Goal: Task Accomplishment & Management: Manage account settings

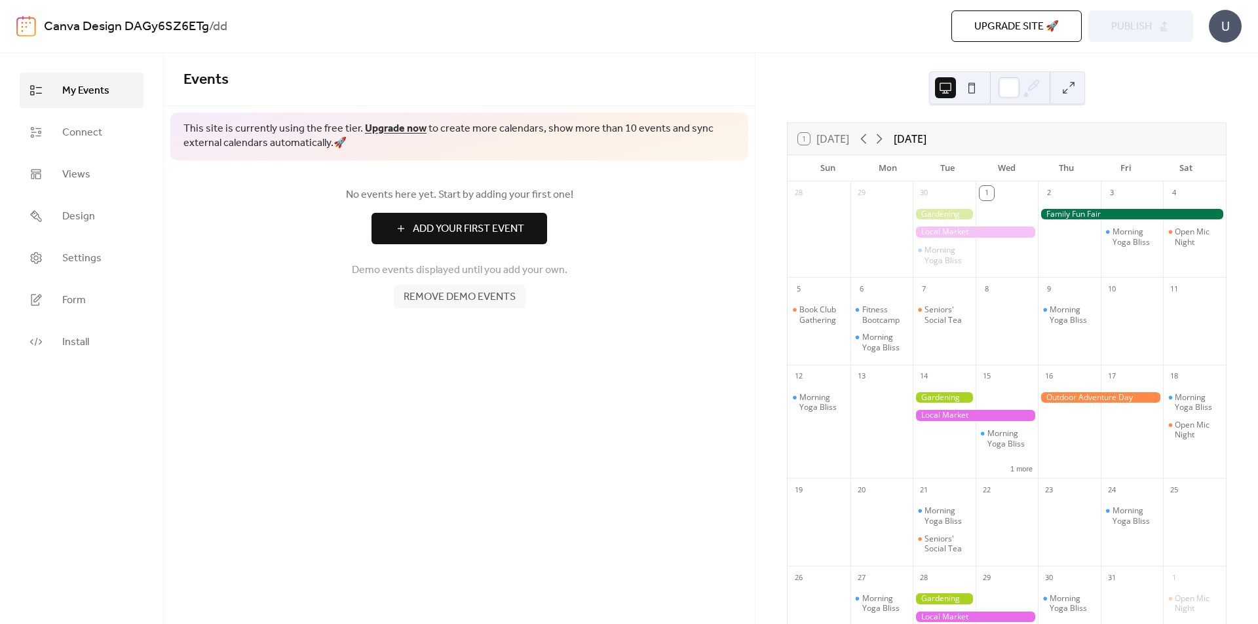
click at [509, 236] on span "Add Your First Event" at bounding box center [468, 229] width 111 height 16
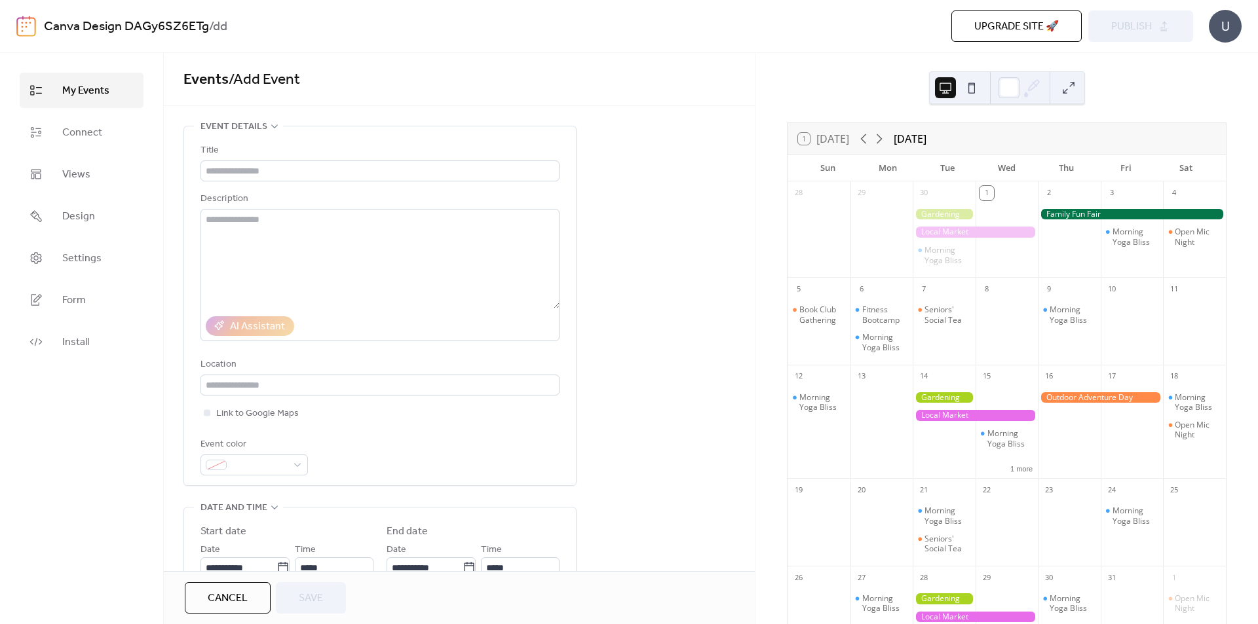
click at [69, 113] on ul "My Events Connect Views Design Settings Form Install" at bounding box center [82, 216] width 124 height 287
click at [72, 118] on link "Connect" at bounding box center [82, 132] width 124 height 35
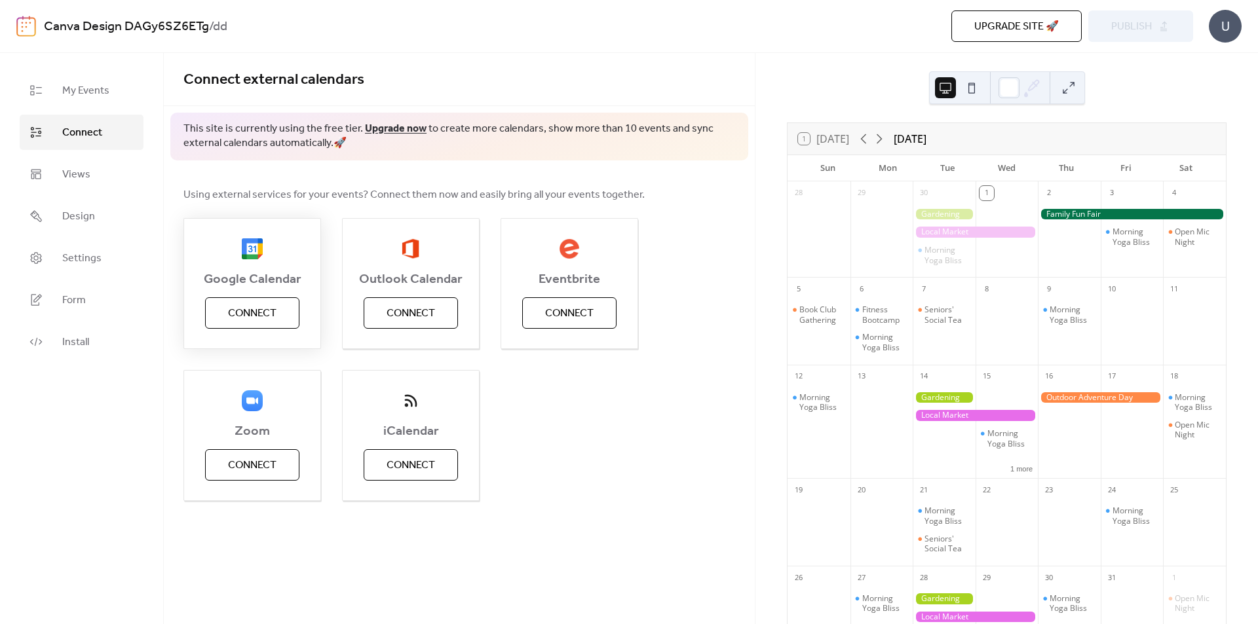
click at [284, 323] on button "Connect" at bounding box center [252, 312] width 94 height 31
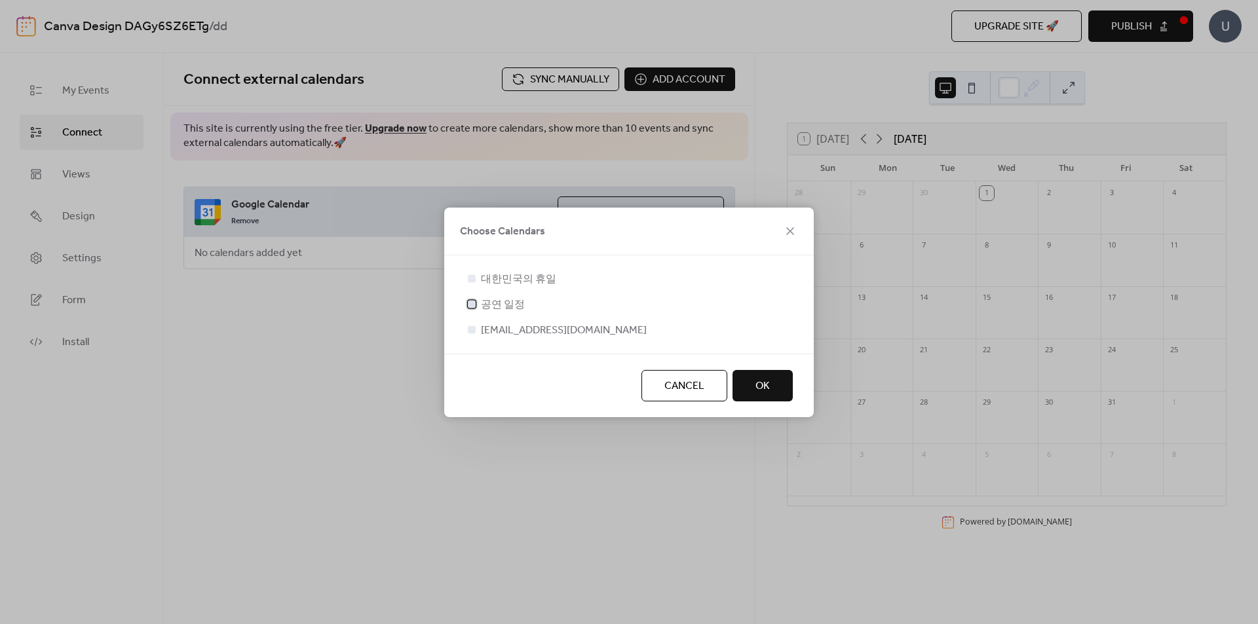
click at [512, 304] on span "공연 일정" at bounding box center [503, 305] width 44 height 16
click at [766, 386] on span "OK" at bounding box center [762, 387] width 14 height 16
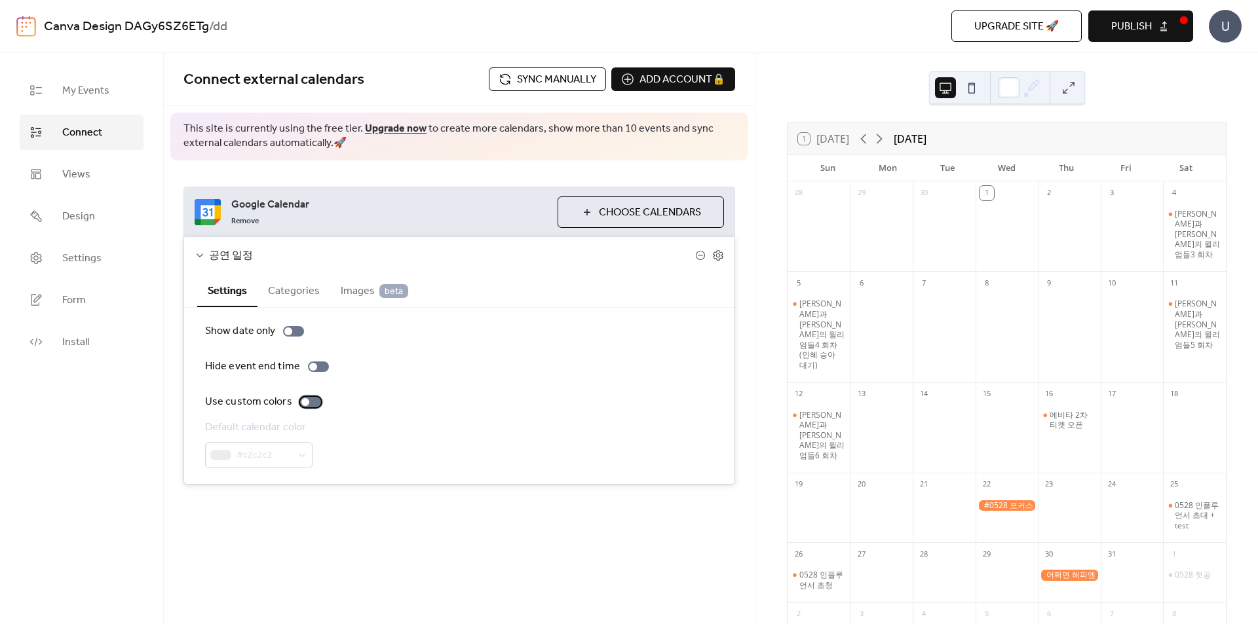
click at [309, 405] on div at bounding box center [310, 402] width 21 height 10
click at [308, 403] on div at bounding box center [310, 402] width 21 height 10
click at [311, 370] on div at bounding box center [313, 367] width 8 height 8
click at [311, 370] on div at bounding box center [318, 367] width 21 height 10
click at [286, 284] on button "Categories" at bounding box center [293, 290] width 73 height 32
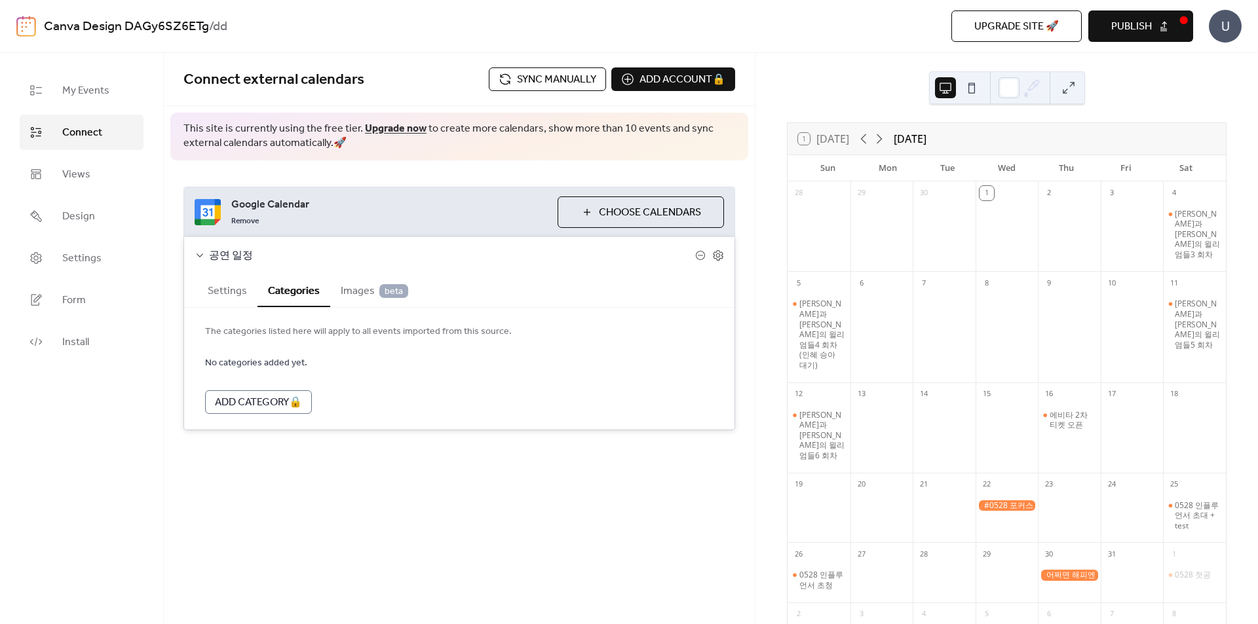
click at [658, 215] on span "Choose Calendars" at bounding box center [650, 213] width 102 height 16
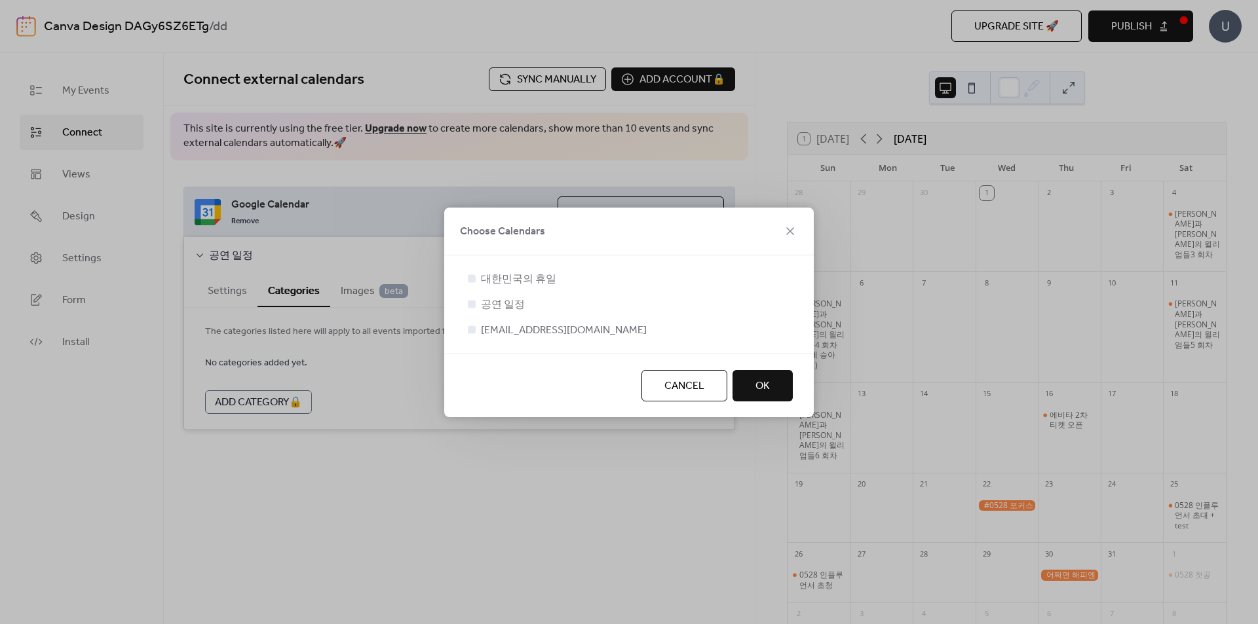
click at [742, 391] on button "OK" at bounding box center [762, 385] width 60 height 31
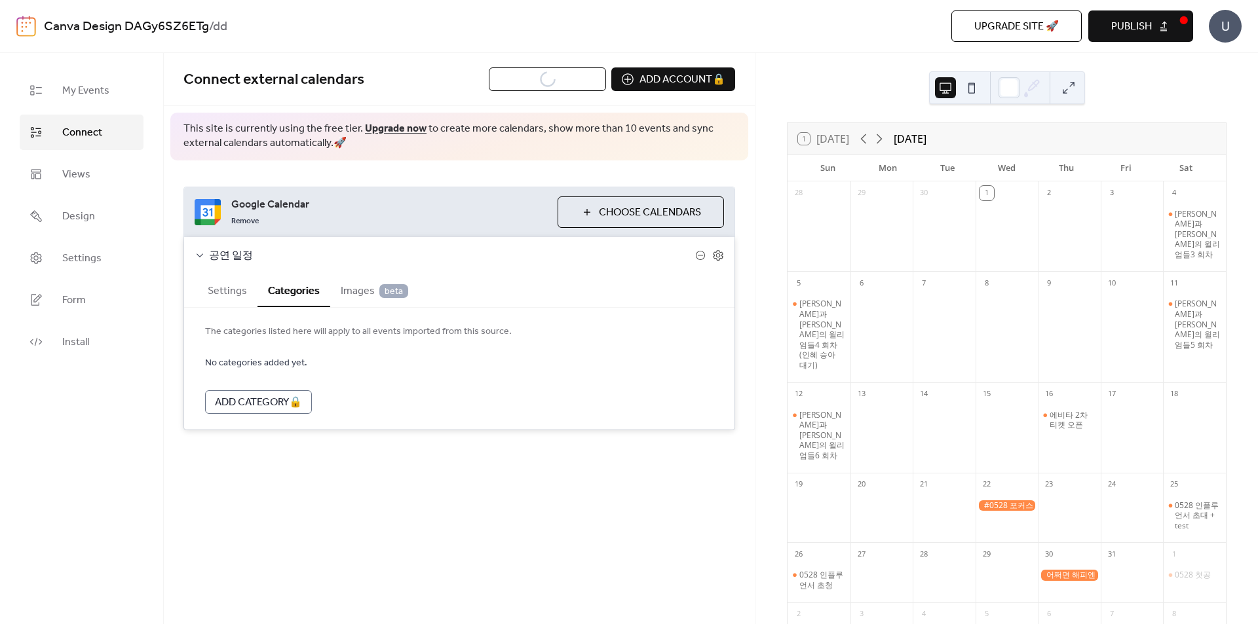
click at [232, 305] on button "Settings" at bounding box center [227, 290] width 60 height 32
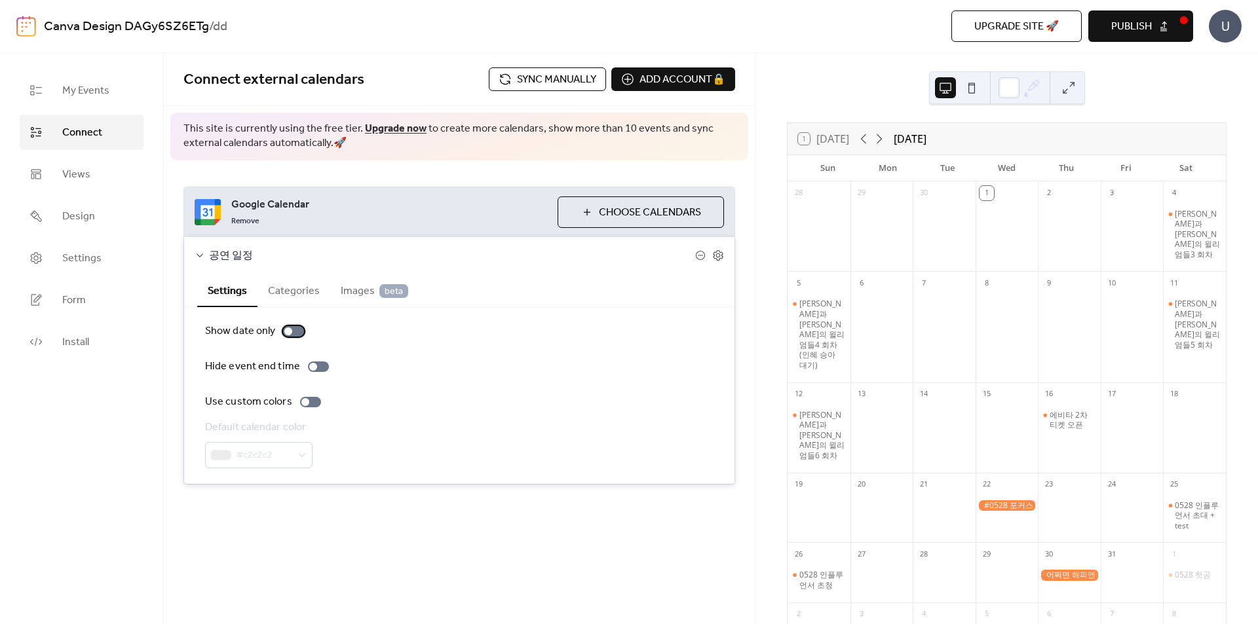
click at [287, 326] on div at bounding box center [293, 331] width 21 height 10
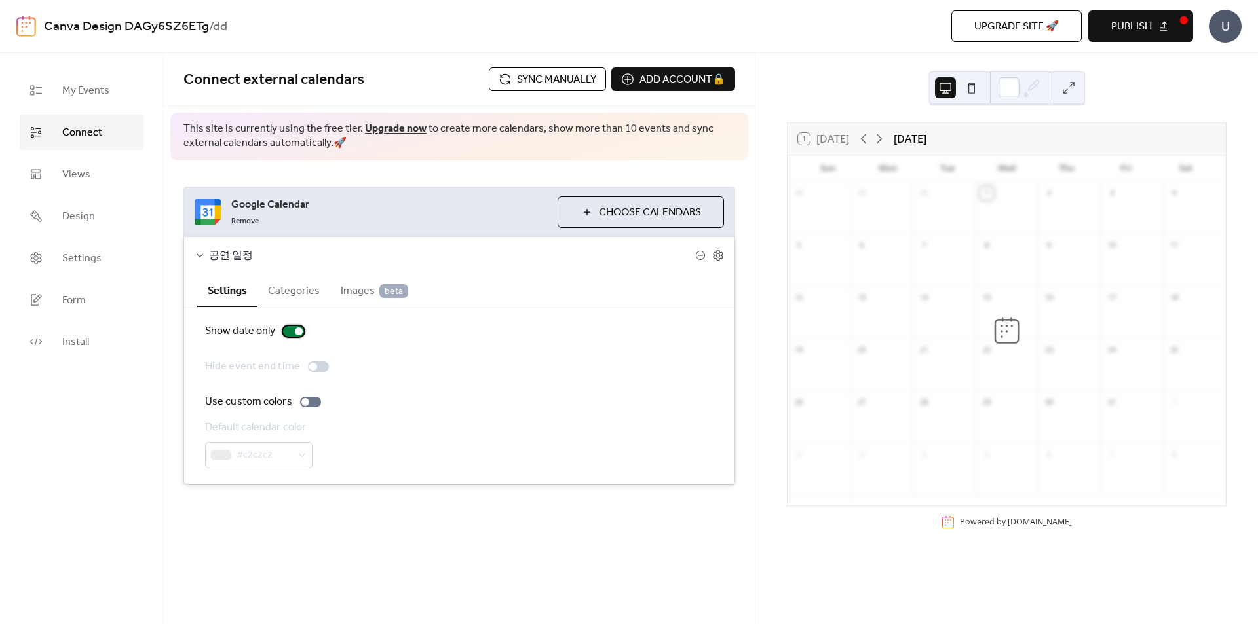
click at [288, 330] on div at bounding box center [293, 331] width 21 height 10
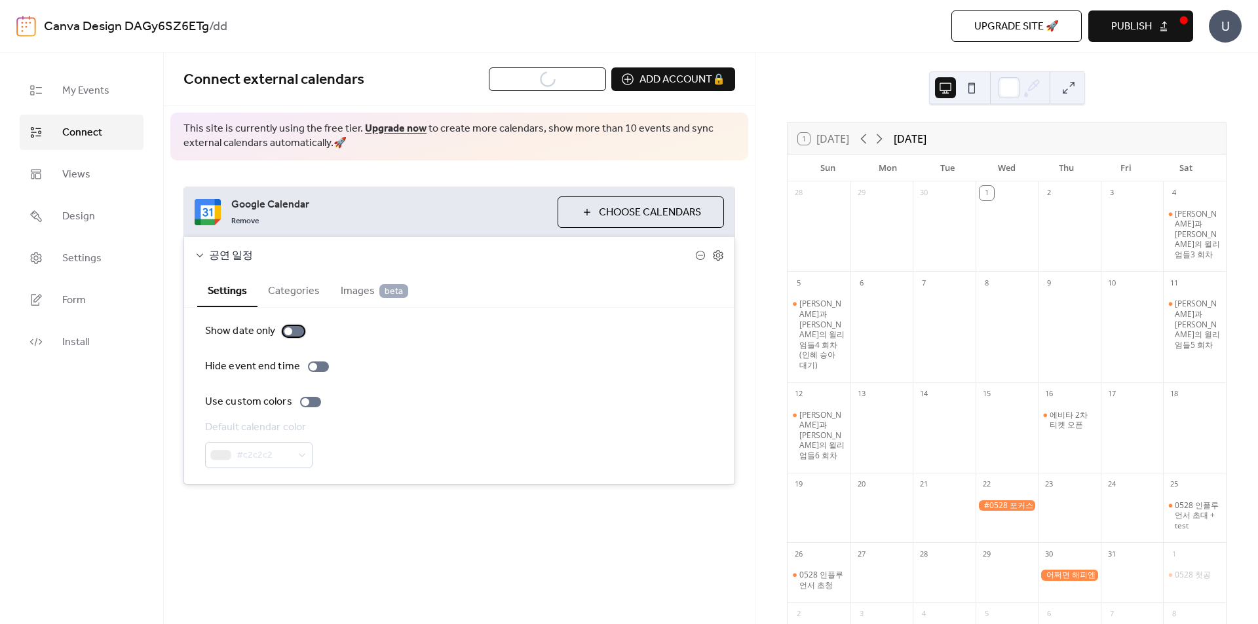
click at [288, 330] on div at bounding box center [288, 332] width 8 height 8
click at [585, 85] on span "Sync manually" at bounding box center [556, 80] width 79 height 16
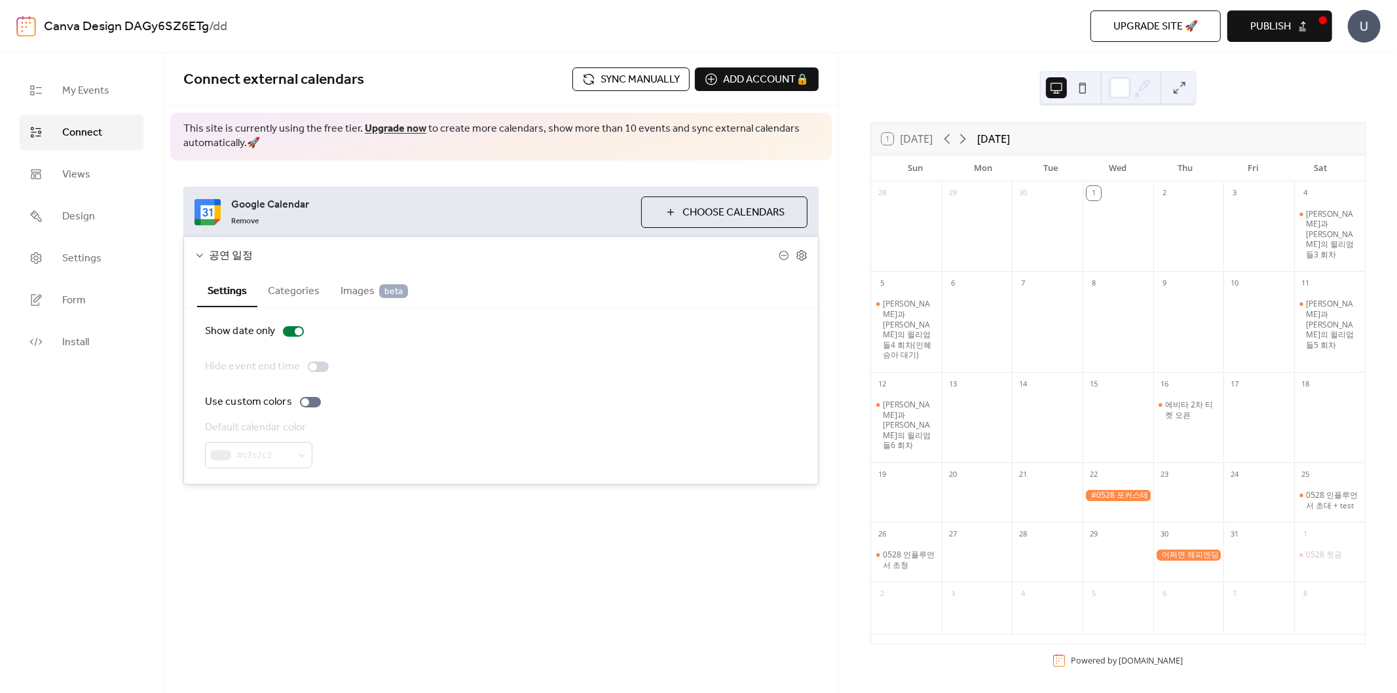
click at [1257, 37] on button "Publish" at bounding box center [1280, 25] width 105 height 31
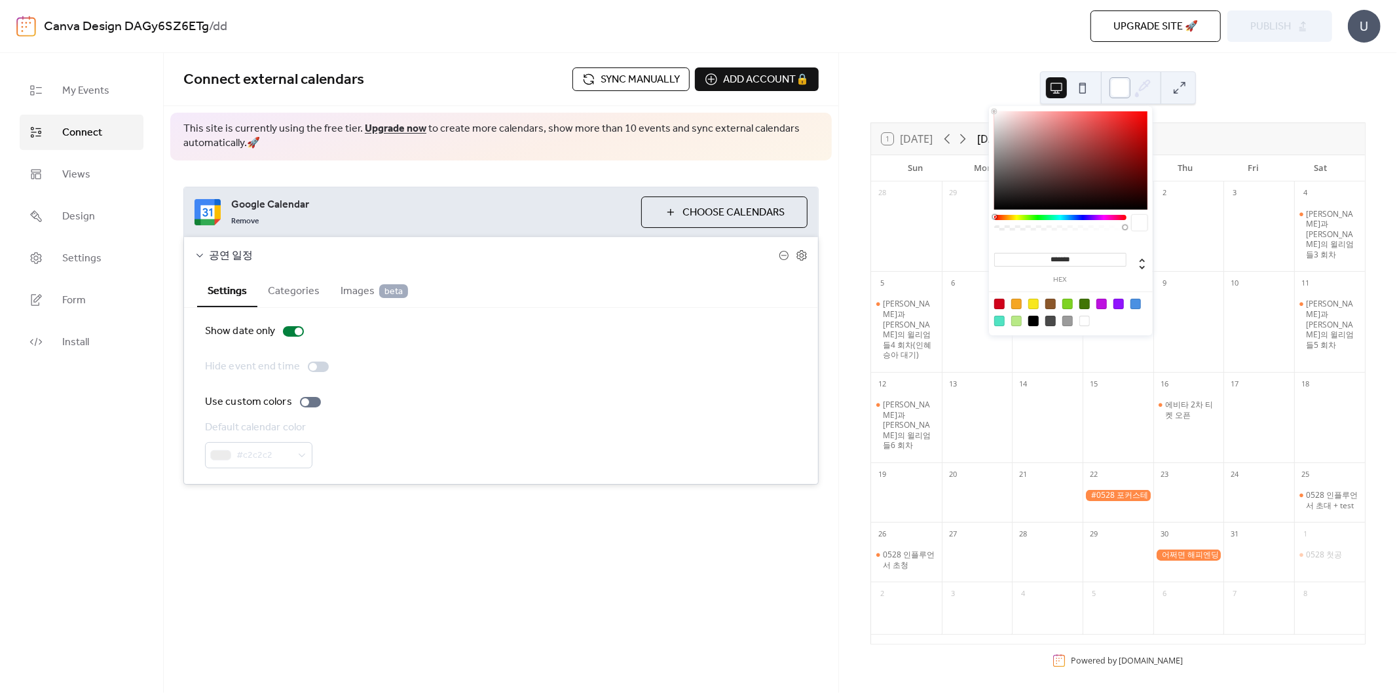
click at [1116, 88] on div at bounding box center [1120, 87] width 21 height 21
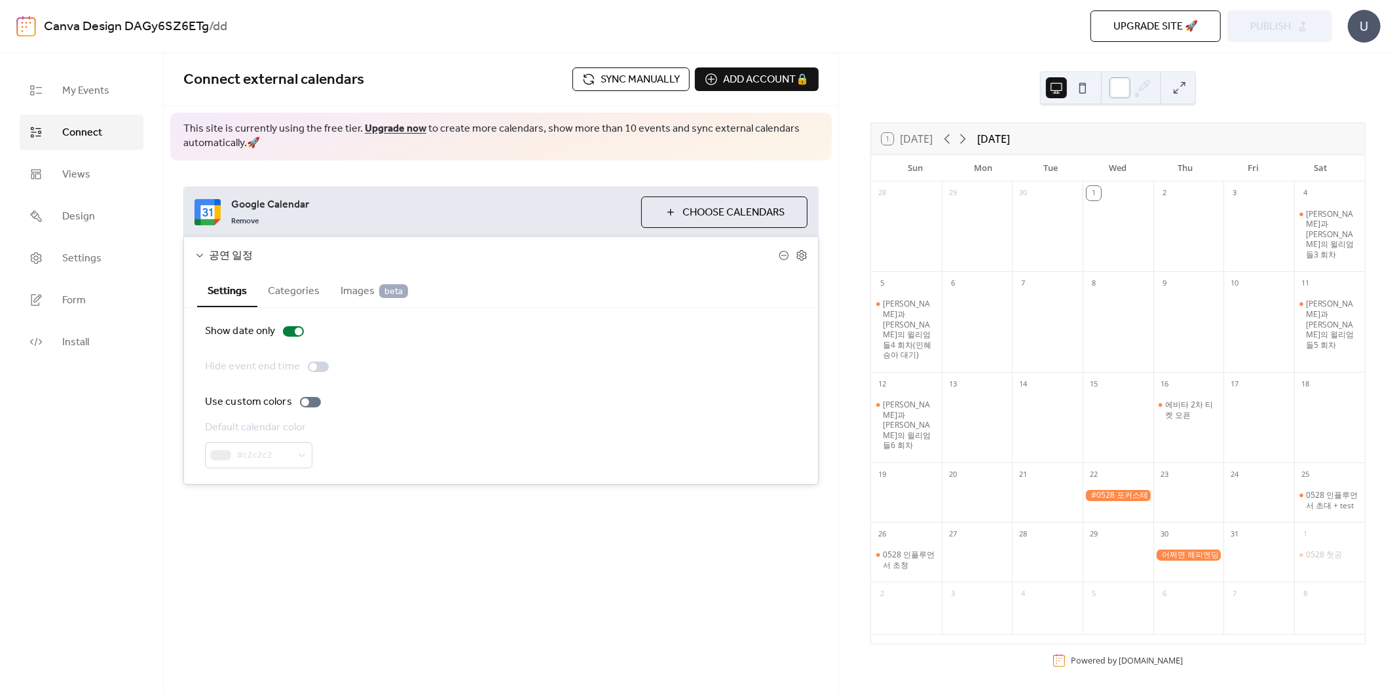
click at [1116, 88] on div at bounding box center [1120, 87] width 21 height 21
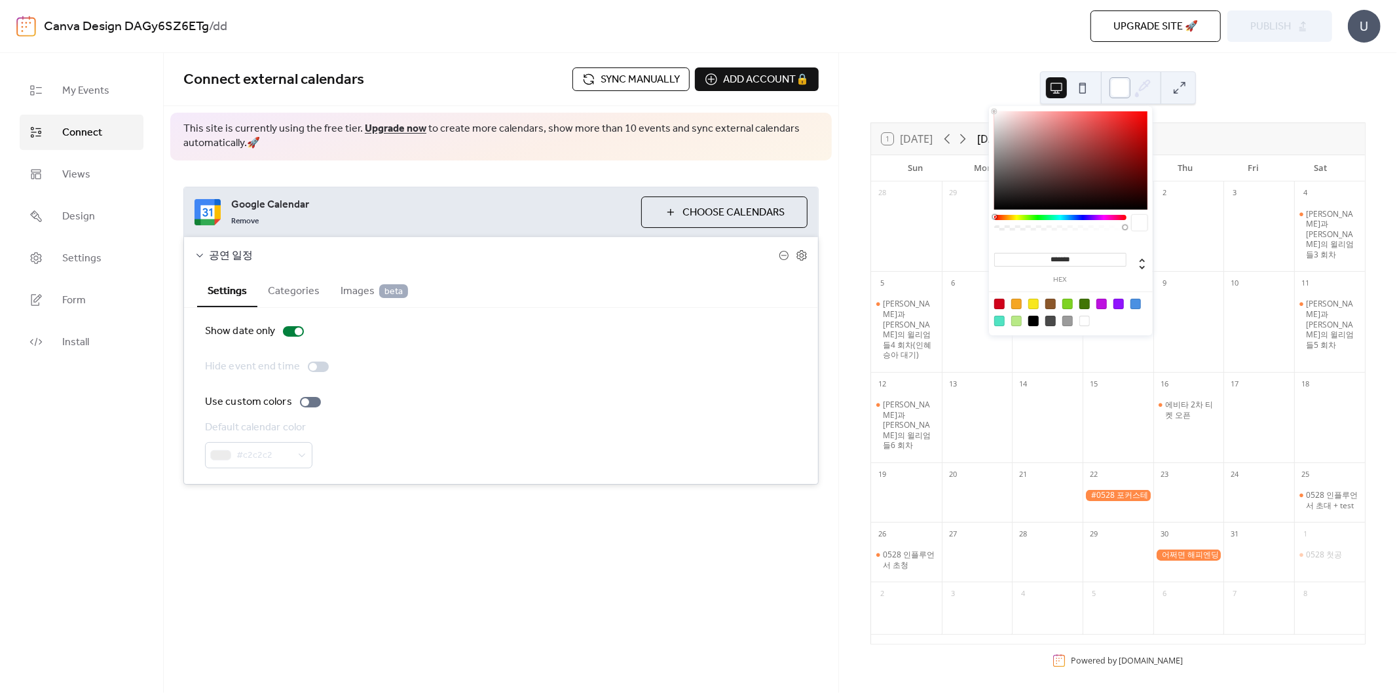
click at [1116, 88] on div at bounding box center [1120, 87] width 21 height 21
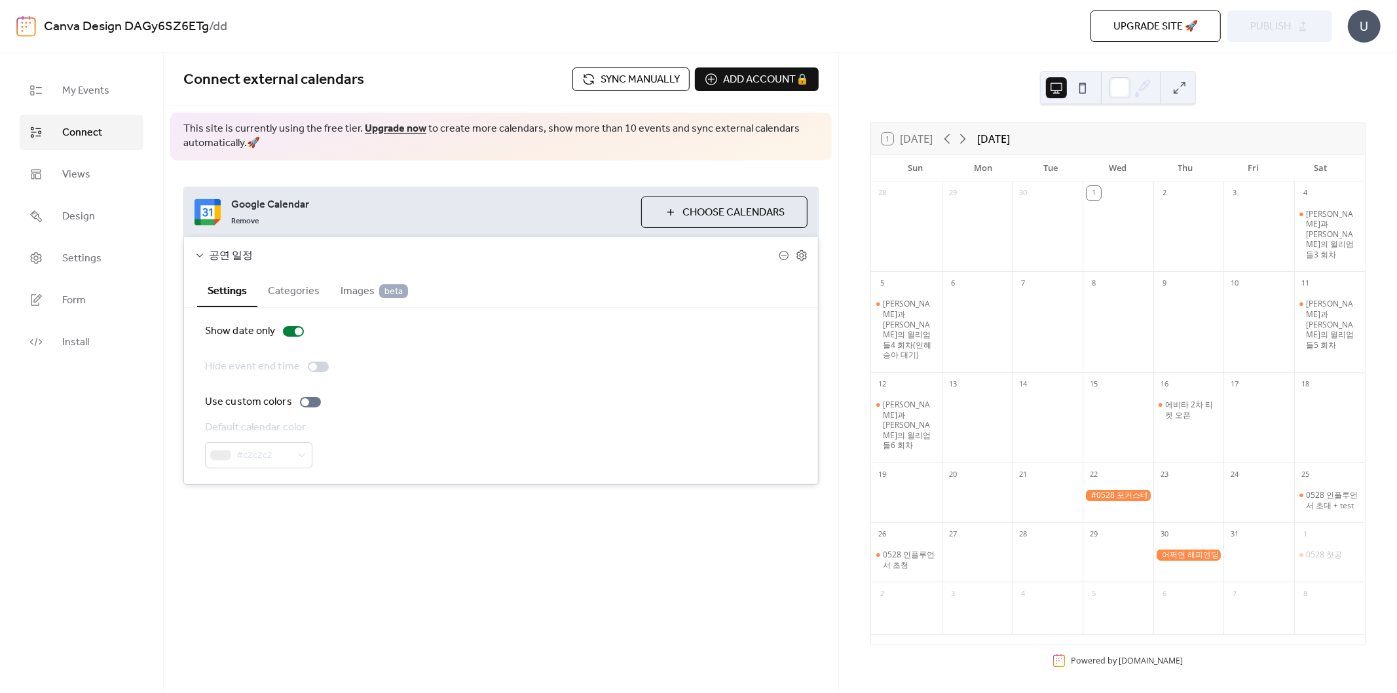
click at [219, 77] on span "Connect external calendars" at bounding box center [273, 80] width 181 height 29
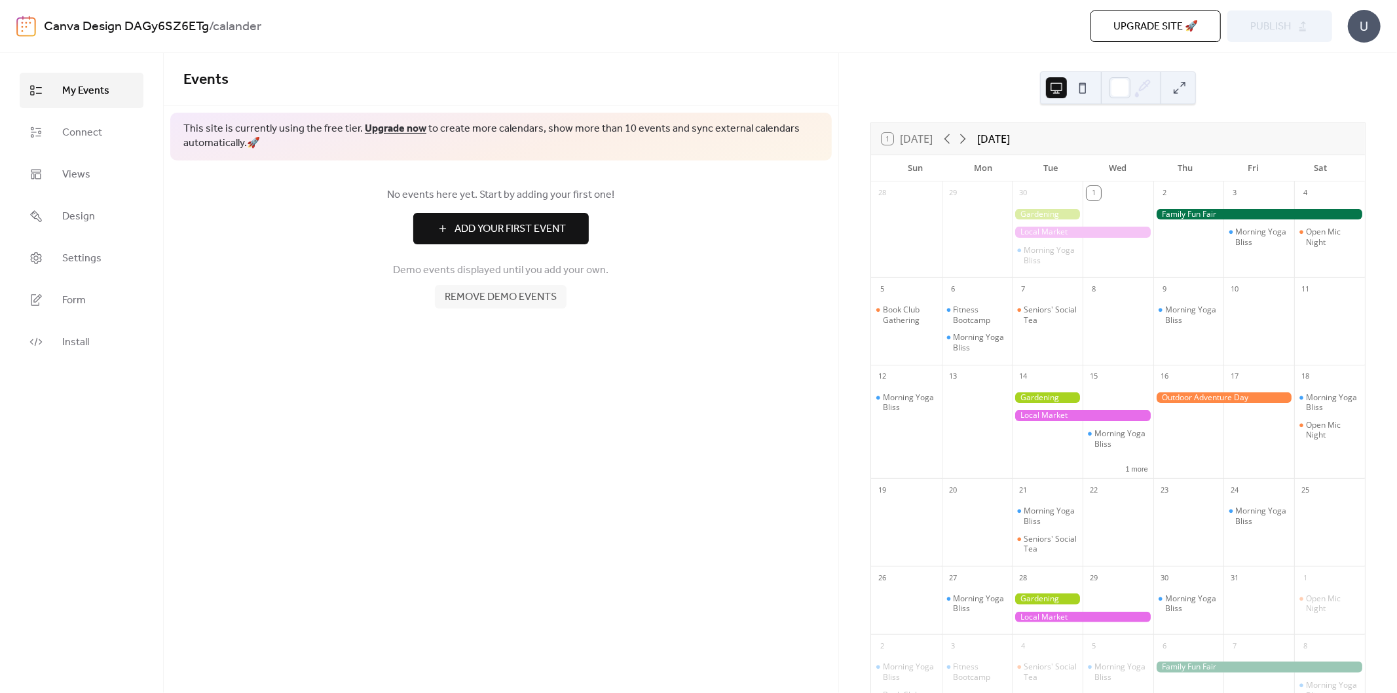
click at [533, 233] on span "Add Your First Event" at bounding box center [510, 229] width 111 height 16
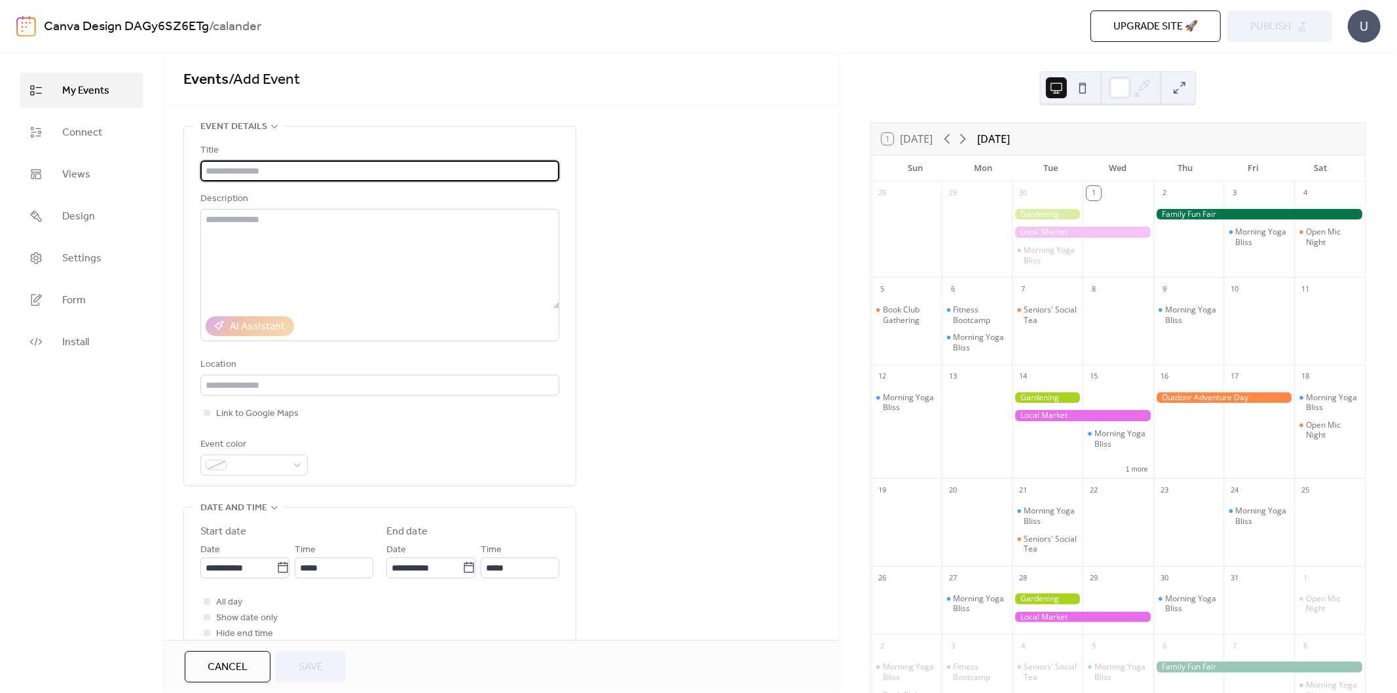
click at [221, 666] on span "Cancel" at bounding box center [228, 668] width 40 height 16
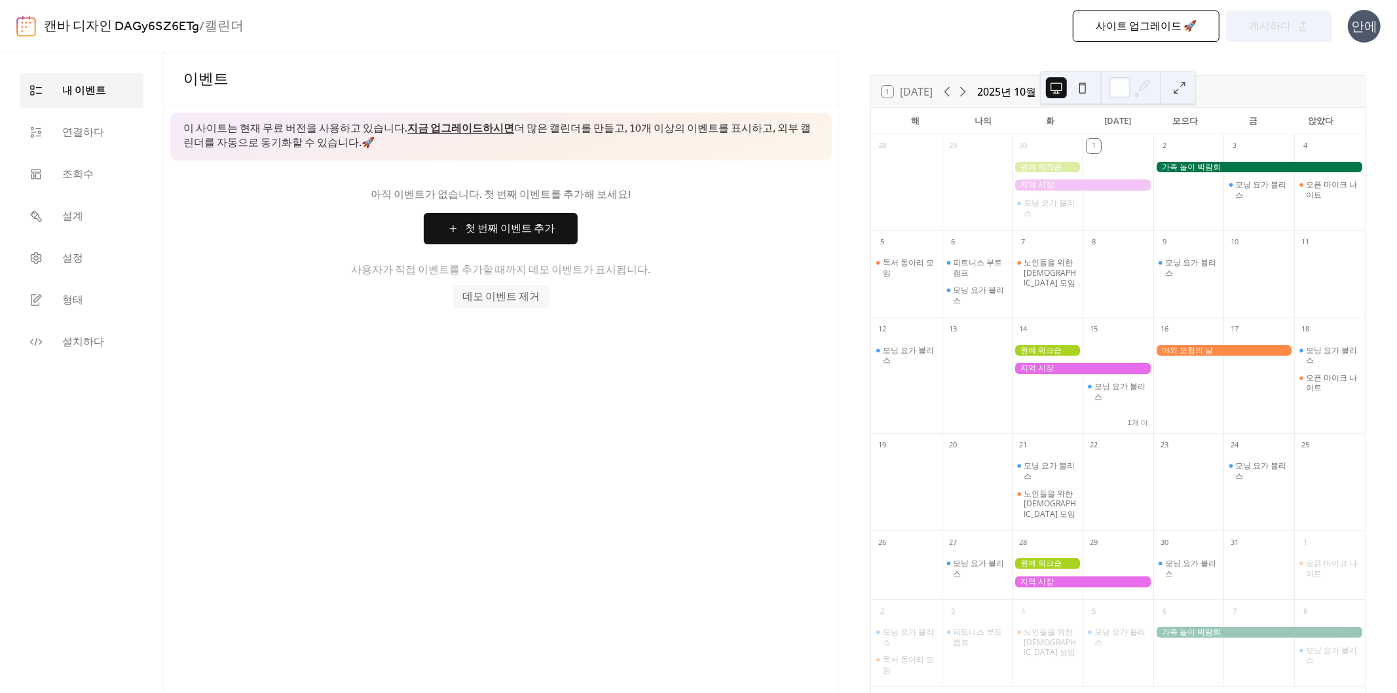
scroll to position [92, 0]
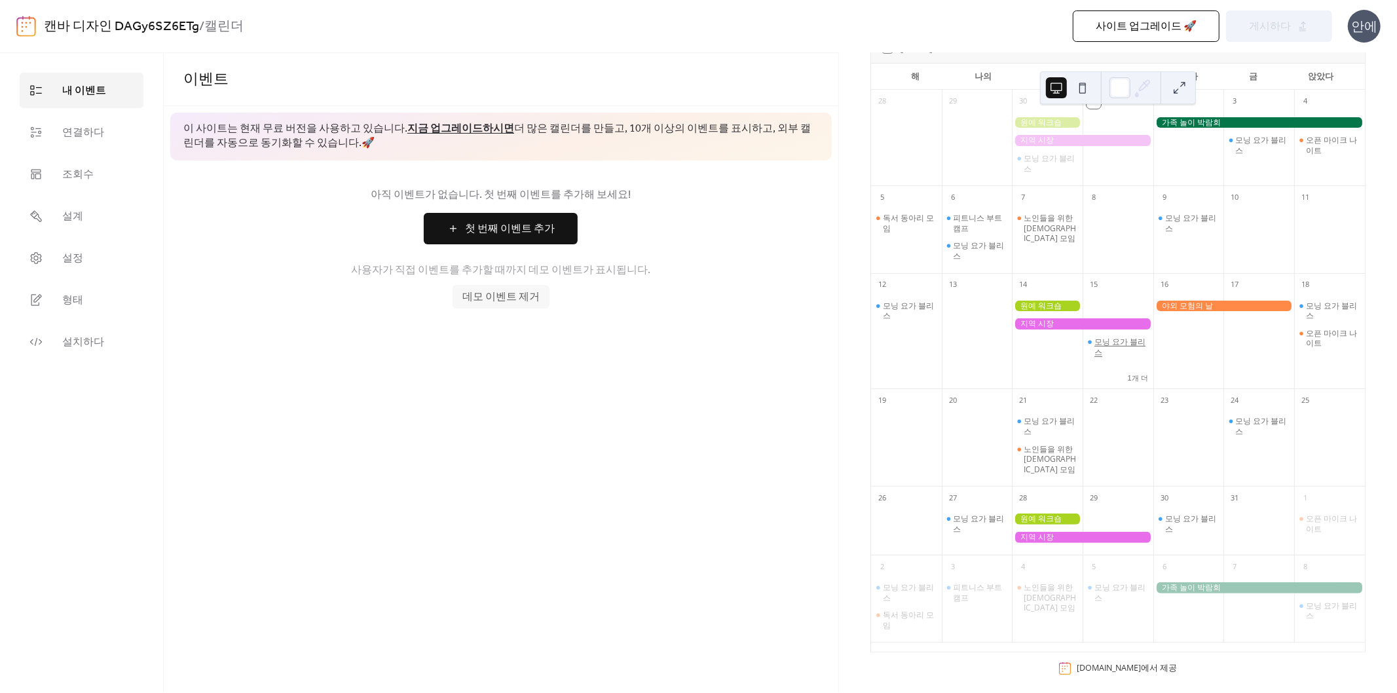
click at [1102, 350] on font "모닝 요가 블리스" at bounding box center [1120, 347] width 51 height 22
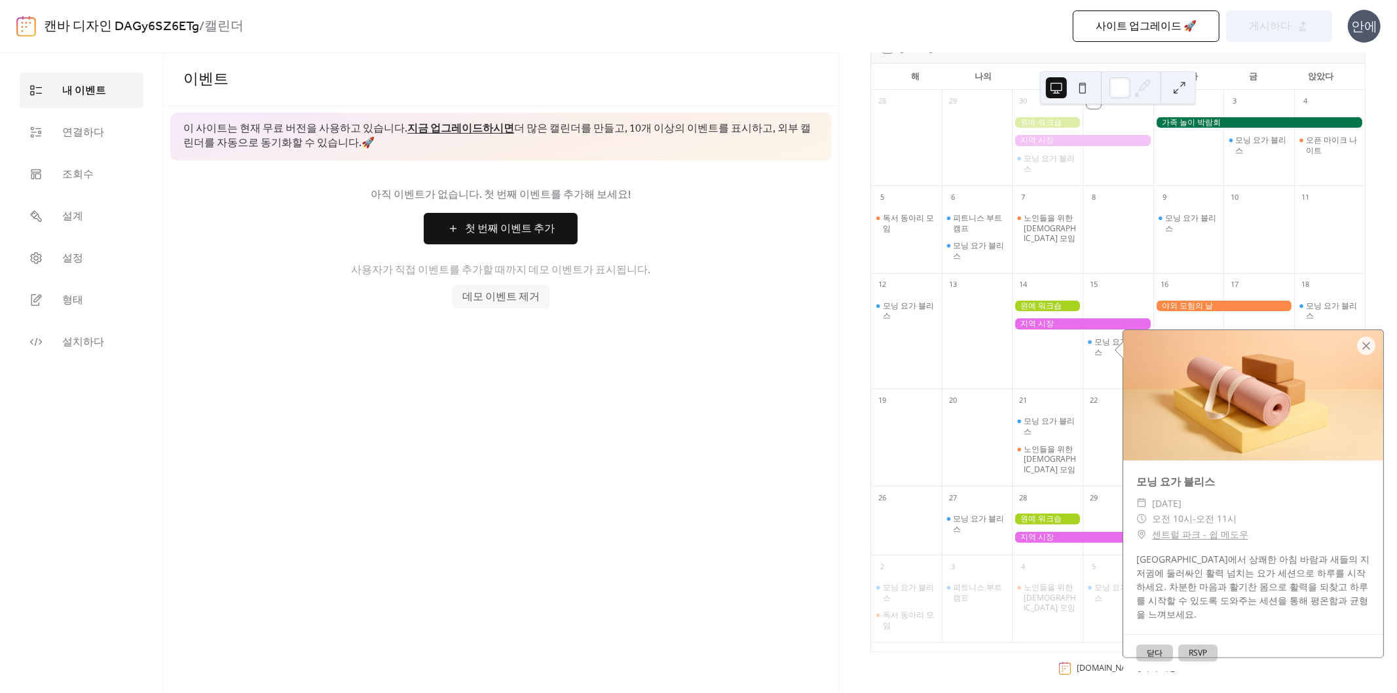
drag, startPoint x: 1032, startPoint y: 356, endPoint x: 1035, endPoint y: 339, distance: 17.2
click at [1032, 356] on div at bounding box center [1047, 339] width 71 height 90
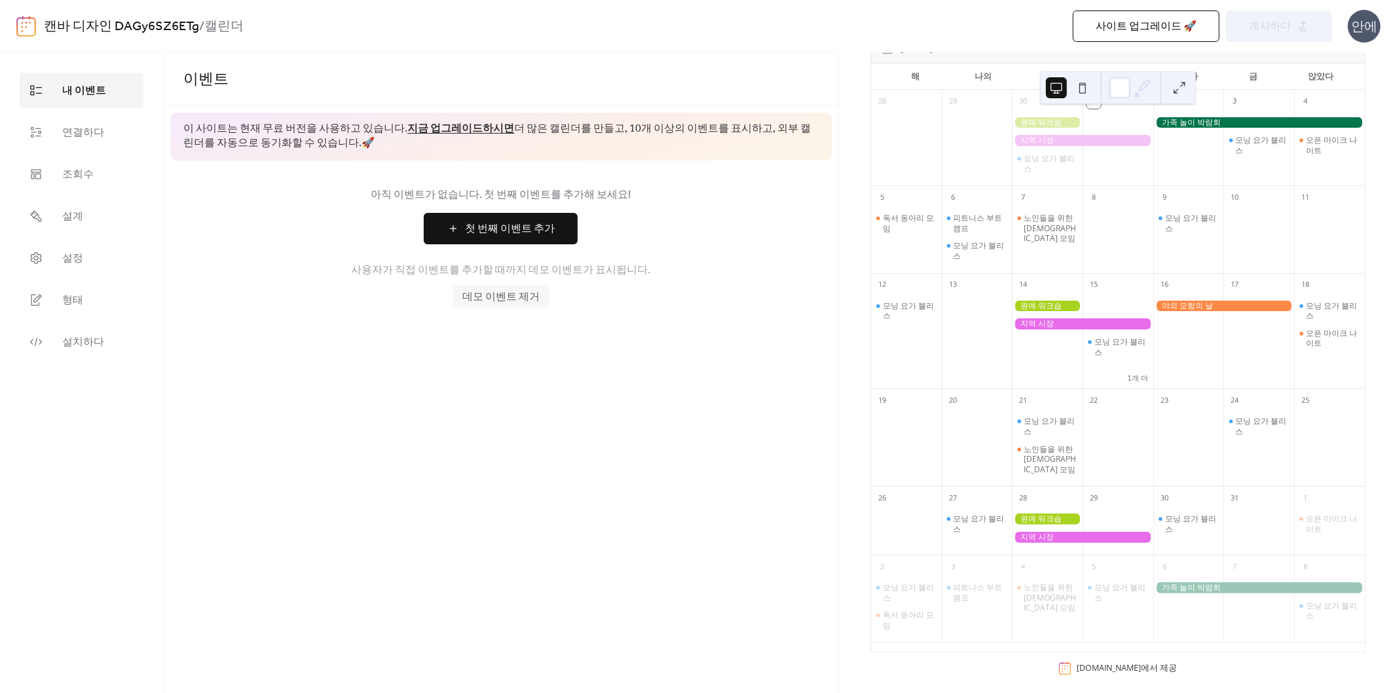
click at [1038, 328] on div at bounding box center [1082, 323] width 141 height 11
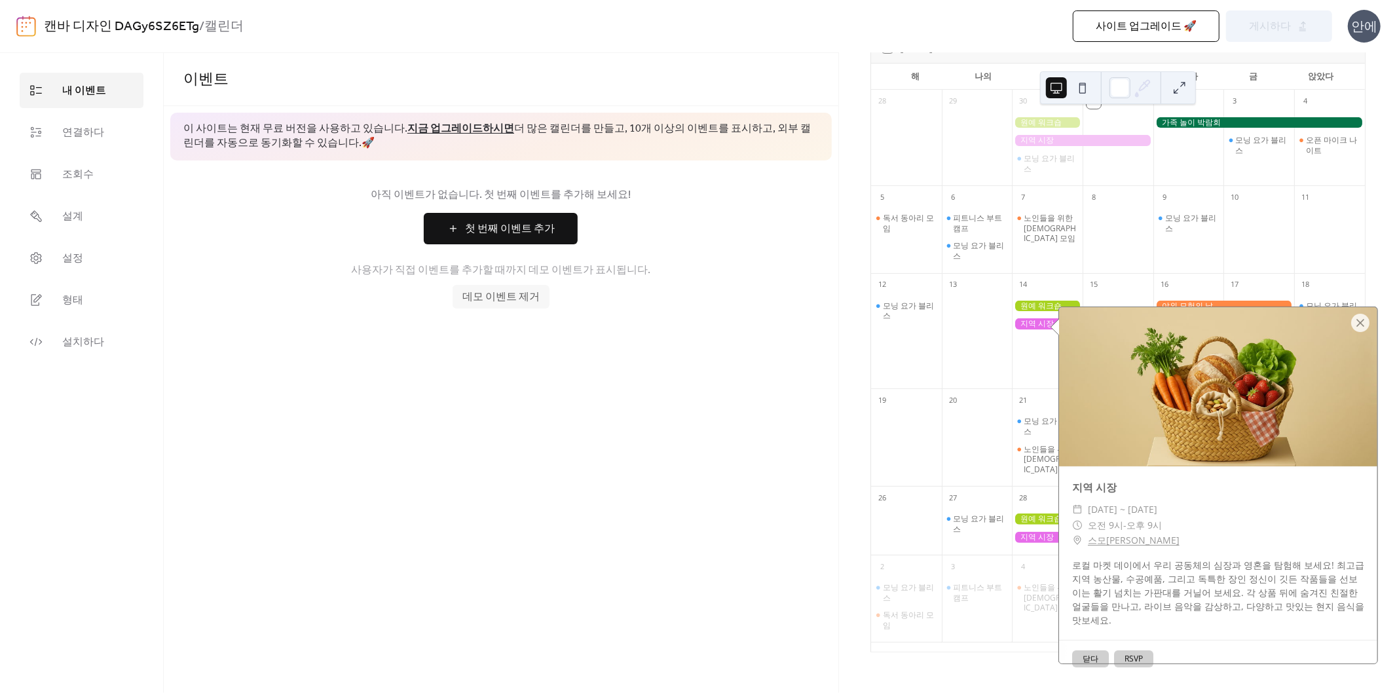
click at [470, 217] on button "첫 번째 이벤트 추가" at bounding box center [501, 228] width 154 height 31
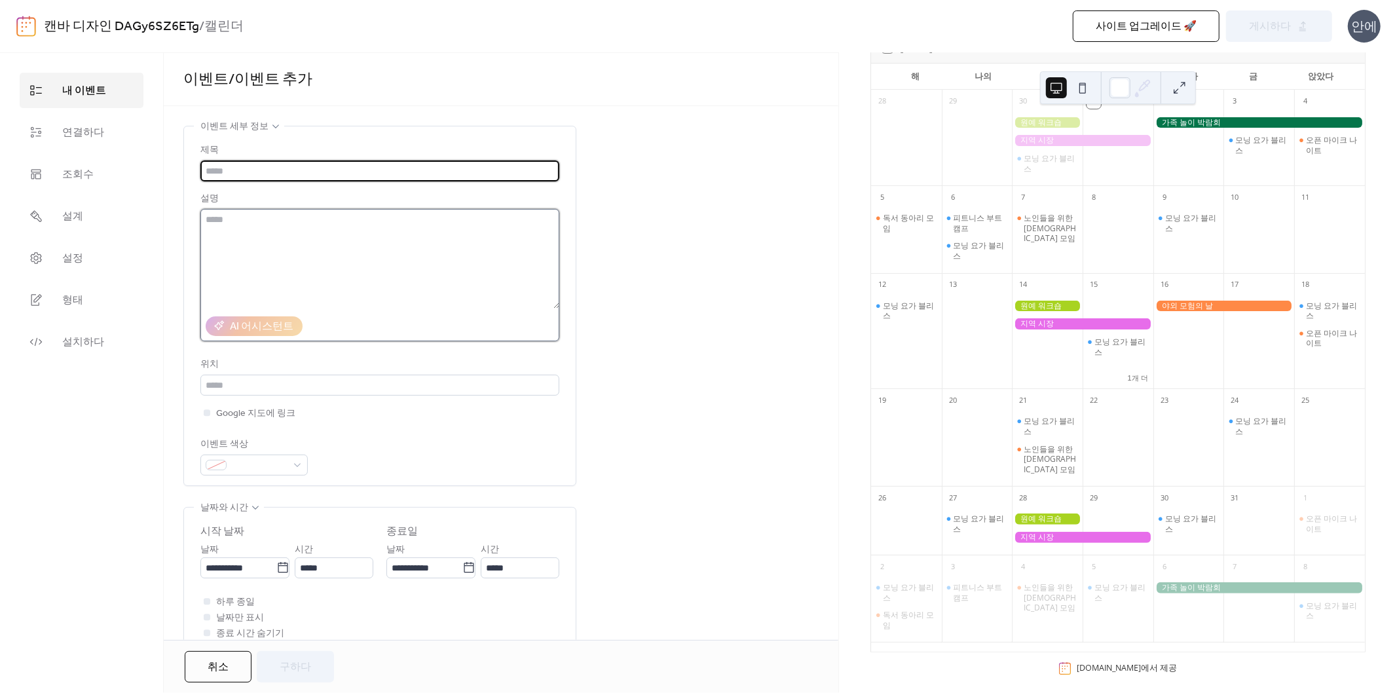
click at [421, 252] on textarea at bounding box center [379, 259] width 359 height 100
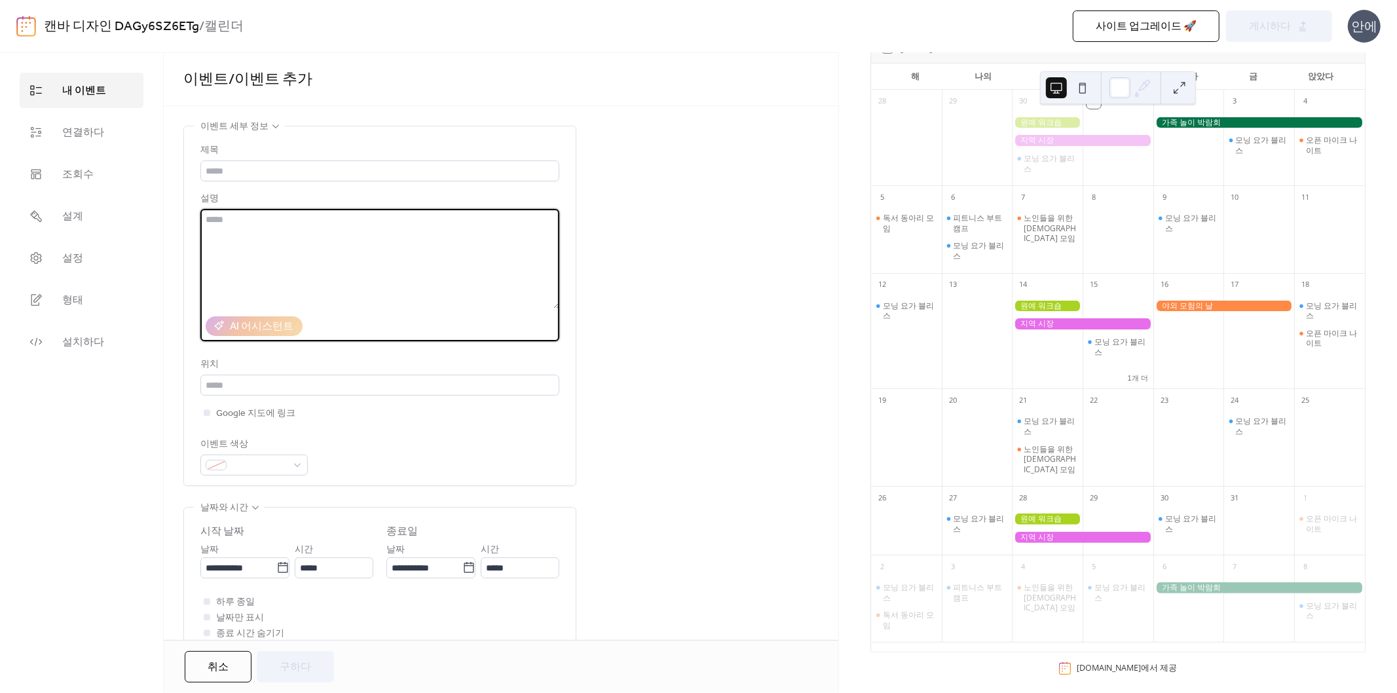
drag, startPoint x: 276, startPoint y: 291, endPoint x: 422, endPoint y: 300, distance: 146.3
click at [406, 300] on textarea at bounding box center [379, 259] width 359 height 100
click at [422, 300] on textarea at bounding box center [379, 259] width 359 height 100
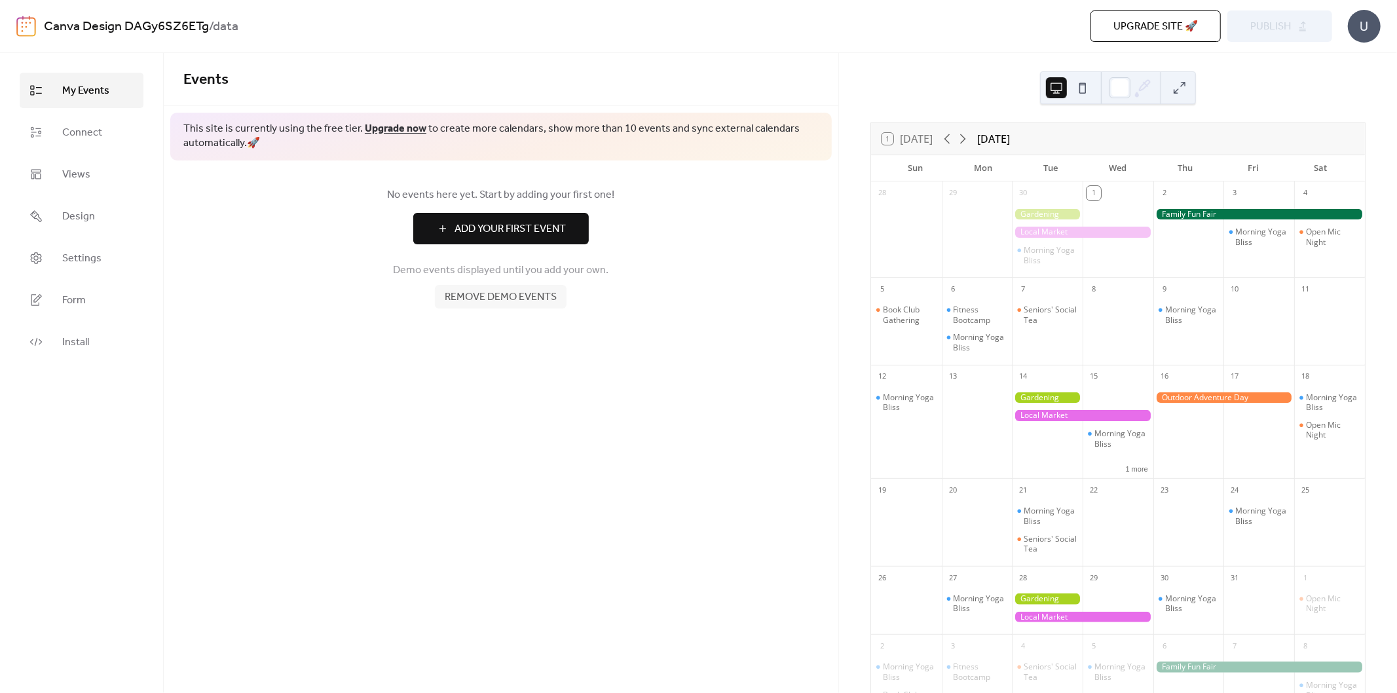
click at [508, 297] on span "Remove demo events" at bounding box center [501, 298] width 112 height 16
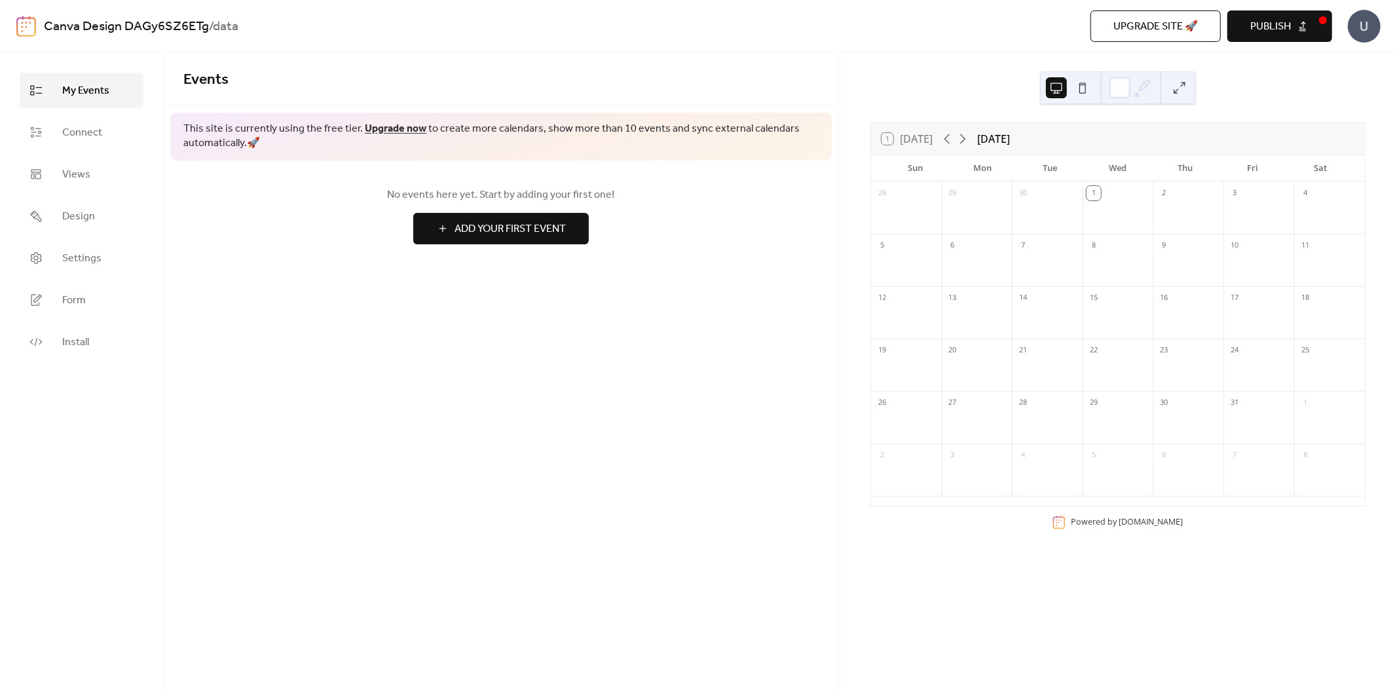
click at [1292, 31] on button "Publish" at bounding box center [1280, 25] width 105 height 31
click at [88, 170] on span "Views" at bounding box center [76, 175] width 28 height 16
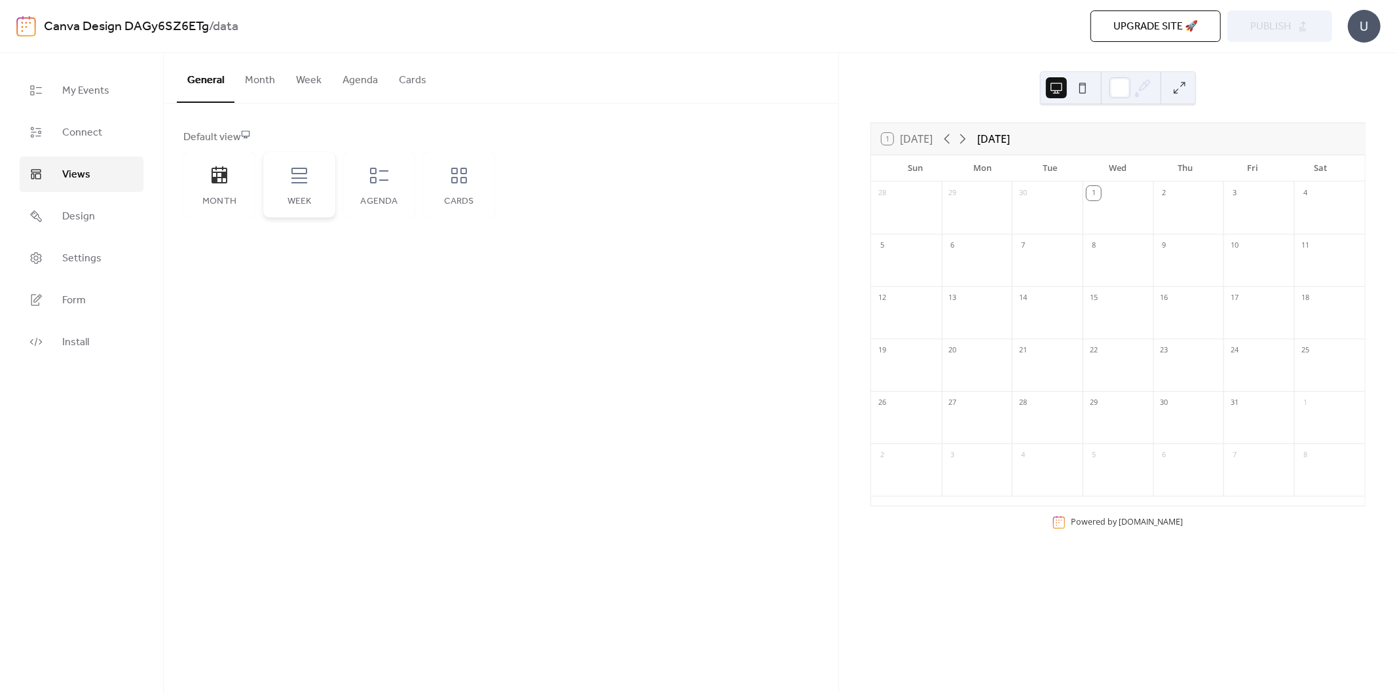
click at [304, 174] on icon at bounding box center [299, 175] width 21 height 21
click at [377, 184] on icon at bounding box center [379, 175] width 21 height 21
click at [272, 191] on div "Week" at bounding box center [299, 185] width 72 height 66
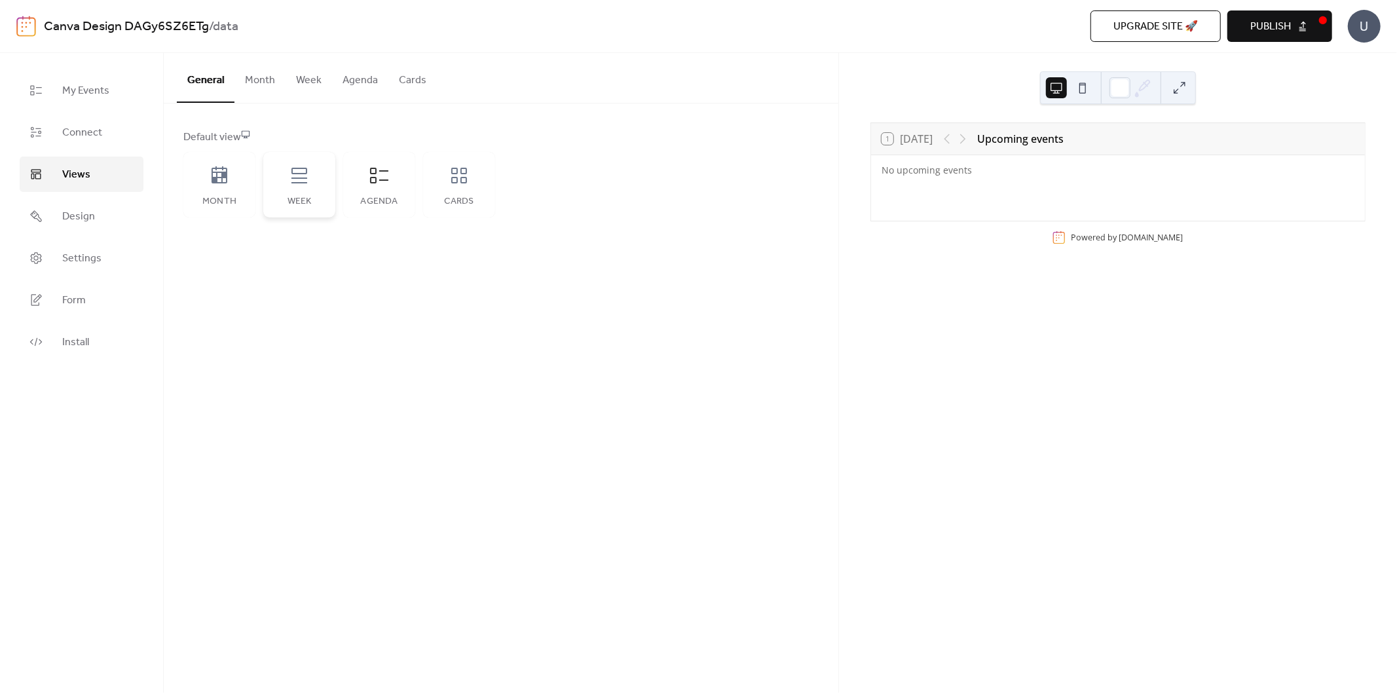
click at [295, 187] on div "Week" at bounding box center [299, 185] width 72 height 66
click at [236, 182] on div "Month" at bounding box center [219, 185] width 72 height 66
click at [436, 188] on div "Cards" at bounding box center [459, 185] width 72 height 66
click at [164, 193] on div "Default view Month Week Agenda Cards" at bounding box center [501, 173] width 675 height 140
click at [220, 182] on icon at bounding box center [220, 174] width 16 height 17
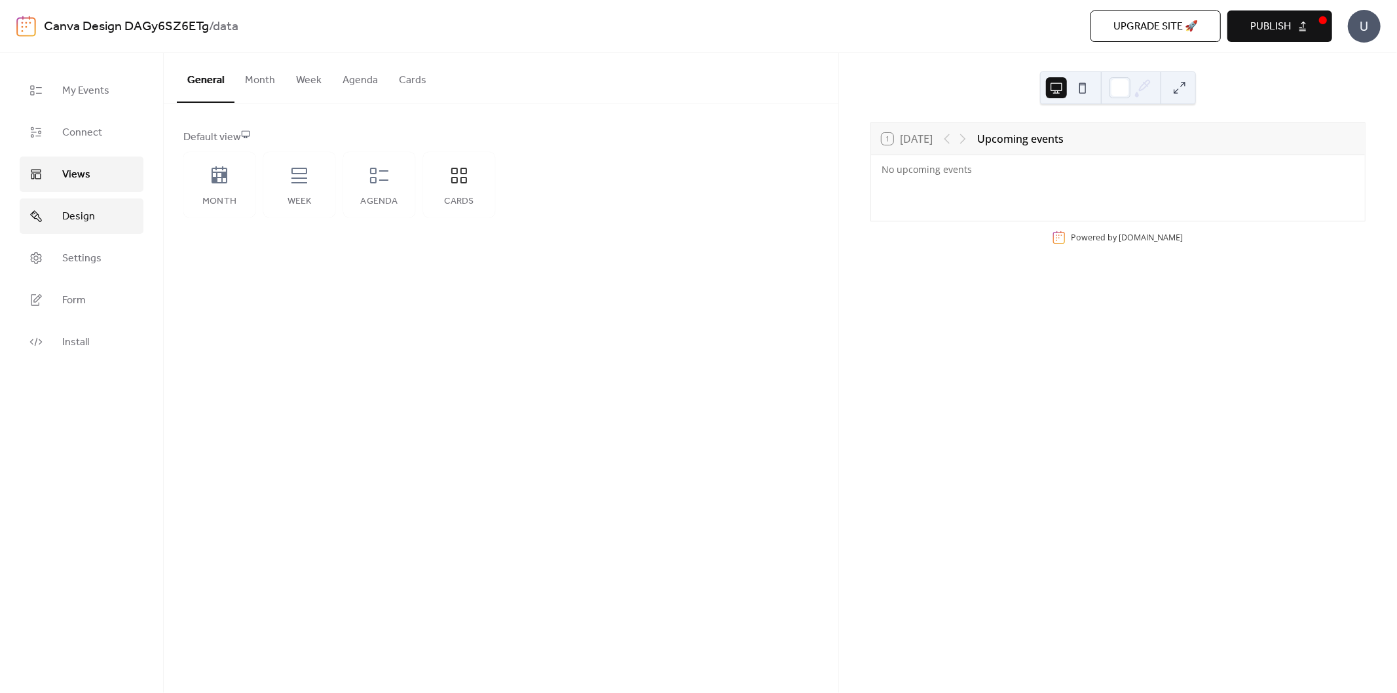
click at [74, 212] on span "Design" at bounding box center [78, 217] width 33 height 16
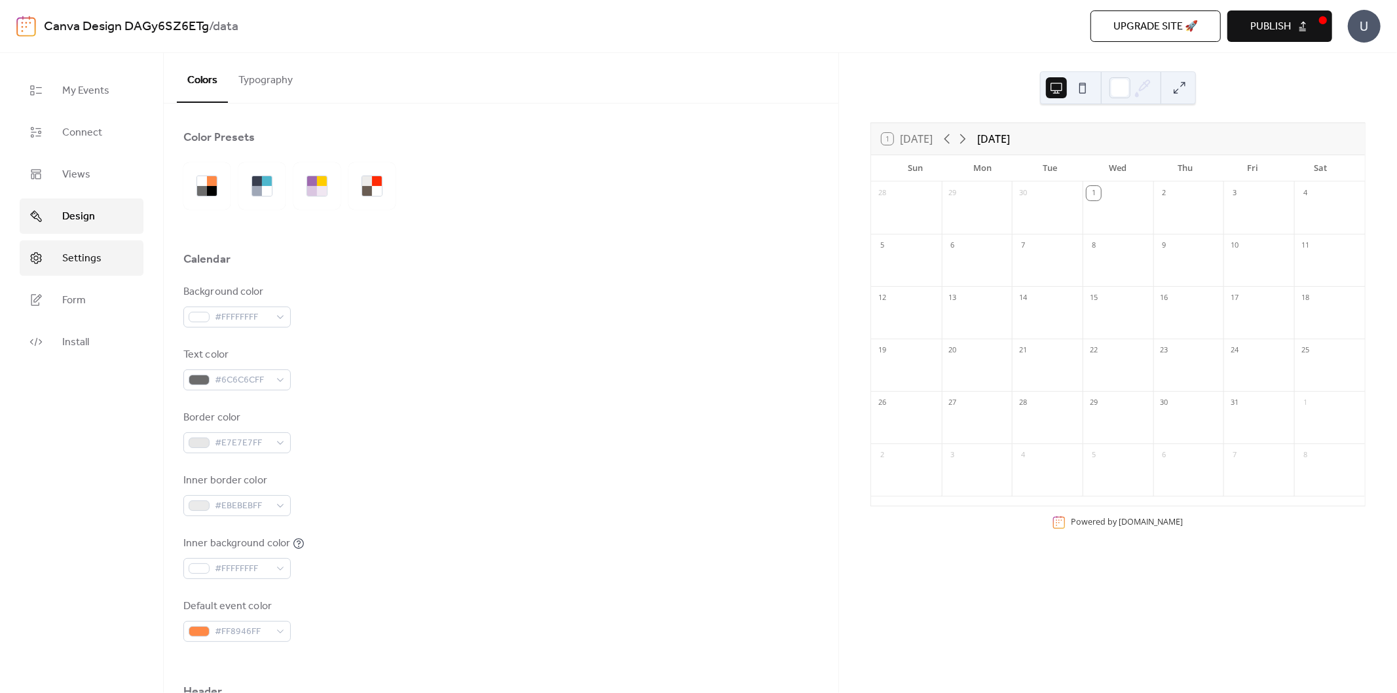
click at [76, 251] on span "Settings" at bounding box center [81, 259] width 39 height 16
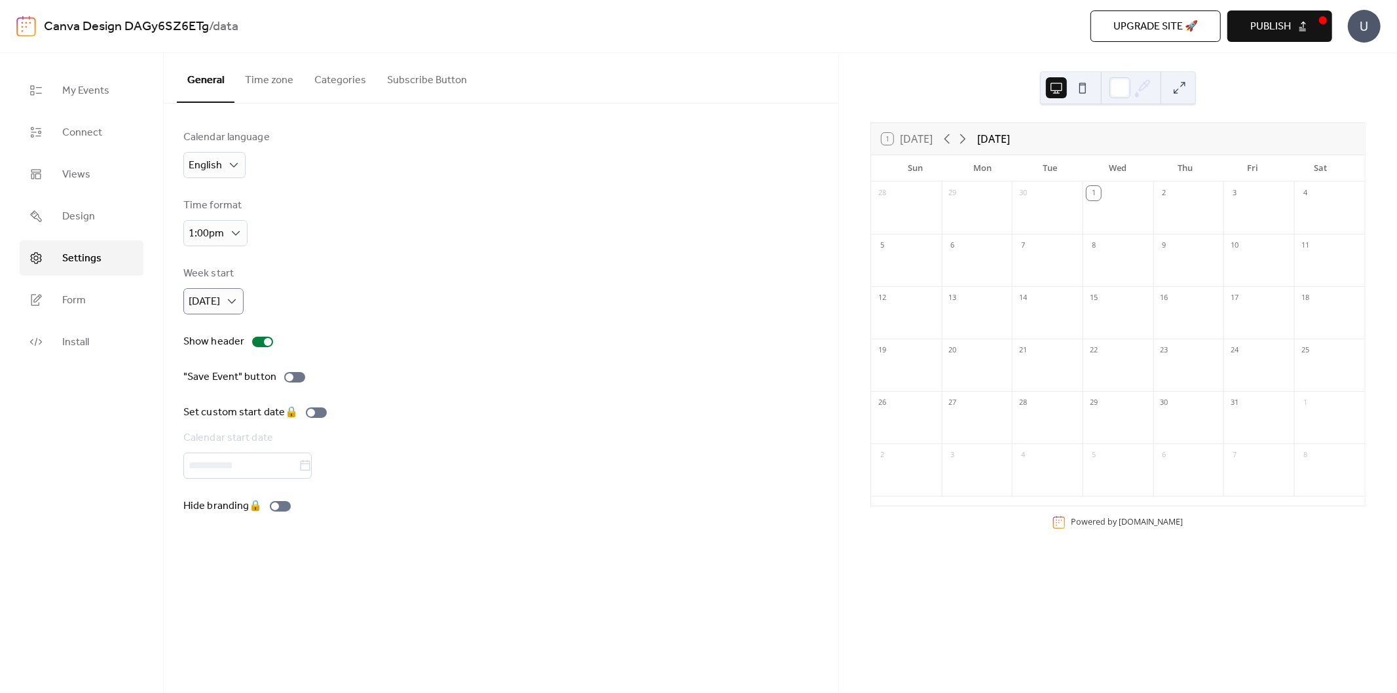
click at [191, 287] on div "Calendar language English Time format 1:00pm Week start Sunday Show header "Sav…" at bounding box center [501, 321] width 675 height 437
click at [223, 300] on div "Sunday" at bounding box center [213, 301] width 60 height 26
click at [208, 352] on span "Monday" at bounding box center [209, 356] width 31 height 16
click at [82, 304] on span "Form" at bounding box center [74, 301] width 24 height 16
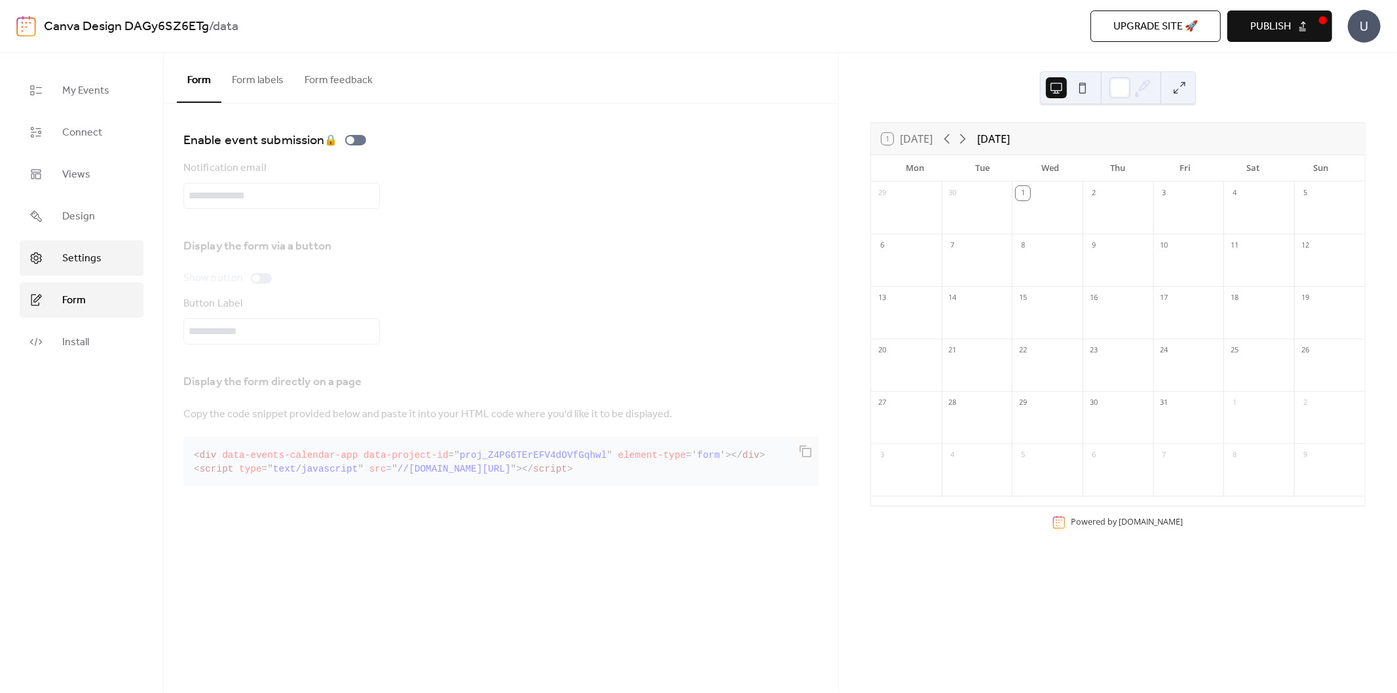
click at [79, 240] on link "Settings" at bounding box center [82, 257] width 124 height 35
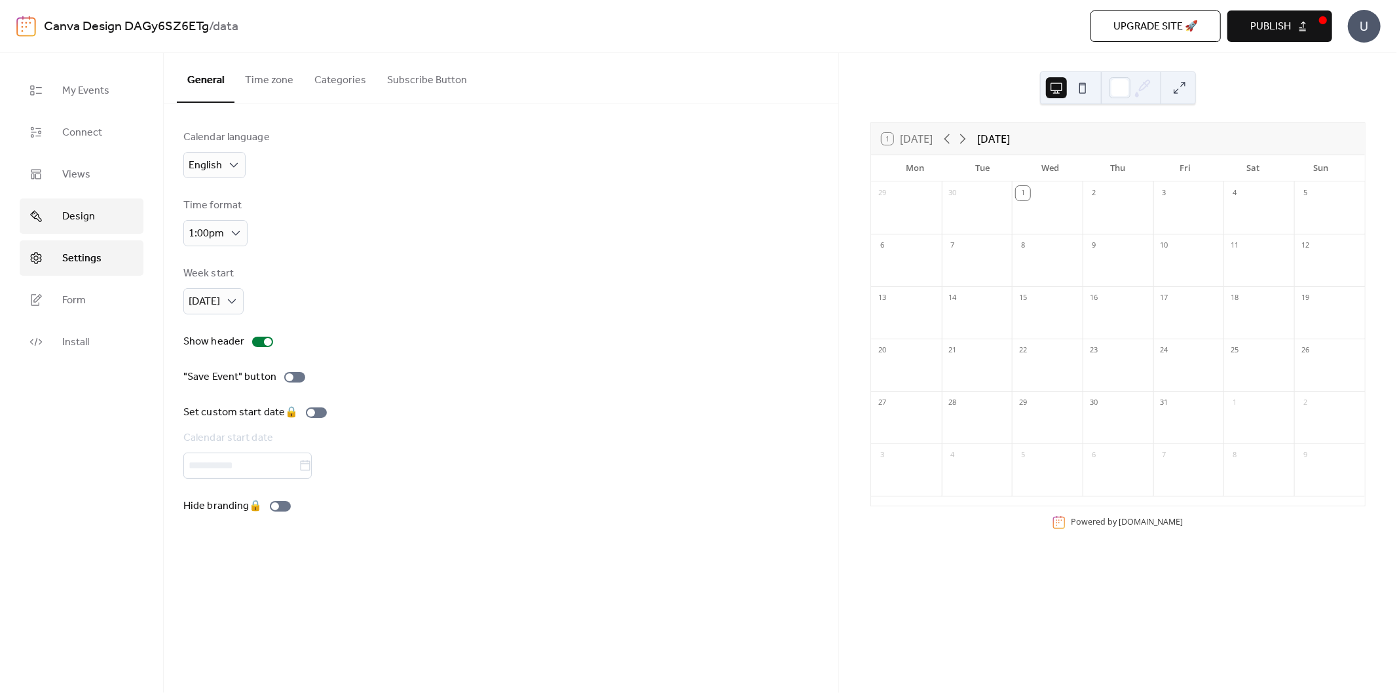
click at [81, 217] on span "Design" at bounding box center [78, 217] width 33 height 16
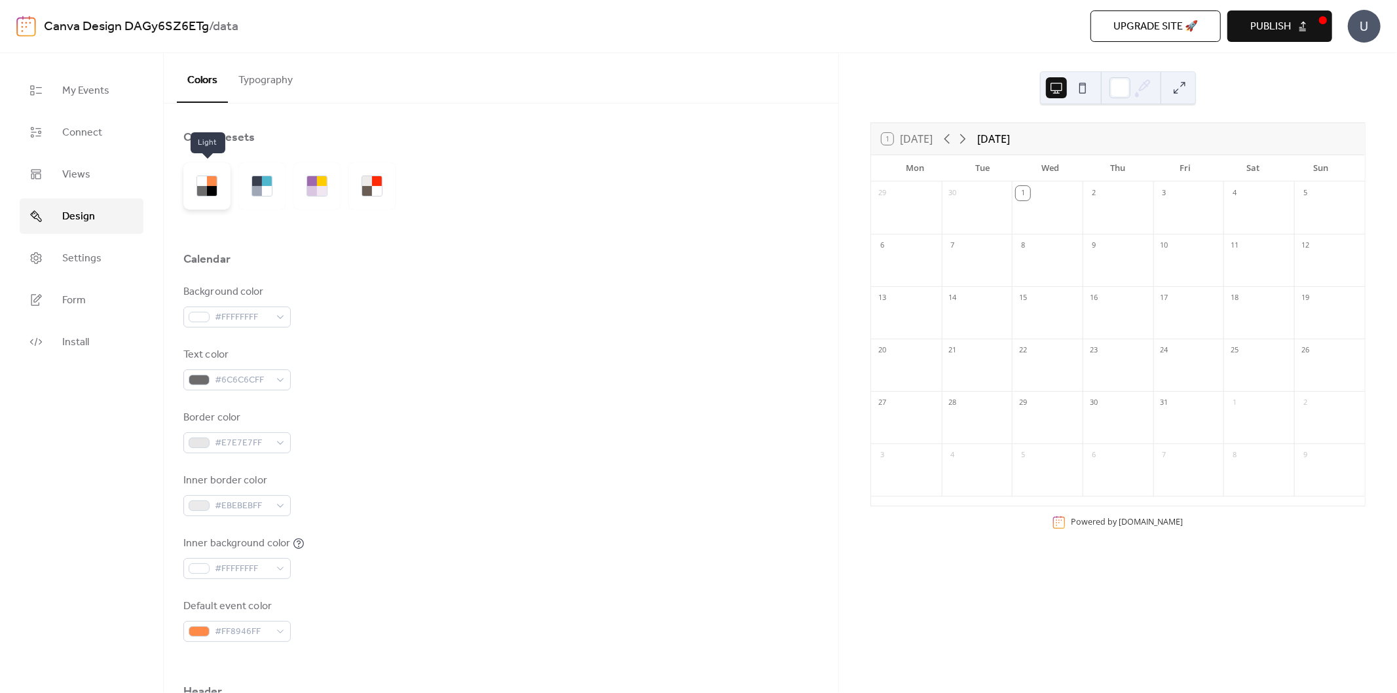
click at [206, 199] on div at bounding box center [206, 185] width 47 height 47
click at [210, 186] on div at bounding box center [212, 191] width 10 height 10
click at [271, 186] on div at bounding box center [267, 191] width 10 height 10
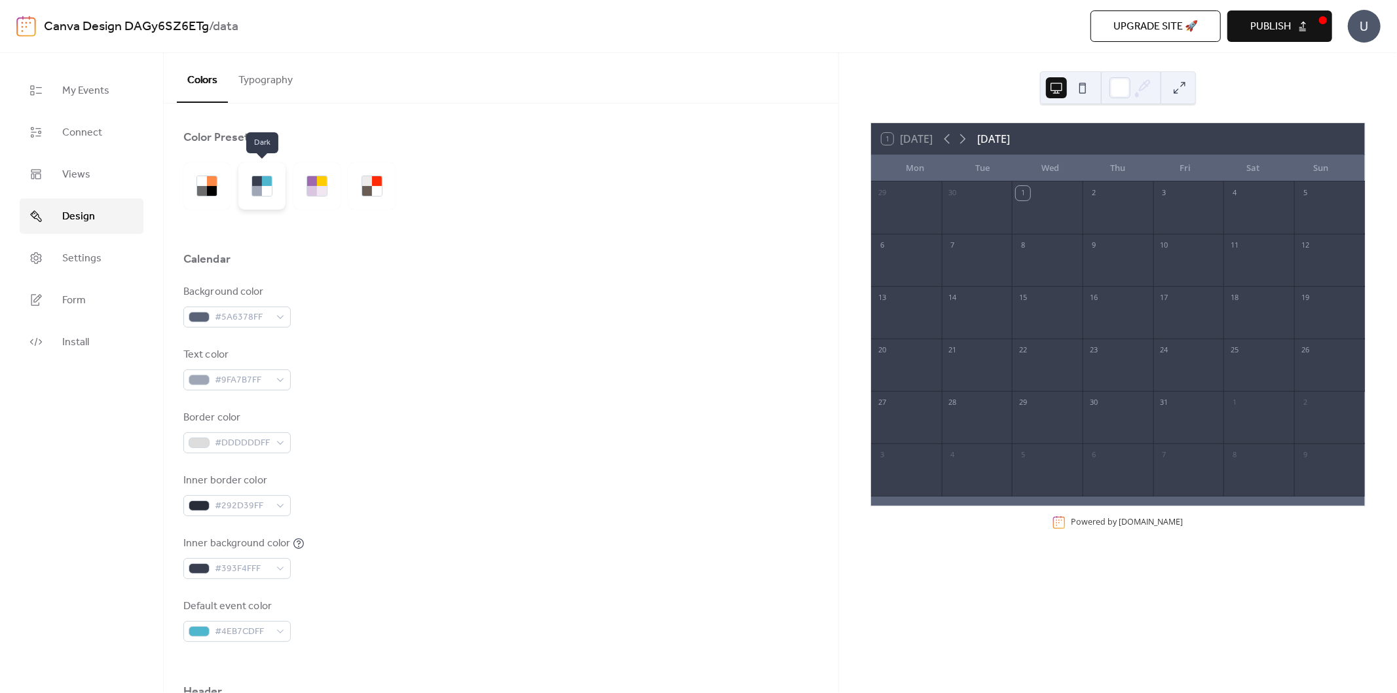
click at [271, 186] on div at bounding box center [267, 191] width 10 height 10
click at [217, 187] on div at bounding box center [207, 186] width 21 height 21
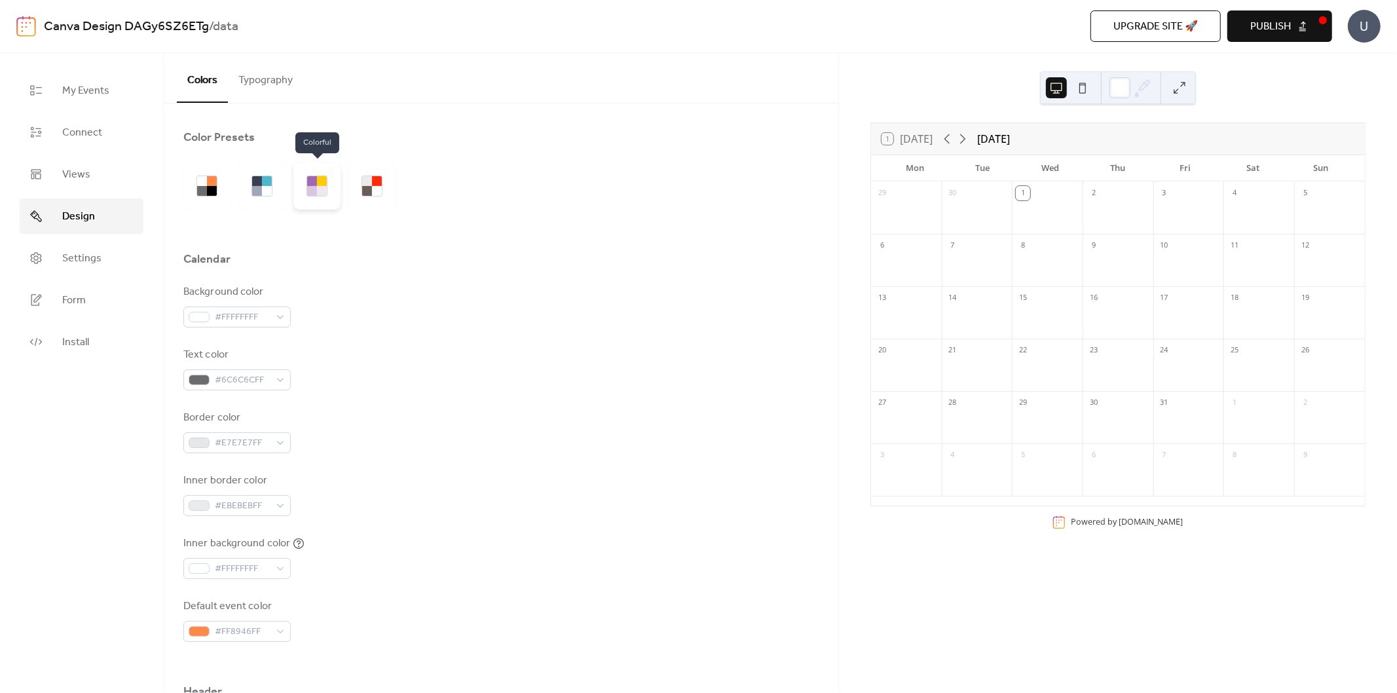
click at [324, 187] on div at bounding box center [322, 191] width 10 height 10
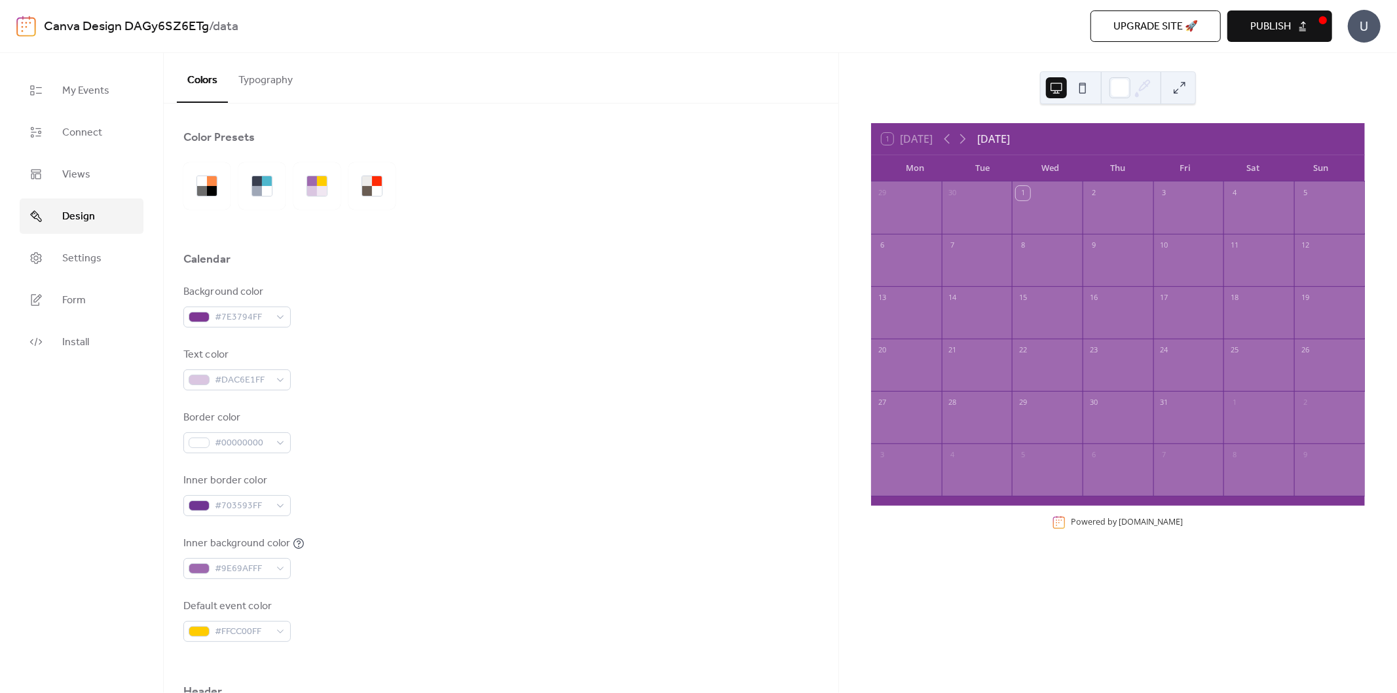
click at [197, 188] on div at bounding box center [207, 186] width 21 height 21
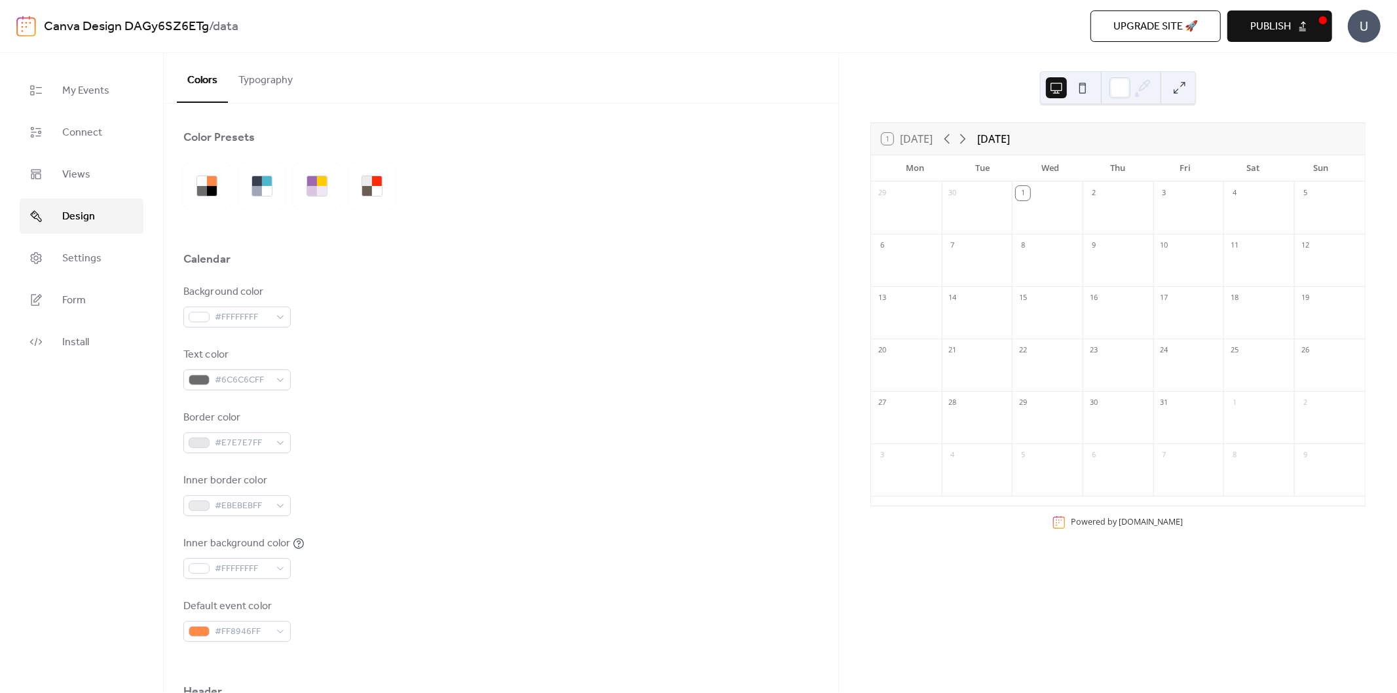
click at [1248, 37] on button "Publish" at bounding box center [1280, 25] width 105 height 31
click at [67, 188] on link "Views" at bounding box center [82, 174] width 124 height 35
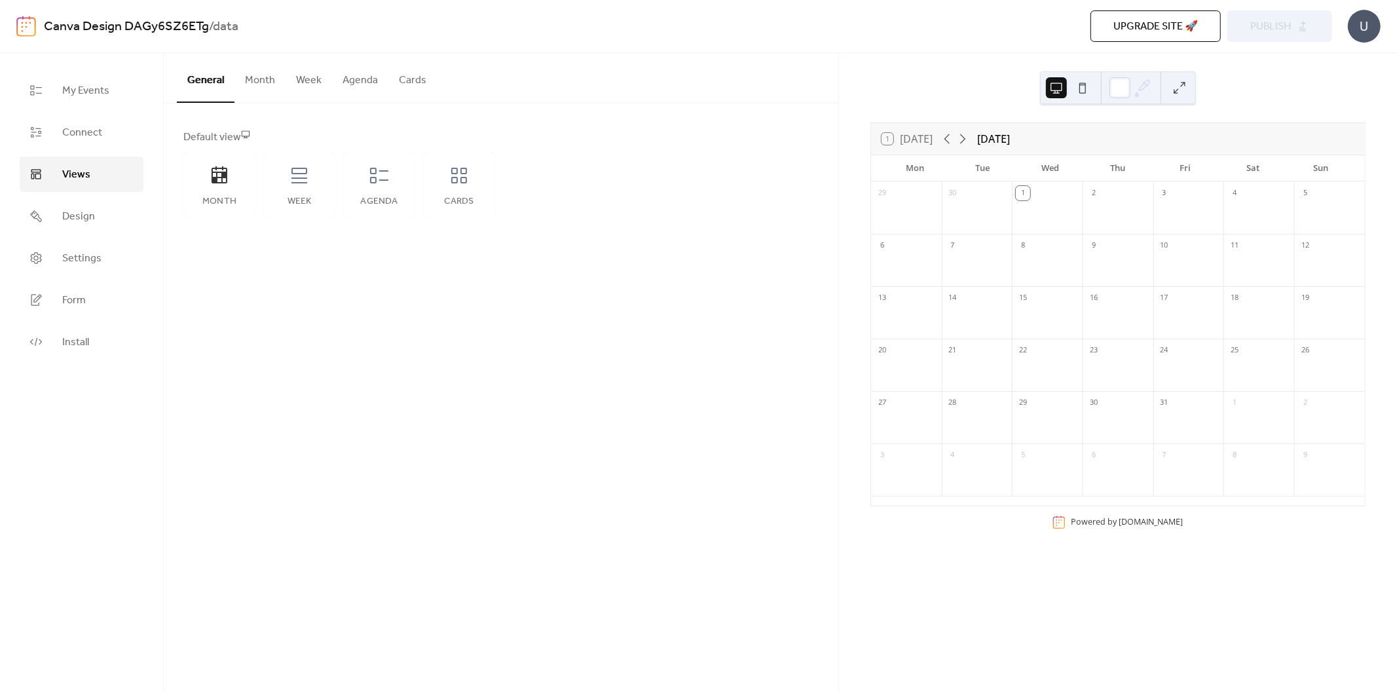
click at [259, 92] on button "Month" at bounding box center [259, 77] width 51 height 48
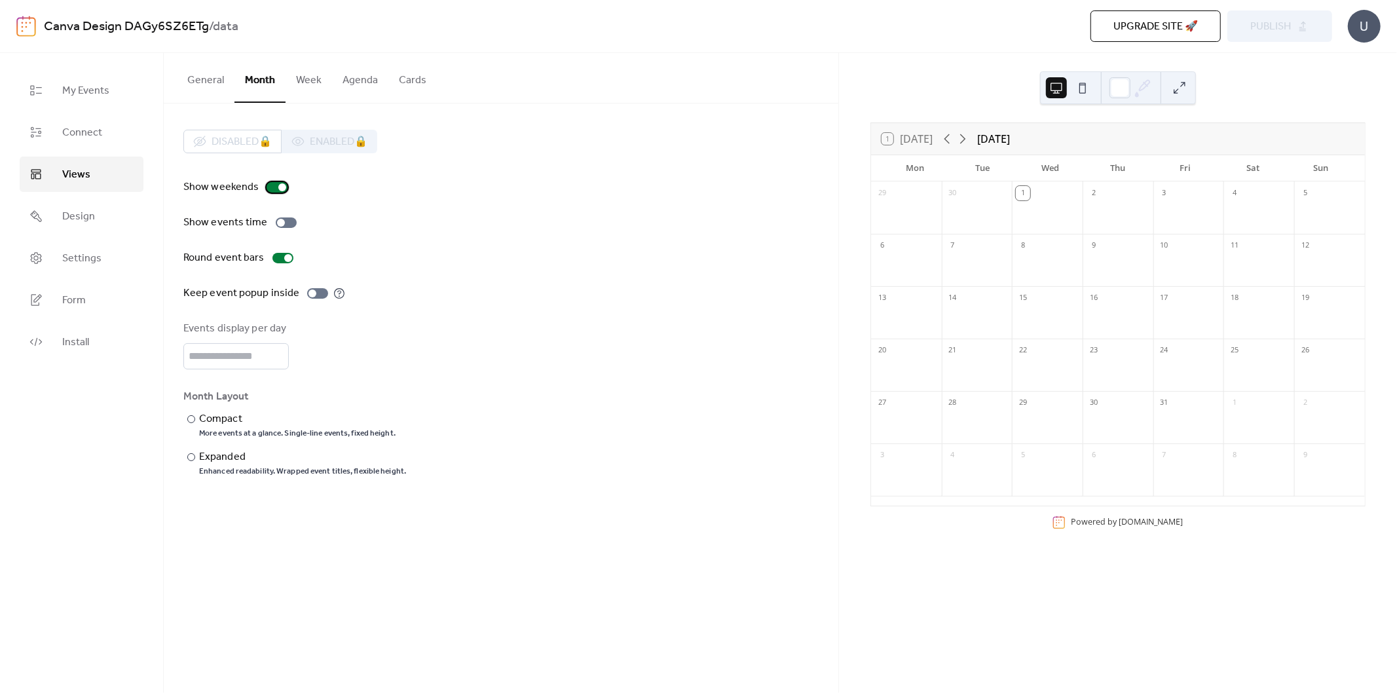
click at [282, 187] on div at bounding box center [282, 187] width 8 height 8
click at [282, 187] on div at bounding box center [277, 187] width 21 height 10
click at [1272, 33] on span "Publish" at bounding box center [1270, 27] width 41 height 16
click at [83, 265] on span "Settings" at bounding box center [81, 259] width 39 height 16
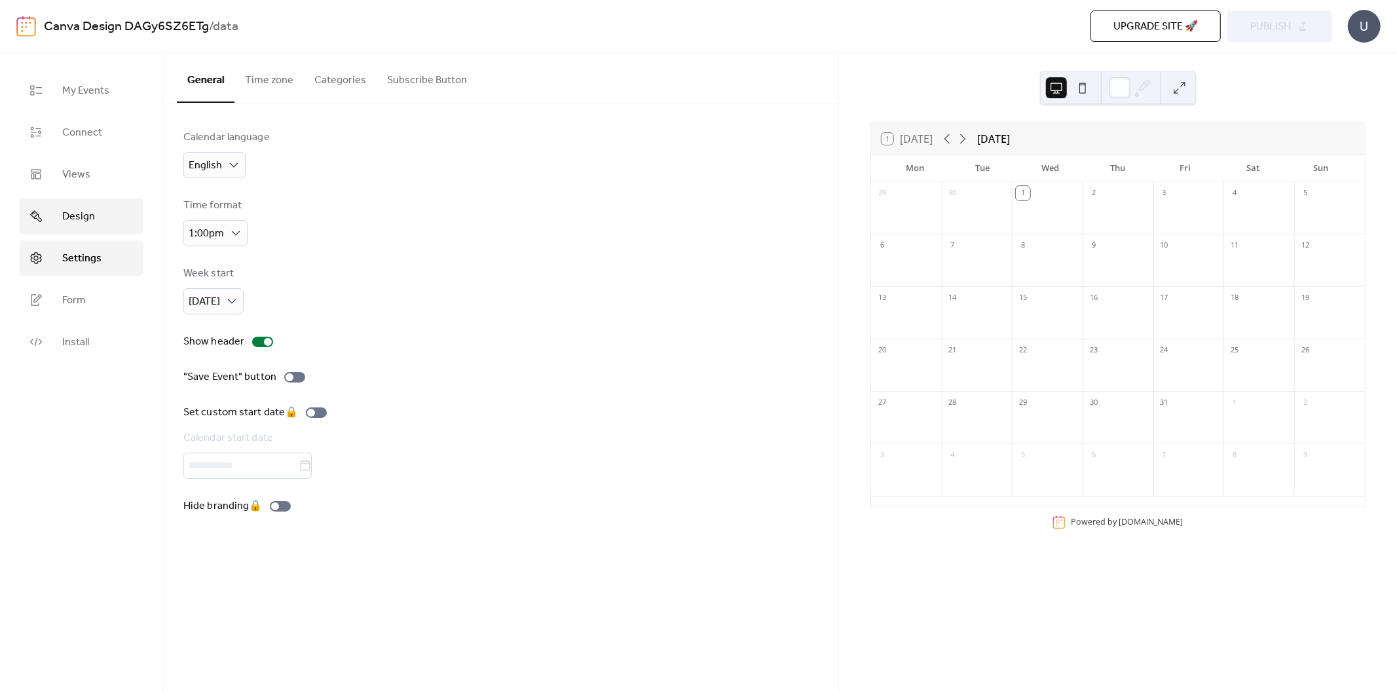
click at [85, 209] on span "Design" at bounding box center [78, 217] width 33 height 16
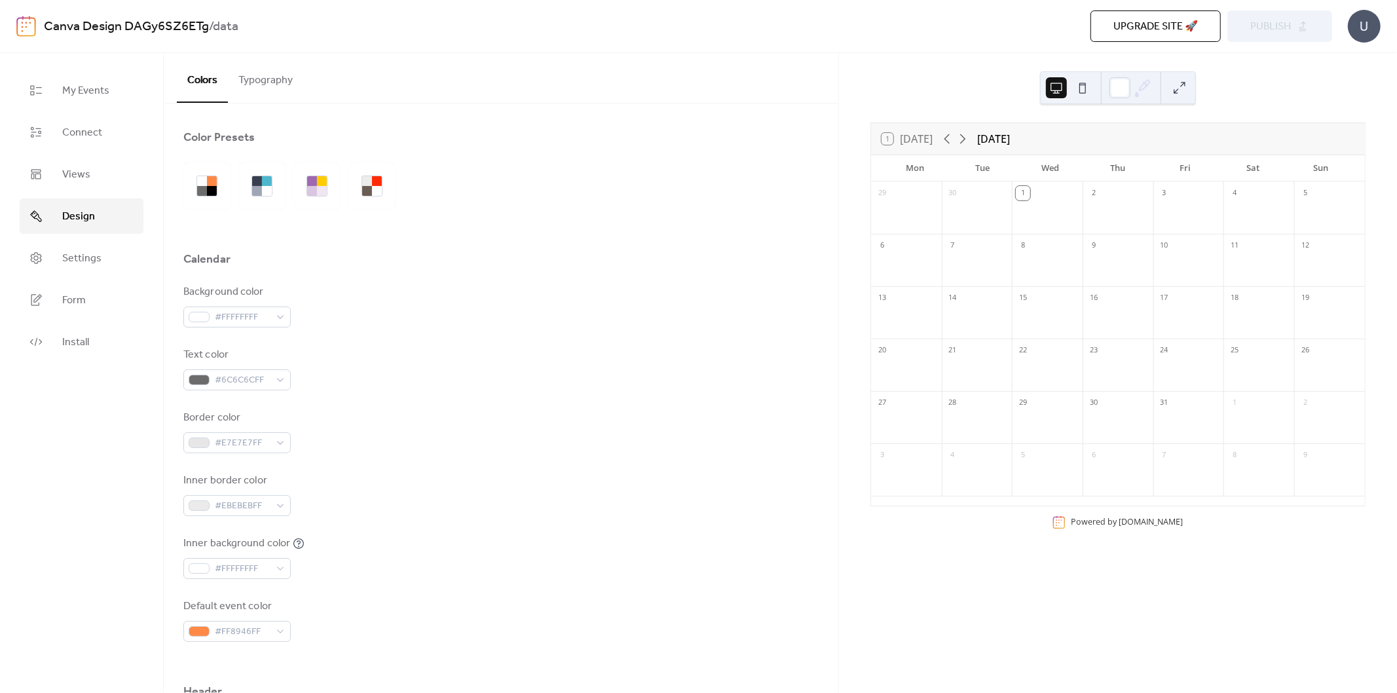
click at [84, 233] on link "Design" at bounding box center [82, 215] width 124 height 35
click at [84, 251] on span "Settings" at bounding box center [81, 259] width 39 height 16
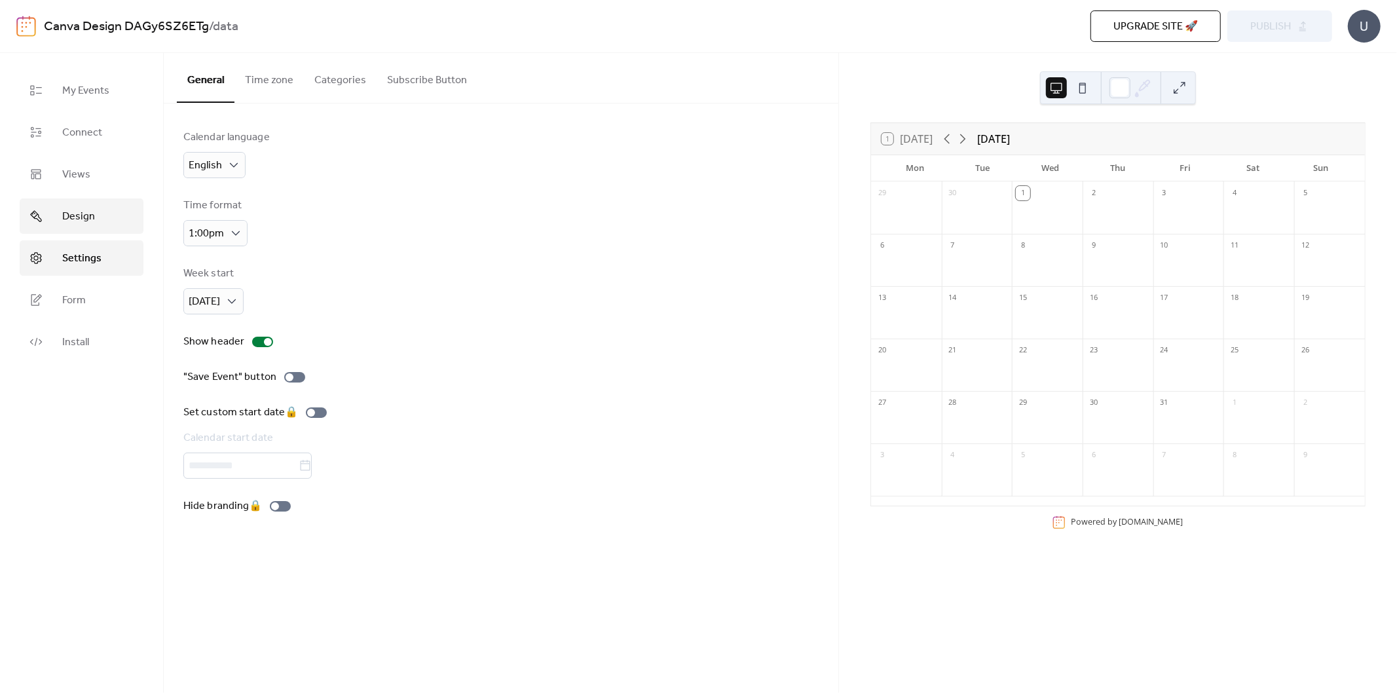
click at [82, 221] on span "Design" at bounding box center [78, 217] width 33 height 16
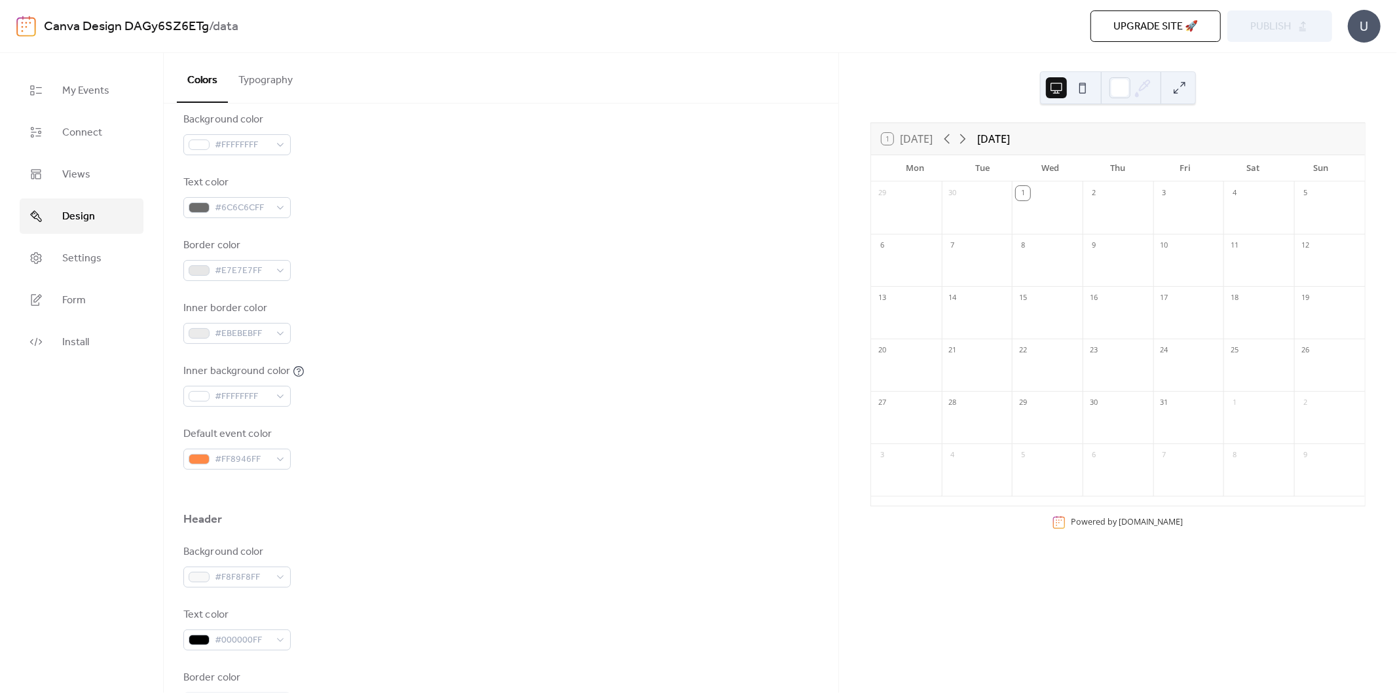
scroll to position [23, 0]
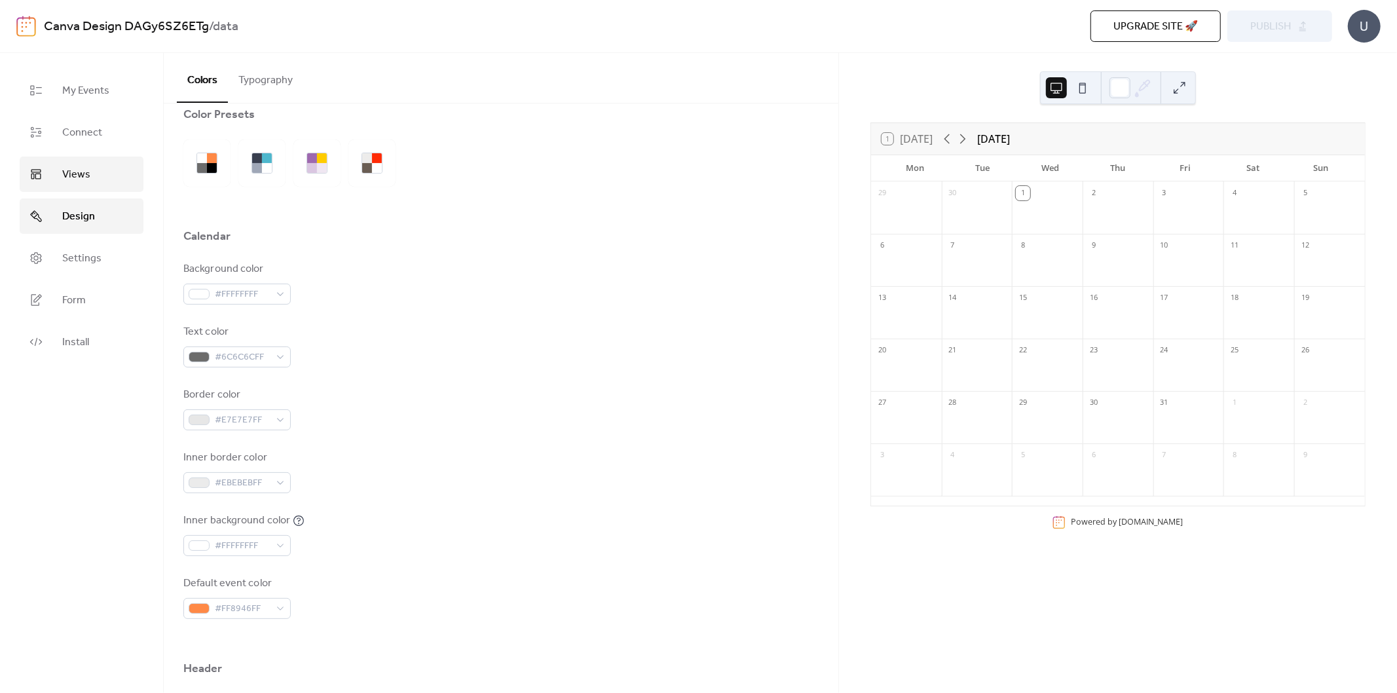
click at [85, 176] on span "Views" at bounding box center [76, 175] width 28 height 16
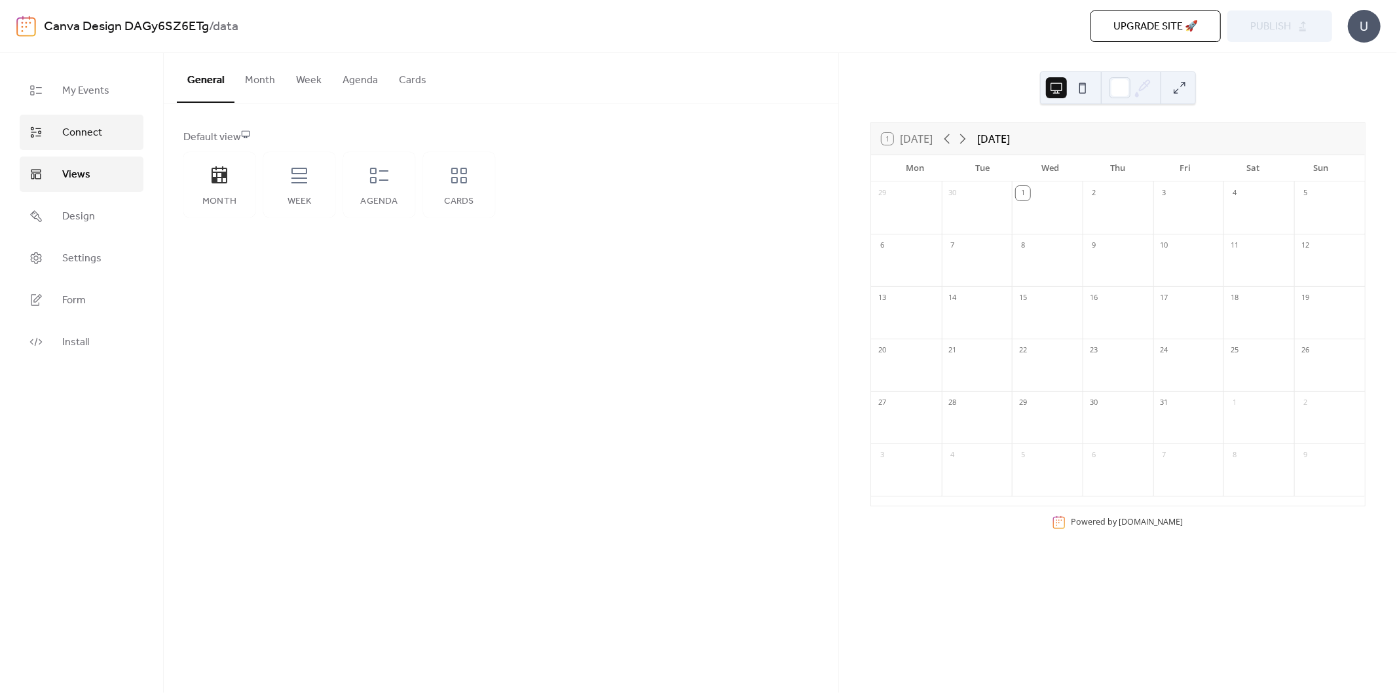
click at [84, 133] on span "Connect" at bounding box center [82, 133] width 40 height 16
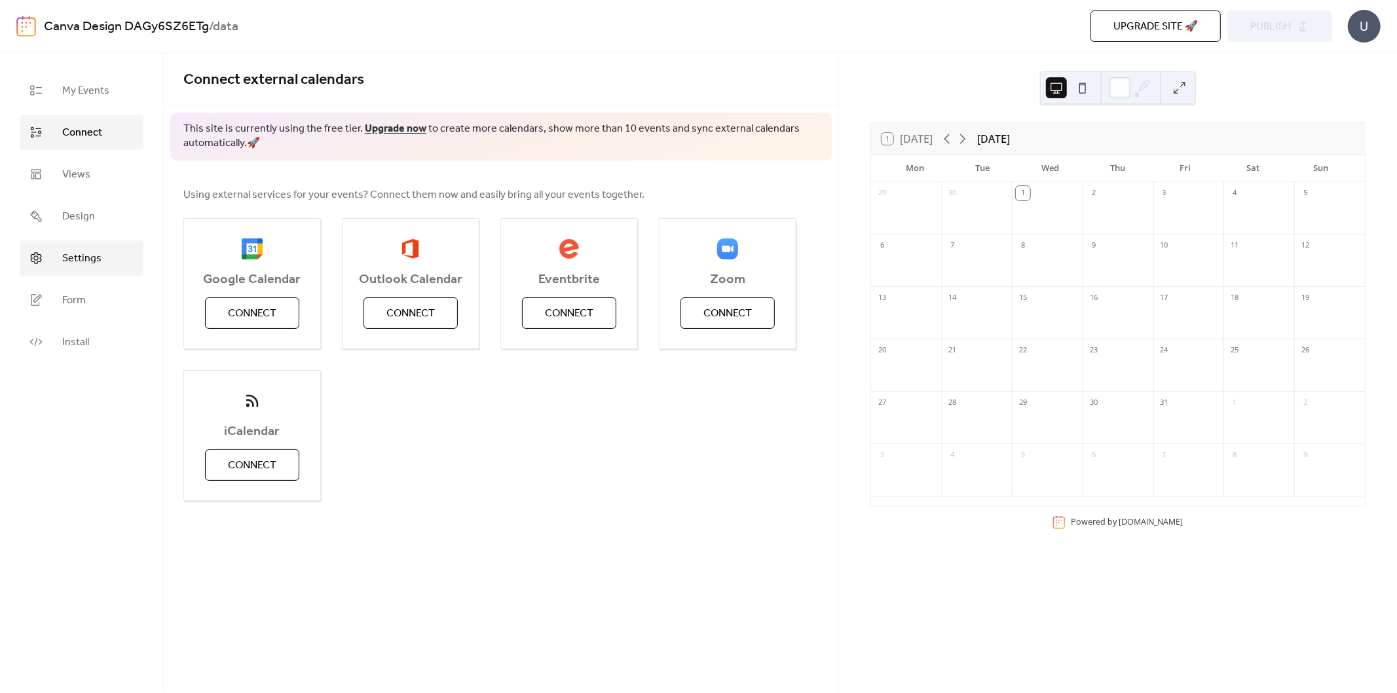
click at [92, 252] on span "Settings" at bounding box center [81, 259] width 39 height 16
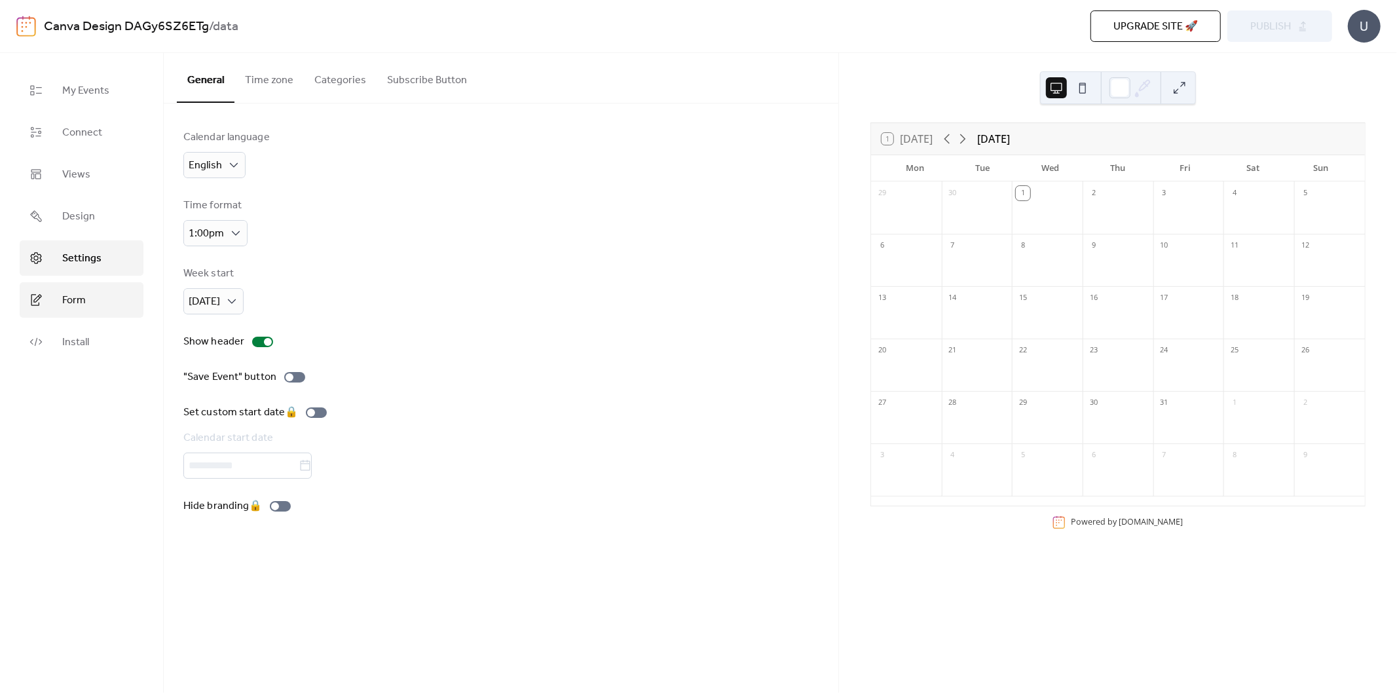
click at [87, 290] on link "Form" at bounding box center [82, 299] width 124 height 35
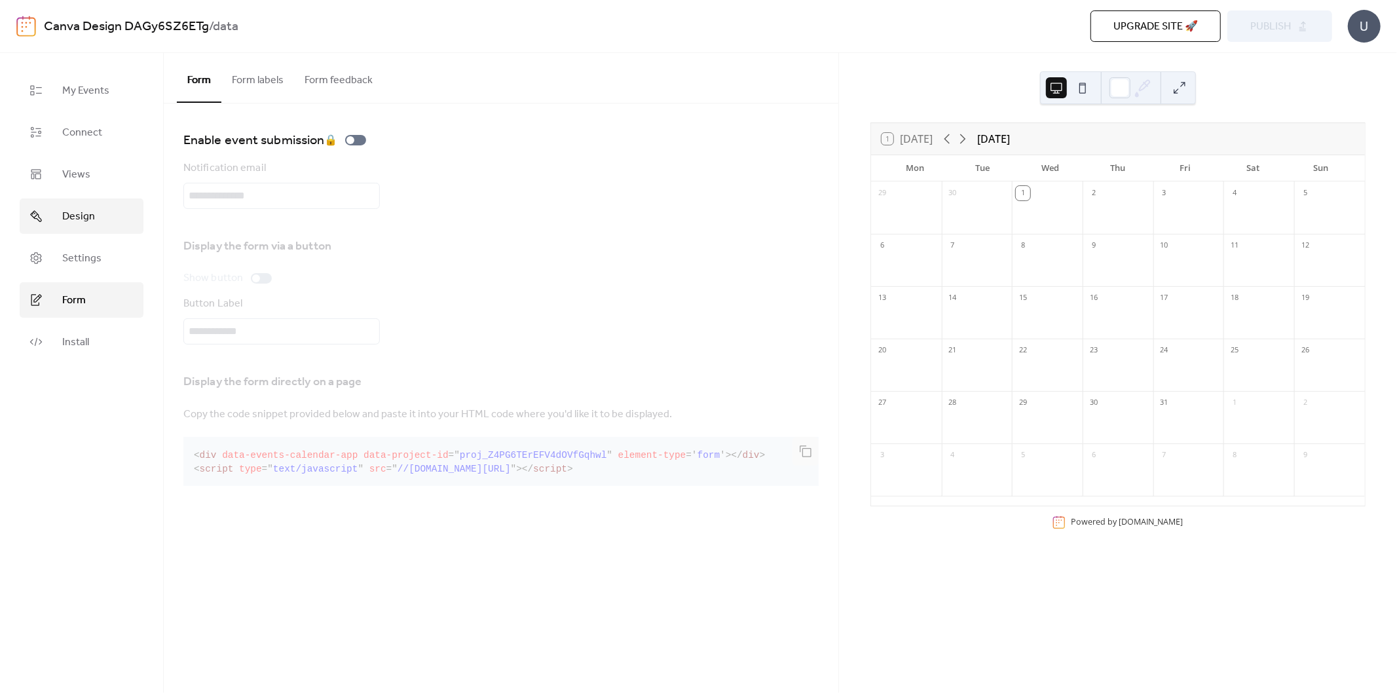
click at [102, 229] on link "Design" at bounding box center [82, 215] width 124 height 35
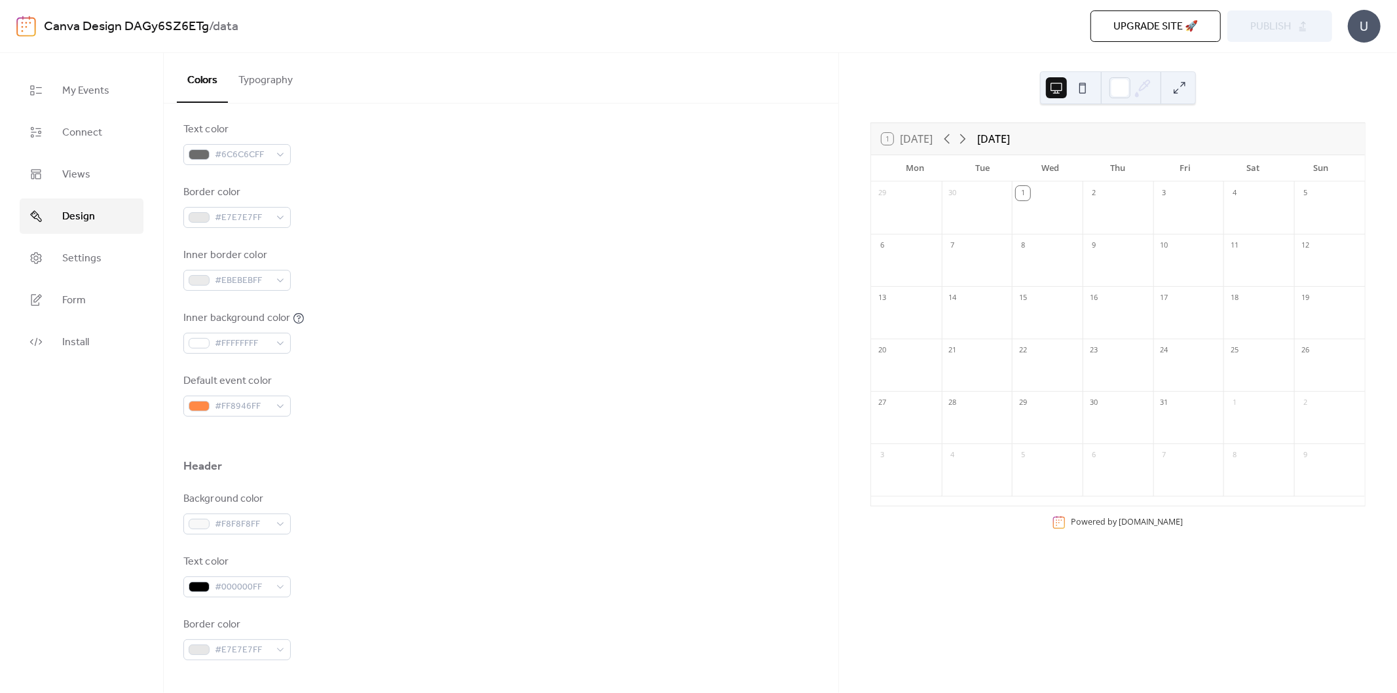
scroll to position [218, 0]
click at [239, 290] on span "#EBEBEBFF" at bounding box center [242, 288] width 55 height 16
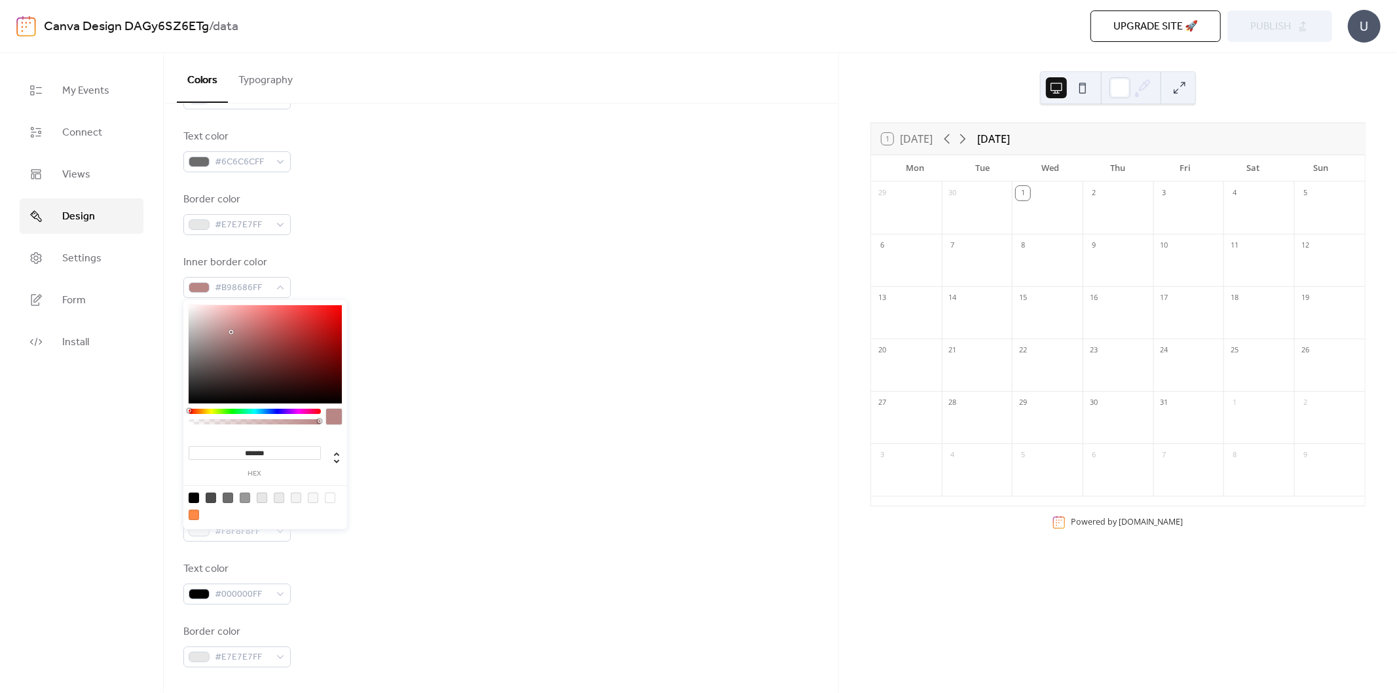
click at [231, 332] on div at bounding box center [265, 354] width 153 height 98
type input "*******"
drag, startPoint x: 149, startPoint y: 374, endPoint x: 186, endPoint y: 435, distance: 71.1
click at [186, 435] on div "******* hex" at bounding box center [265, 416] width 164 height 232
click at [345, 272] on div "Inner border color #000000FF" at bounding box center [500, 276] width 635 height 43
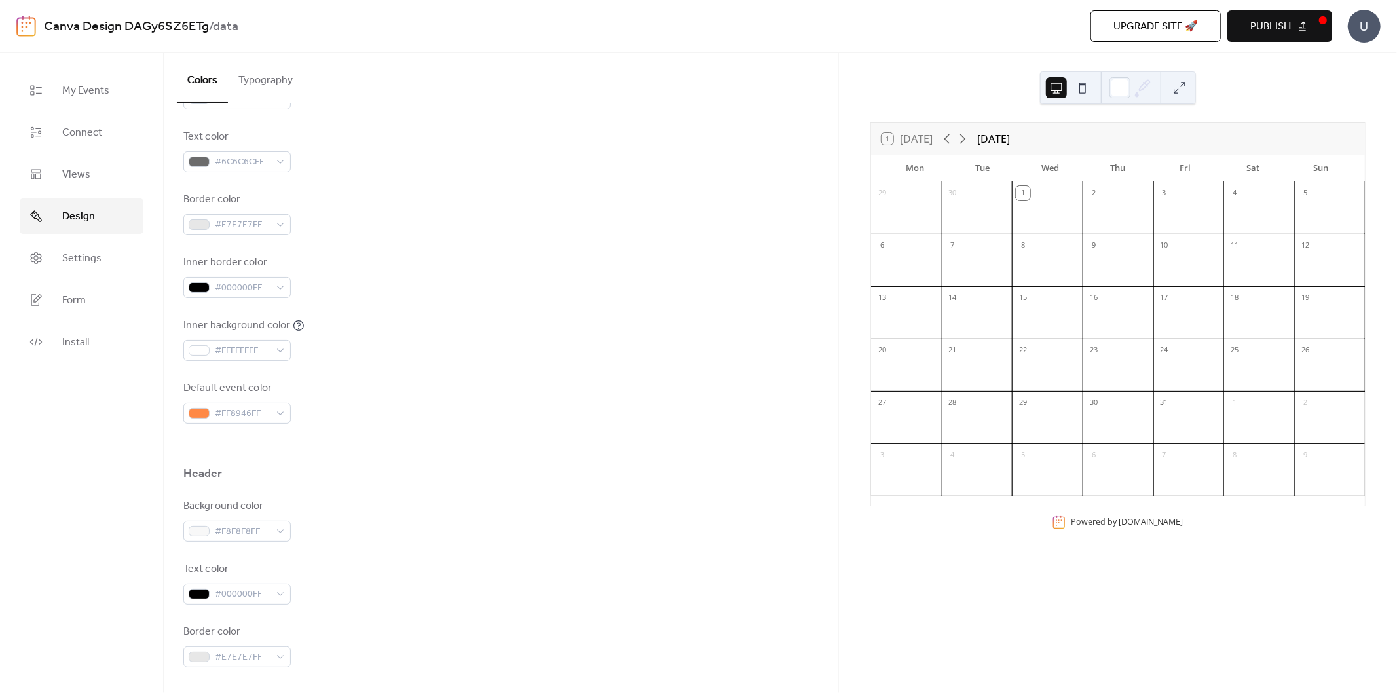
click at [381, 278] on div "Inner border color #000000FF" at bounding box center [500, 276] width 635 height 43
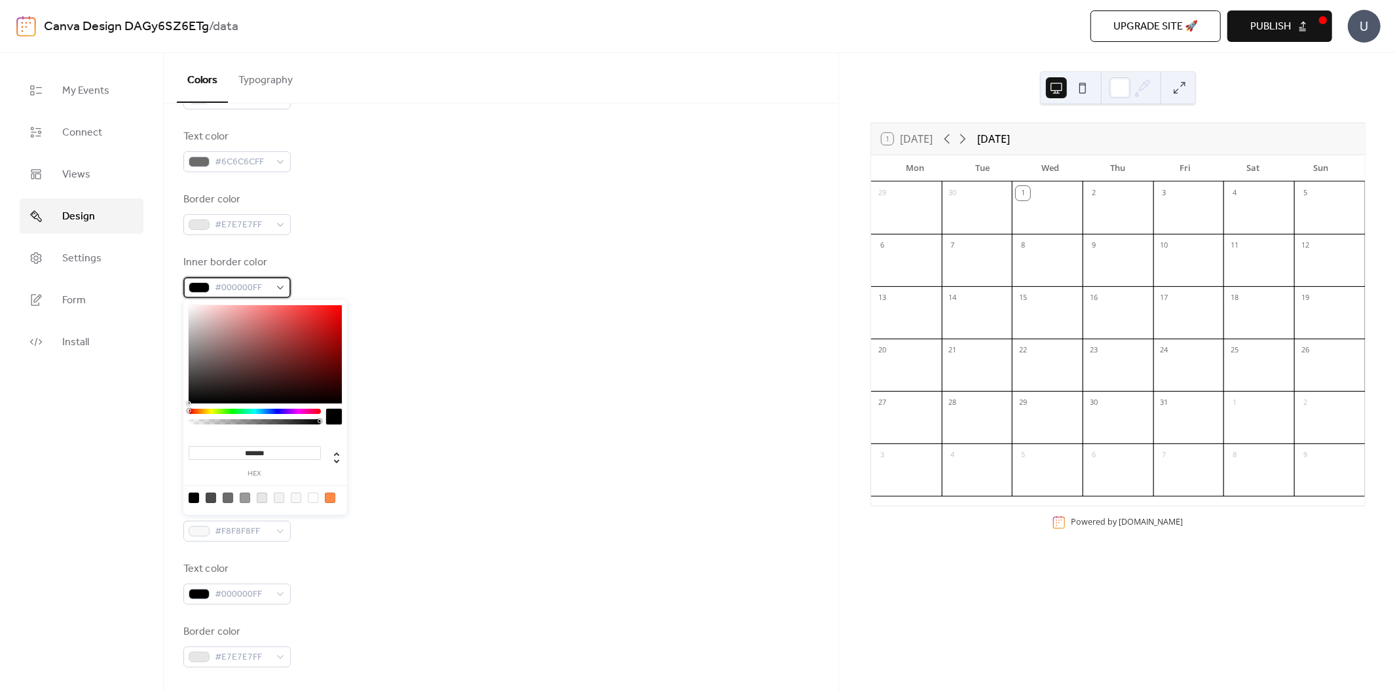
click at [230, 284] on span "#000000FF" at bounding box center [242, 288] width 55 height 16
drag, startPoint x: 231, startPoint y: 322, endPoint x: 162, endPoint y: 343, distance: 72.3
click at [162, 343] on body "Canva Design DAGy6SZ6ETg / data Upgrade site 🚀 Preview Publish U My Events Conn…" at bounding box center [698, 346] width 1397 height 693
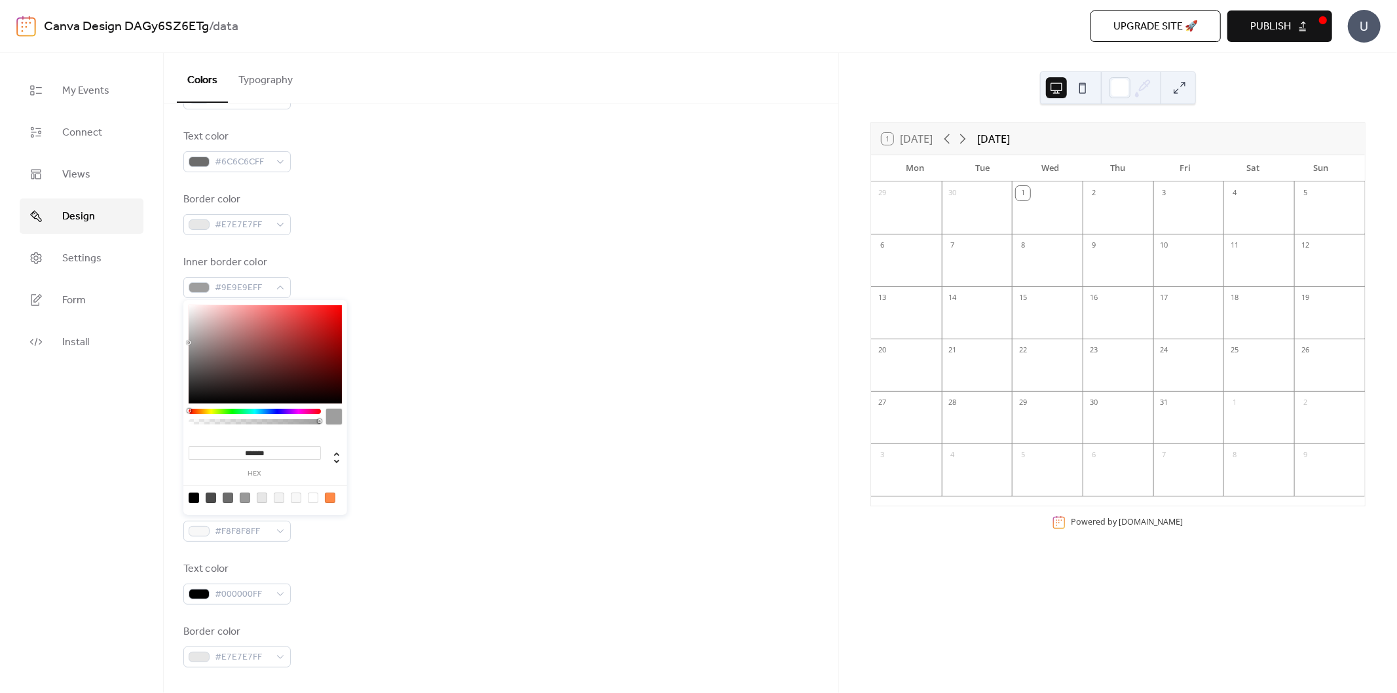
type input "*******"
drag, startPoint x: 233, startPoint y: 317, endPoint x: 174, endPoint y: 306, distance: 60.0
click at [174, 306] on body "Canva Design DAGy6SZ6ETg / data Upgrade site 🚀 Preview Publish U My Events Conn…" at bounding box center [698, 346] width 1397 height 693
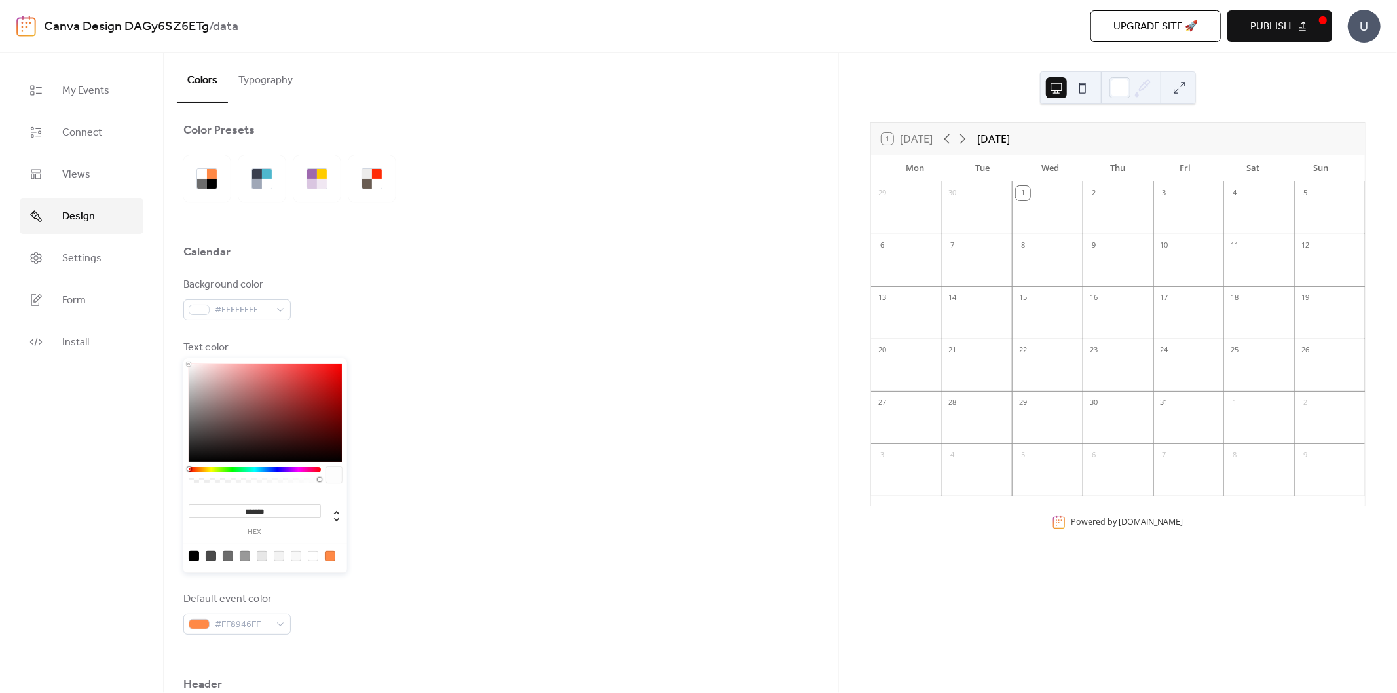
scroll to position [0, 0]
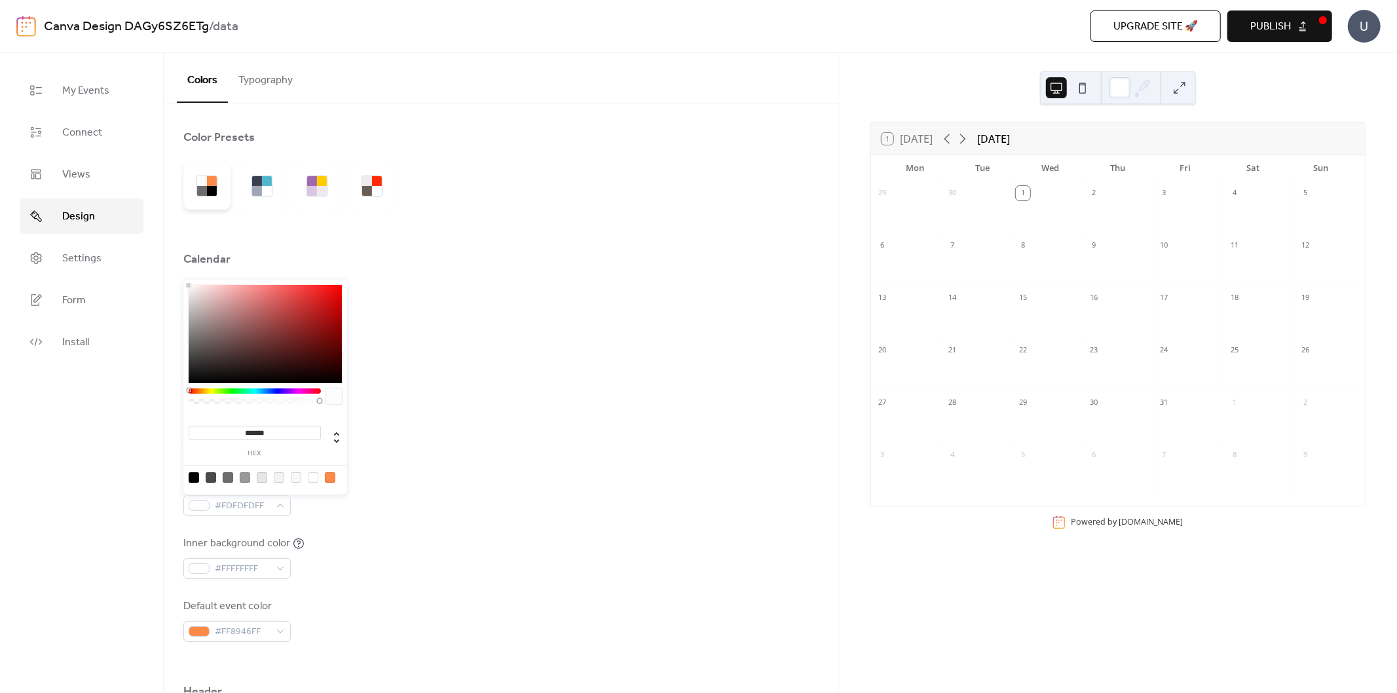
click at [212, 195] on div at bounding box center [206, 185] width 47 height 47
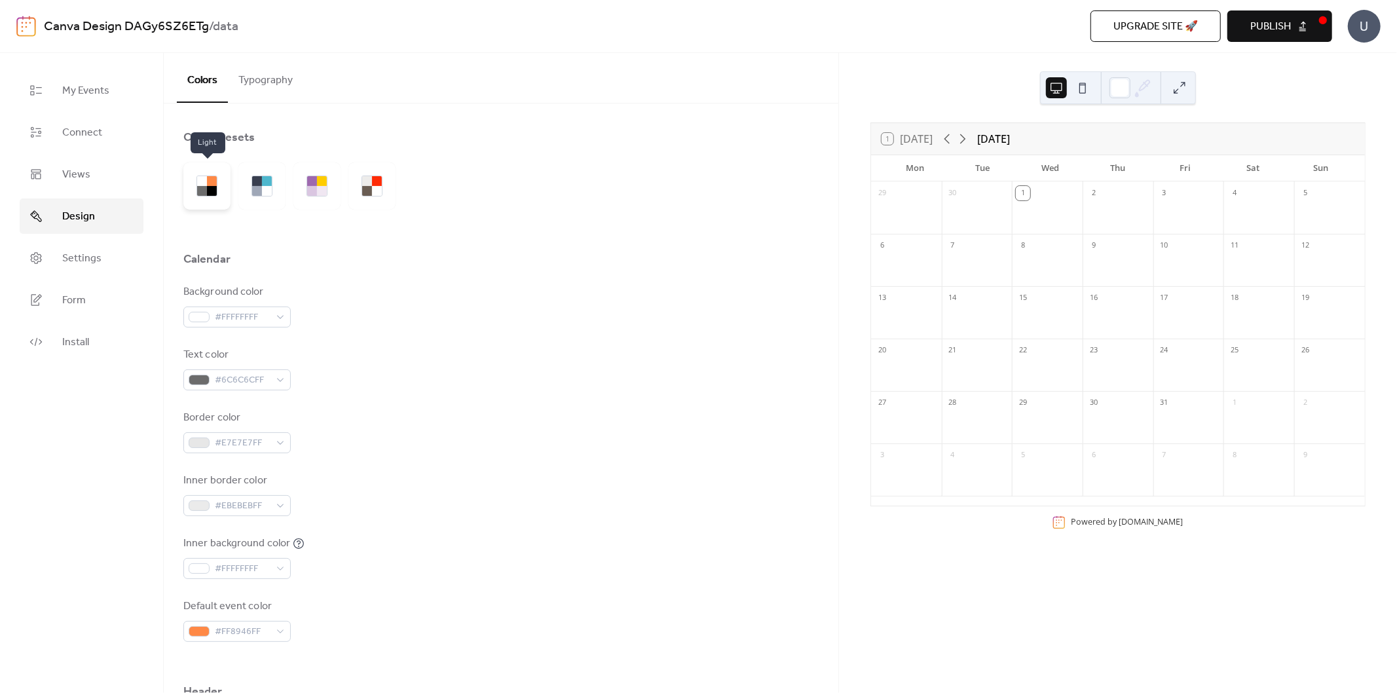
click at [210, 190] on div at bounding box center [212, 191] width 10 height 10
click at [82, 258] on span "Settings" at bounding box center [81, 259] width 39 height 16
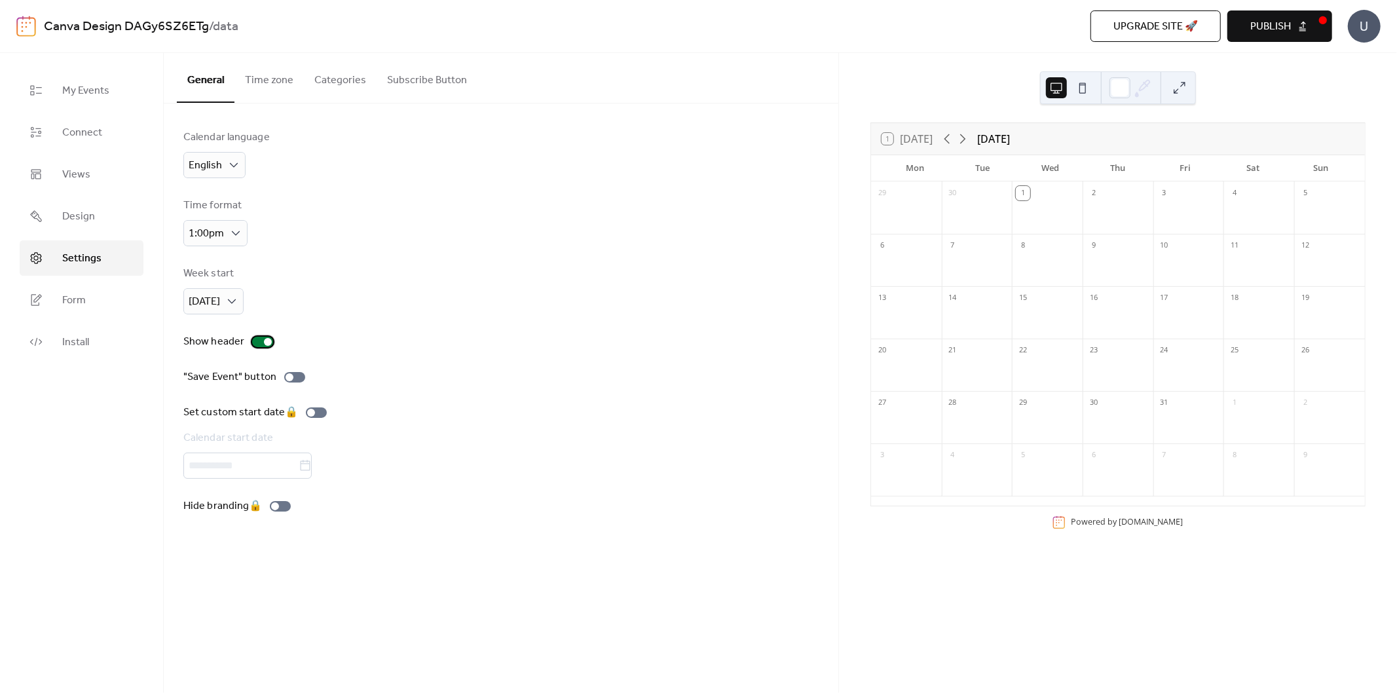
click at [251, 337] on label "Show header" at bounding box center [230, 342] width 95 height 16
click at [278, 81] on button "Time zone" at bounding box center [268, 77] width 69 height 48
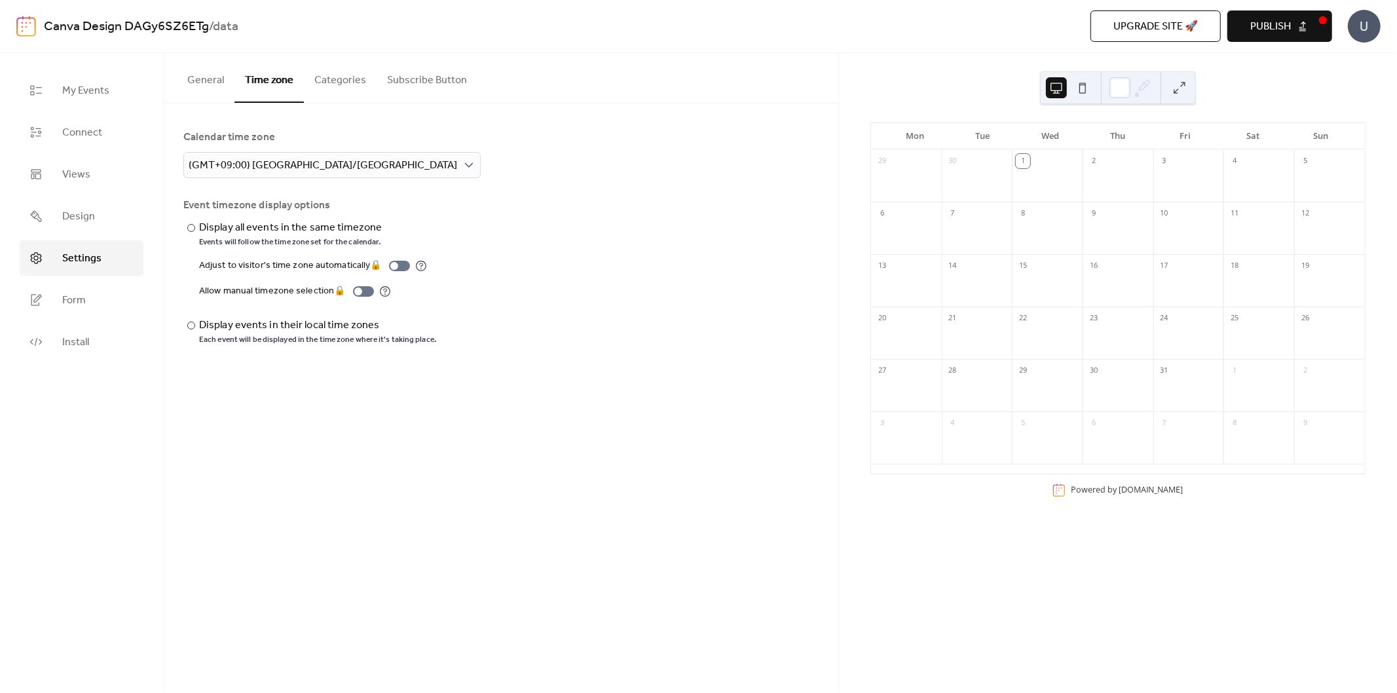
click at [335, 85] on button "Categories" at bounding box center [340, 77] width 73 height 48
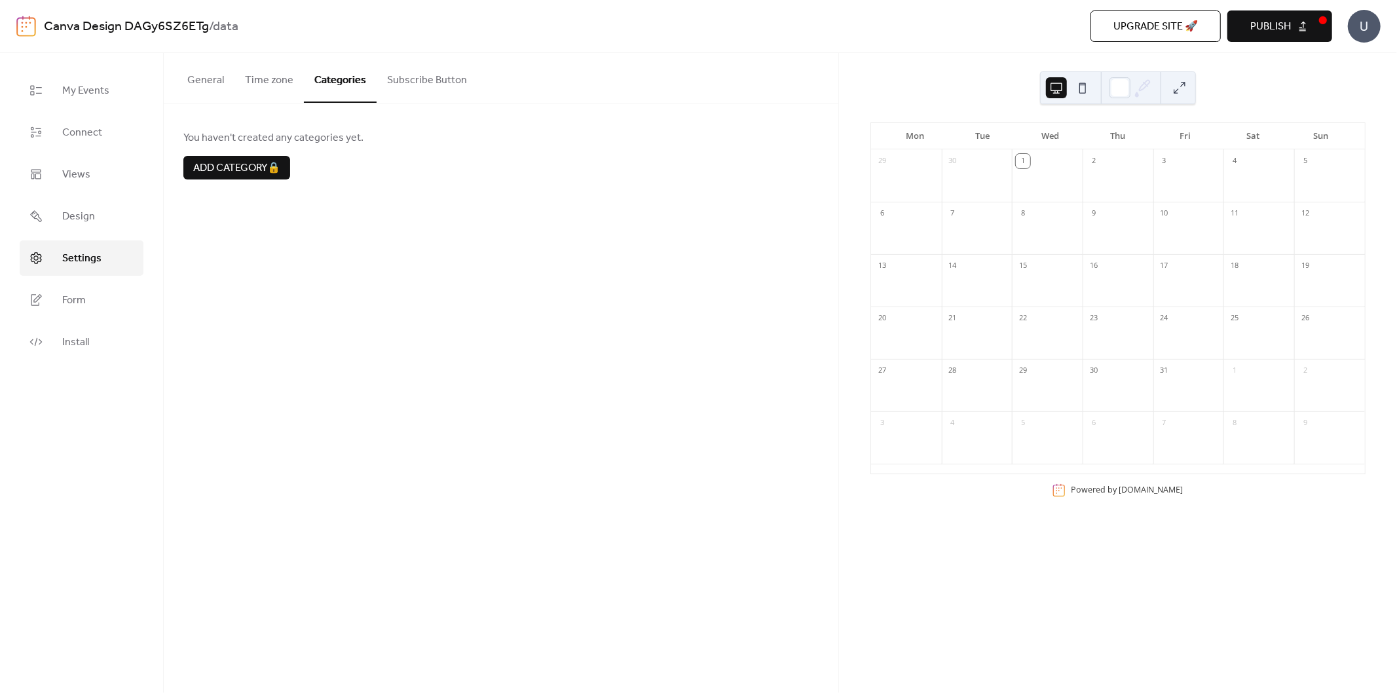
click at [398, 89] on button "Subscribe Button" at bounding box center [427, 77] width 101 height 48
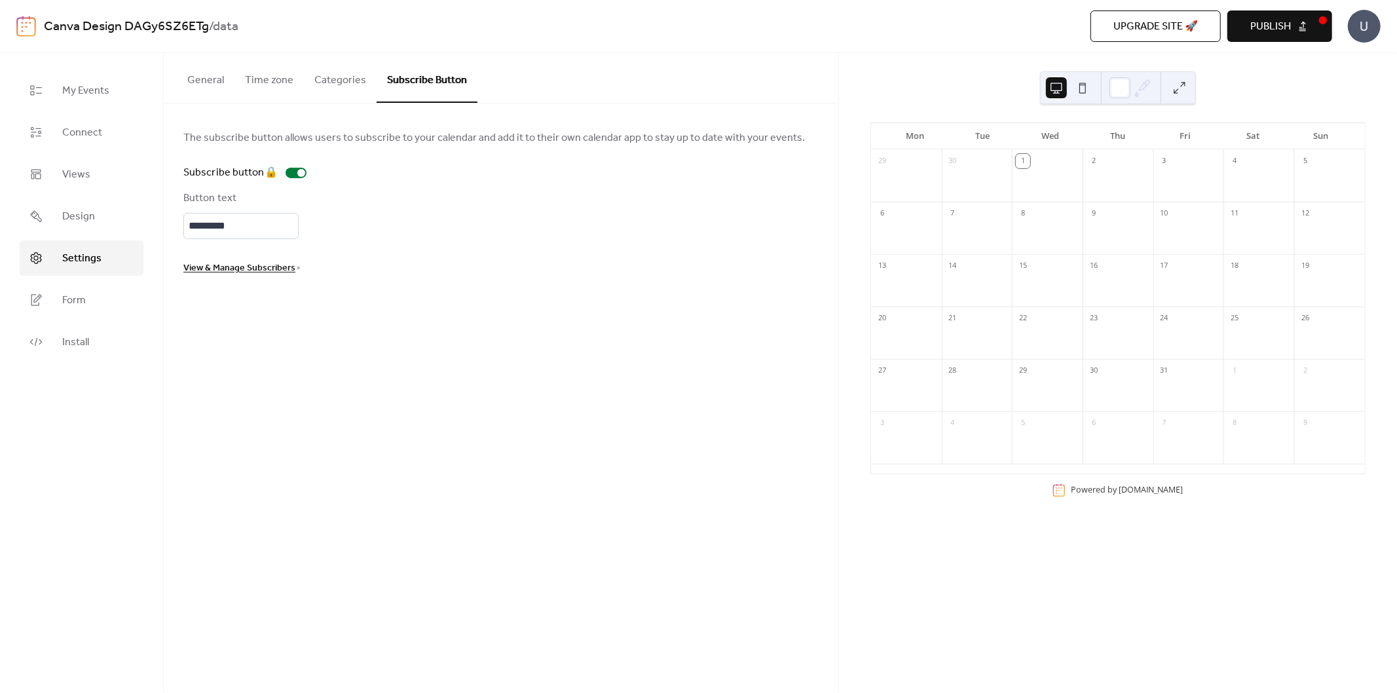
click at [113, 197] on ul "My Events Connect Views Design Settings Form Install" at bounding box center [82, 216] width 124 height 287
click at [105, 214] on link "Design" at bounding box center [82, 215] width 124 height 35
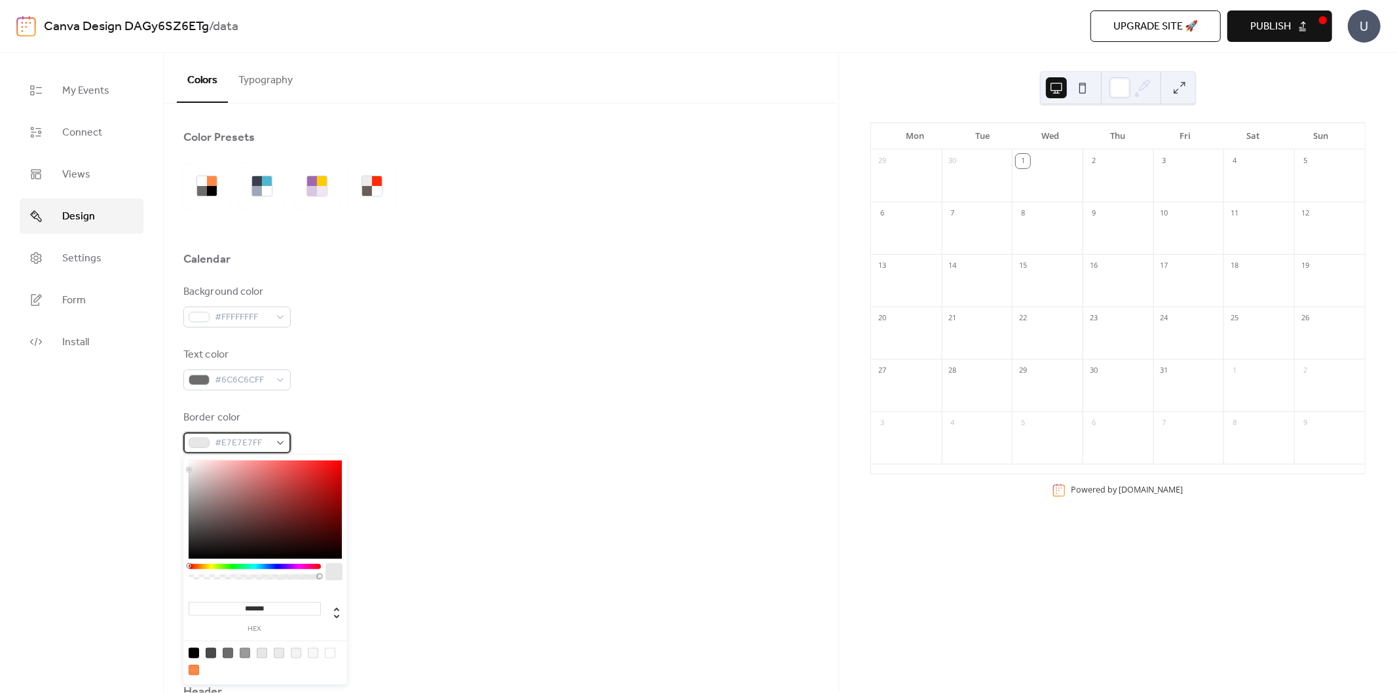
click at [226, 447] on span "#E7E7E7FF" at bounding box center [242, 444] width 55 height 16
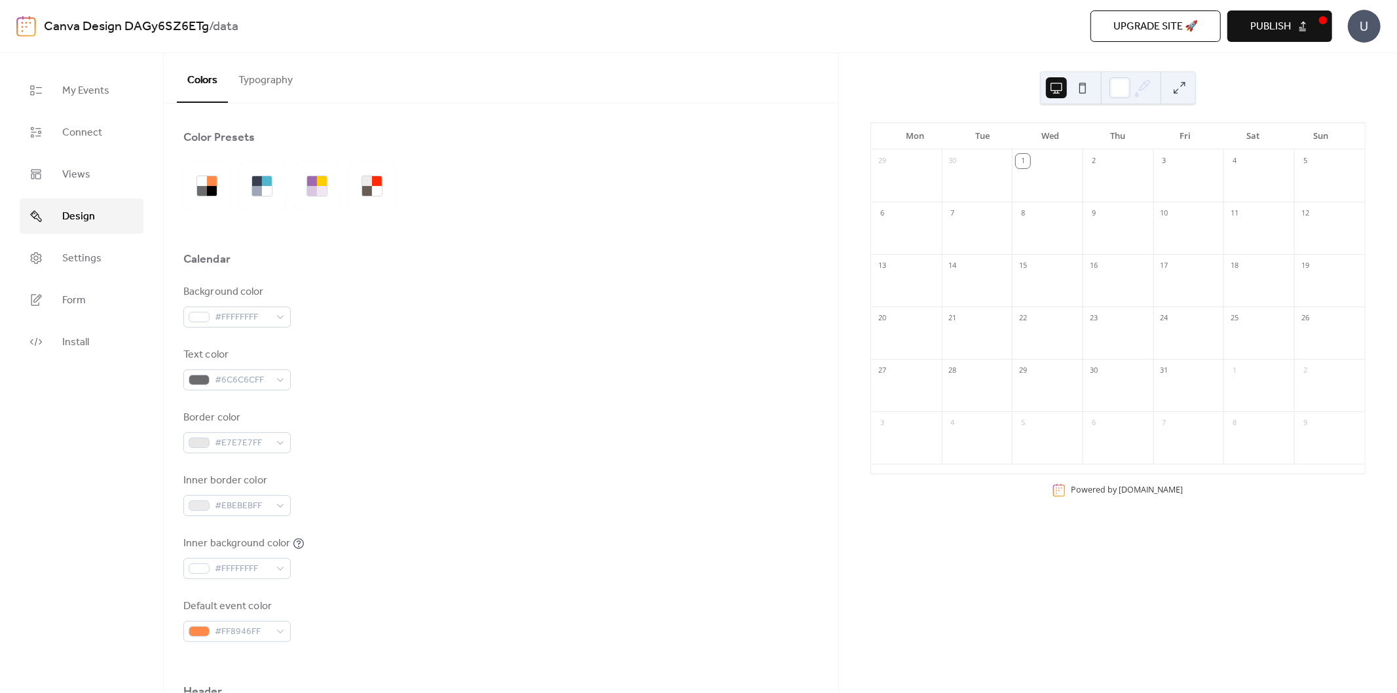
click at [414, 411] on div "Border color #E7E7E7FF" at bounding box center [500, 431] width 635 height 43
click at [1256, 28] on span "Publish" at bounding box center [1270, 27] width 41 height 16
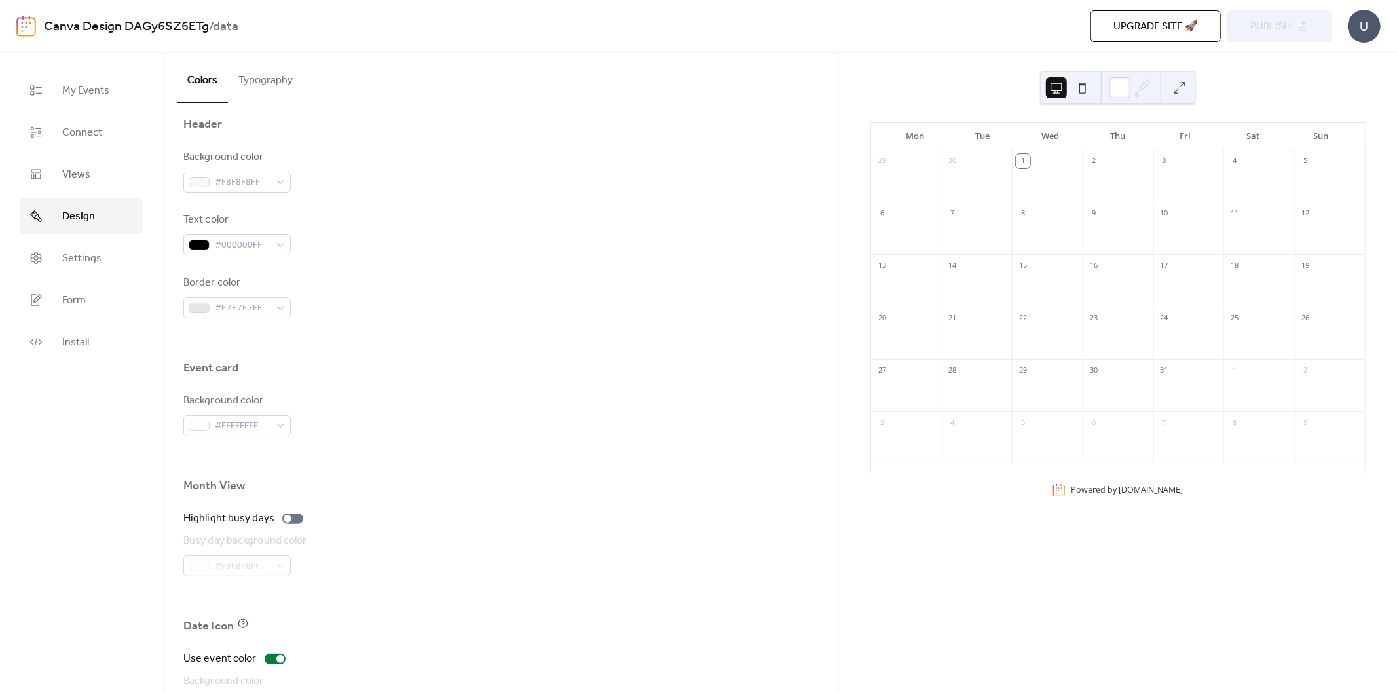
scroll to position [678, 0]
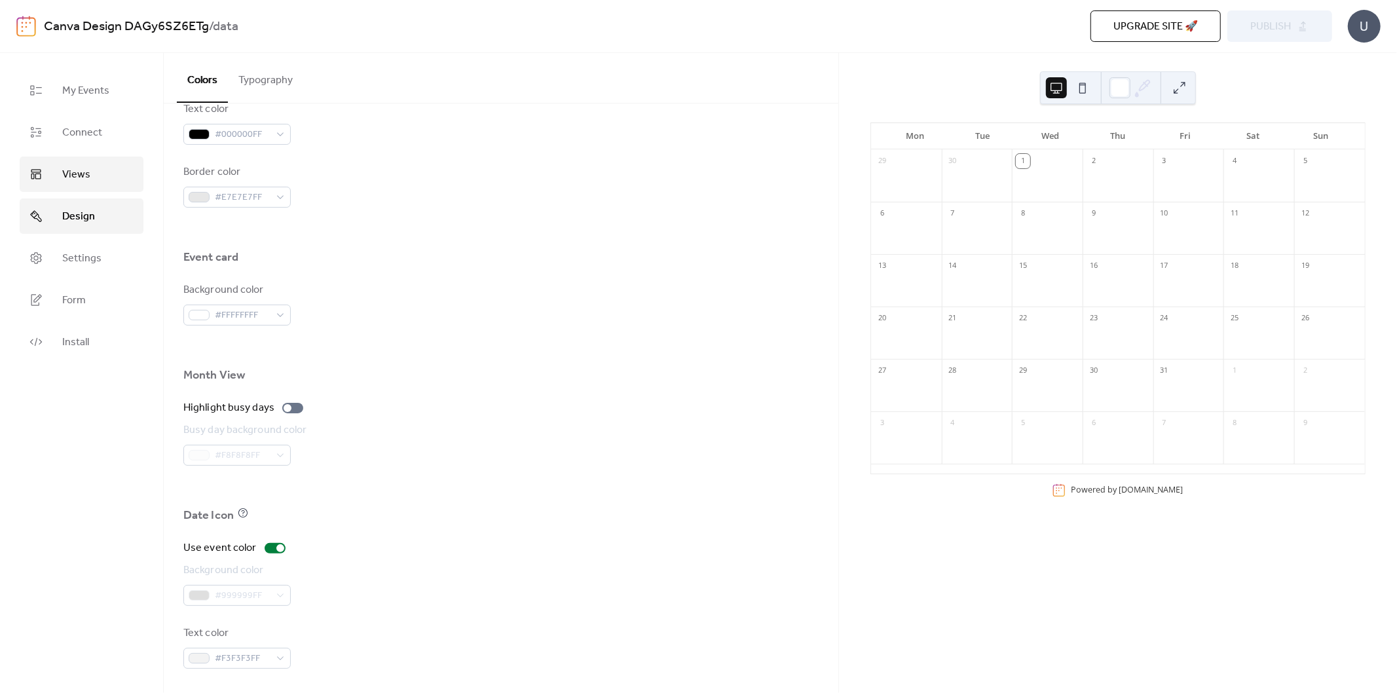
click at [47, 167] on link "Views" at bounding box center [82, 174] width 124 height 35
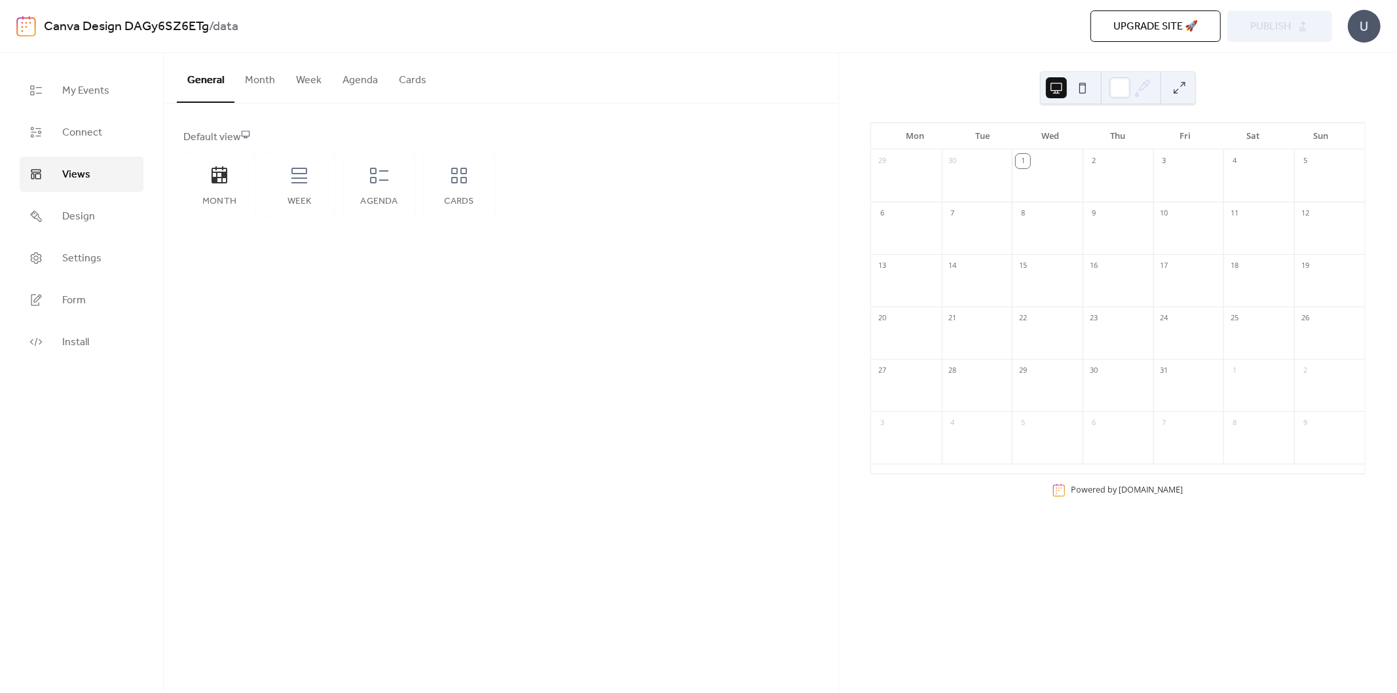
click at [270, 83] on button "Month" at bounding box center [259, 77] width 51 height 48
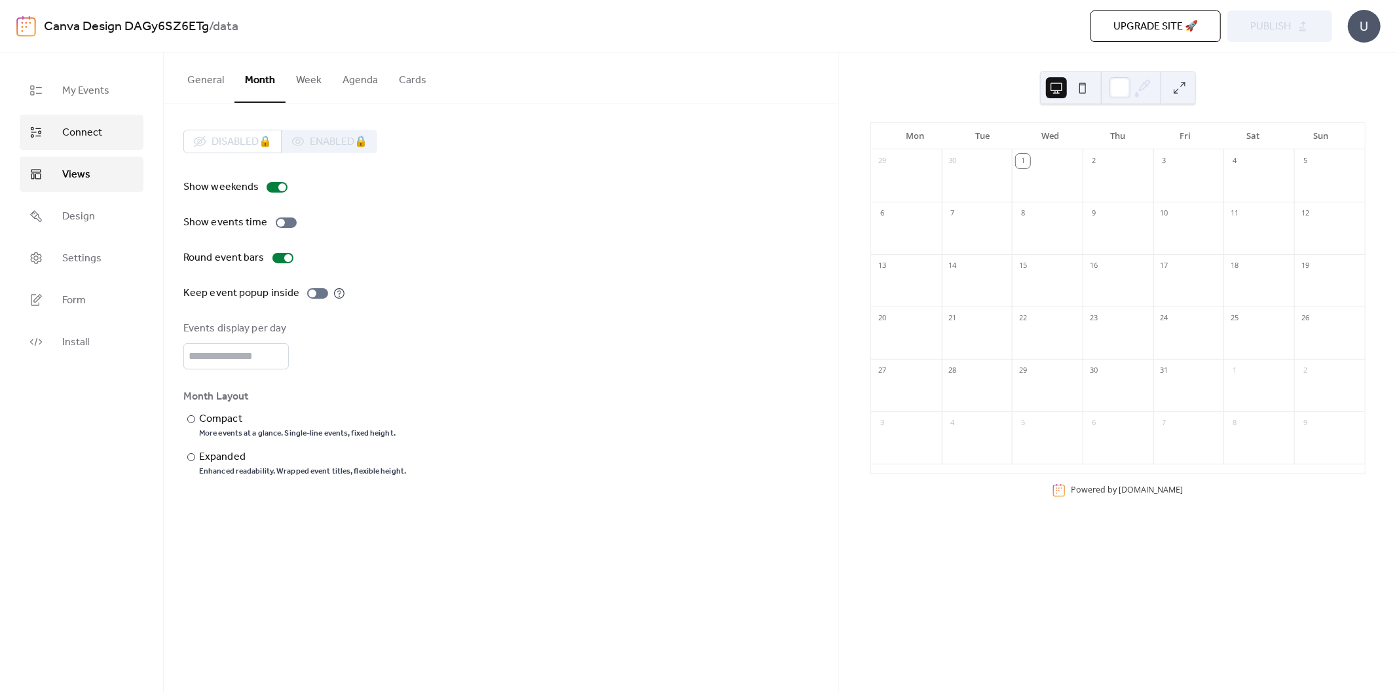
click at [119, 128] on link "Connect" at bounding box center [82, 132] width 124 height 35
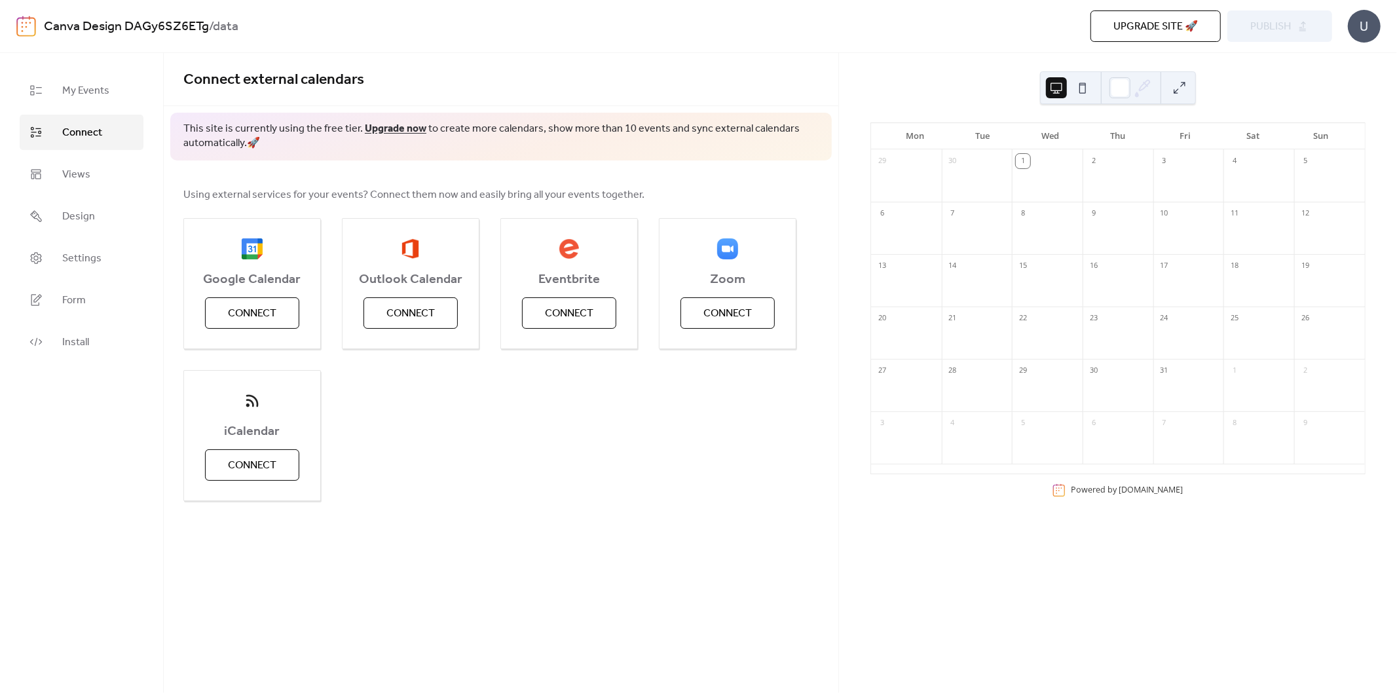
drag, startPoint x: 62, startPoint y: 362, endPoint x: 62, endPoint y: 350, distance: 11.8
click at [62, 362] on div "My Events Connect Views Design Settings Form Install" at bounding box center [82, 373] width 164 height 640
click at [62, 350] on span "Install" at bounding box center [75, 343] width 27 height 16
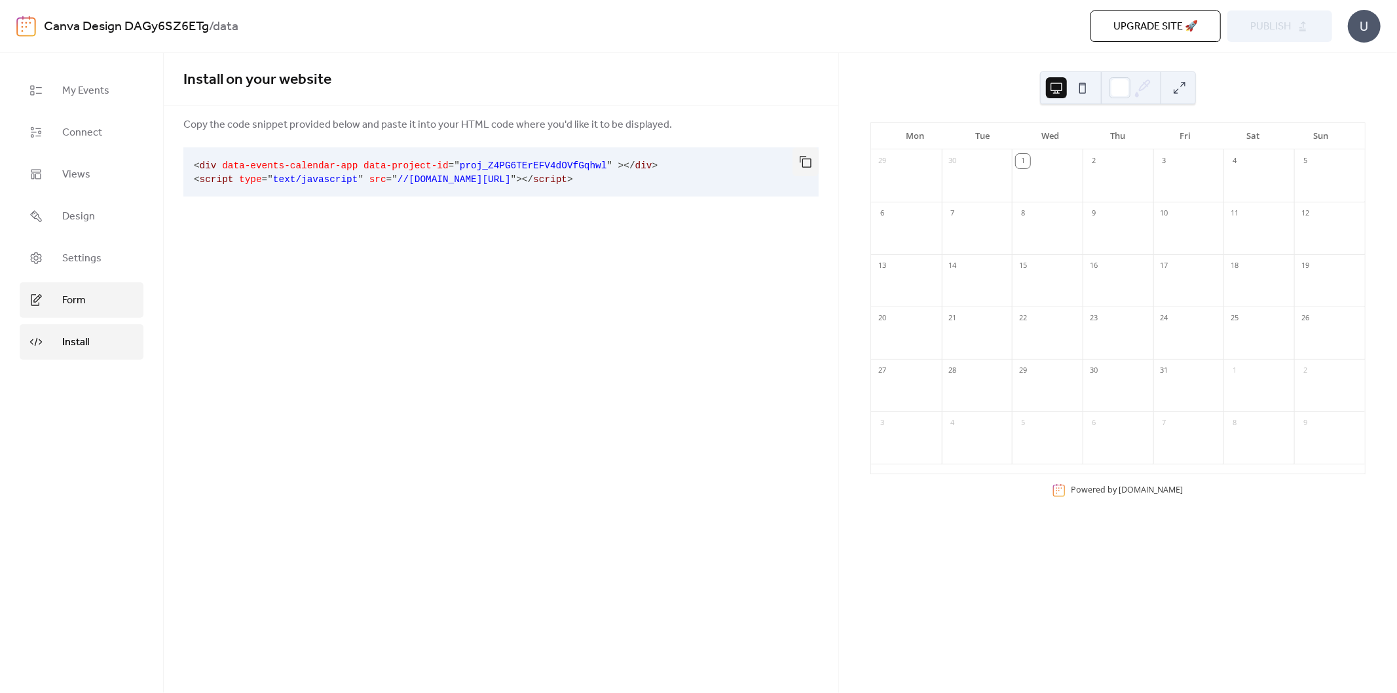
click at [67, 295] on span "Form" at bounding box center [74, 301] width 24 height 16
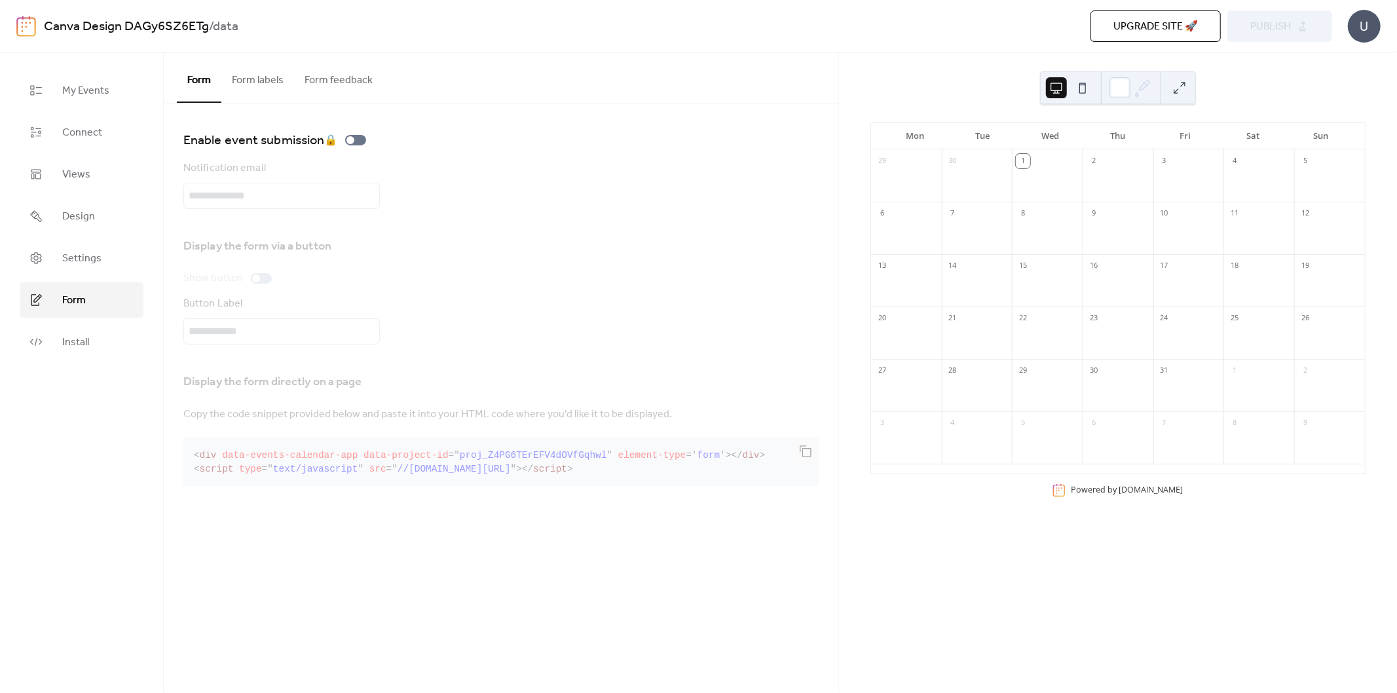
click at [276, 69] on button "Form labels" at bounding box center [257, 77] width 73 height 48
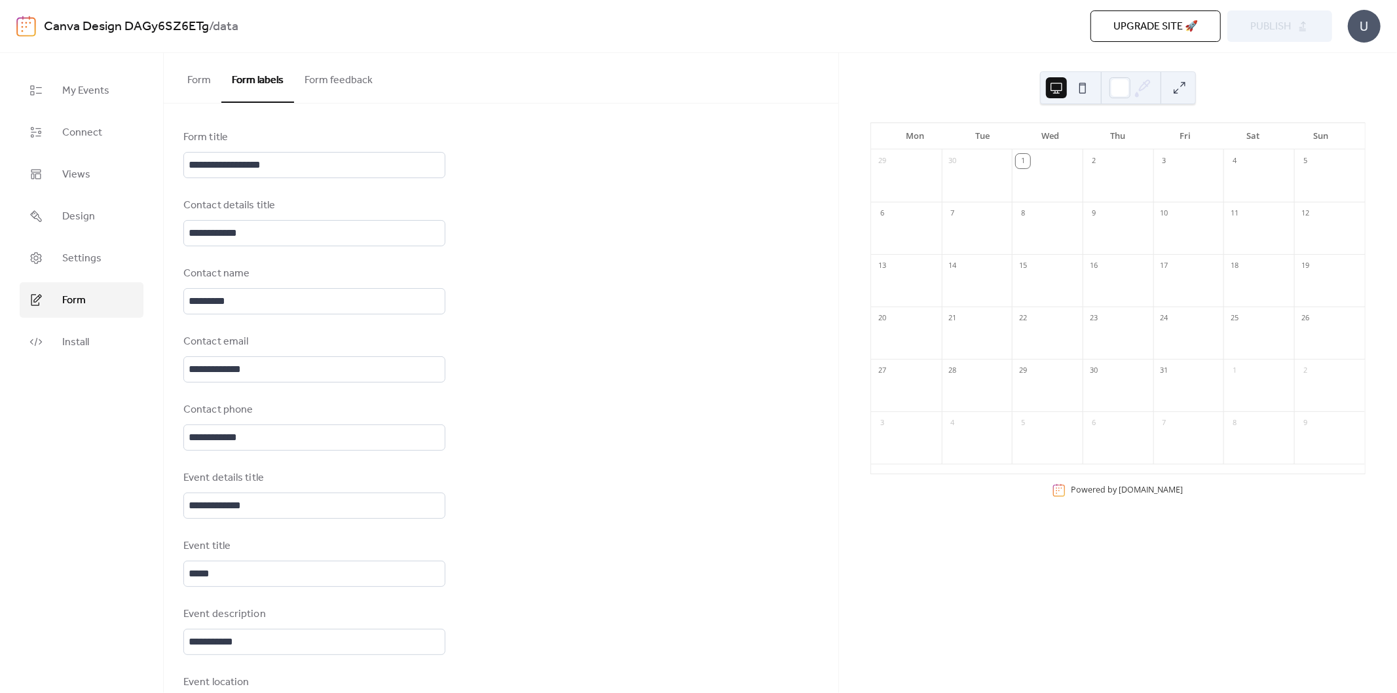
click at [309, 73] on button "Form feedback" at bounding box center [338, 77] width 89 height 48
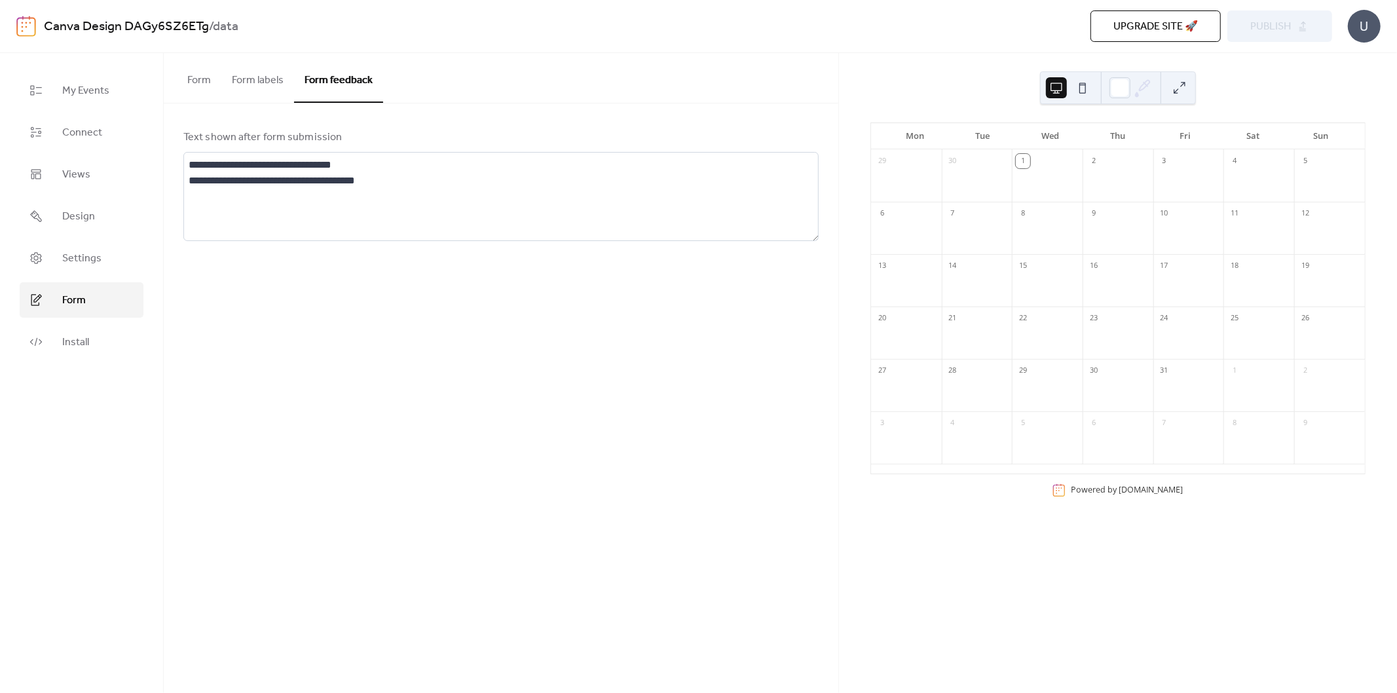
click at [81, 279] on ul "My Events Connect Views Design Settings Form Install" at bounding box center [82, 216] width 124 height 287
click at [81, 263] on span "Settings" at bounding box center [81, 259] width 39 height 16
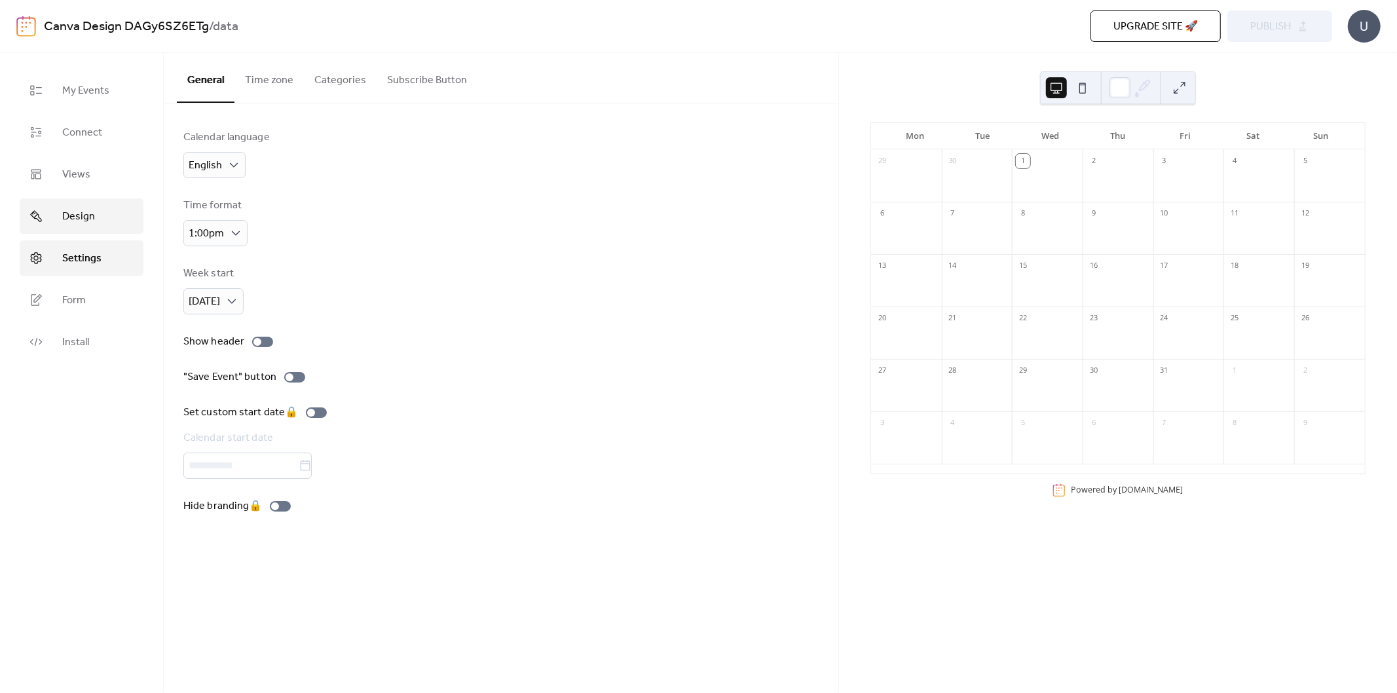
click at [89, 212] on span "Design" at bounding box center [78, 217] width 33 height 16
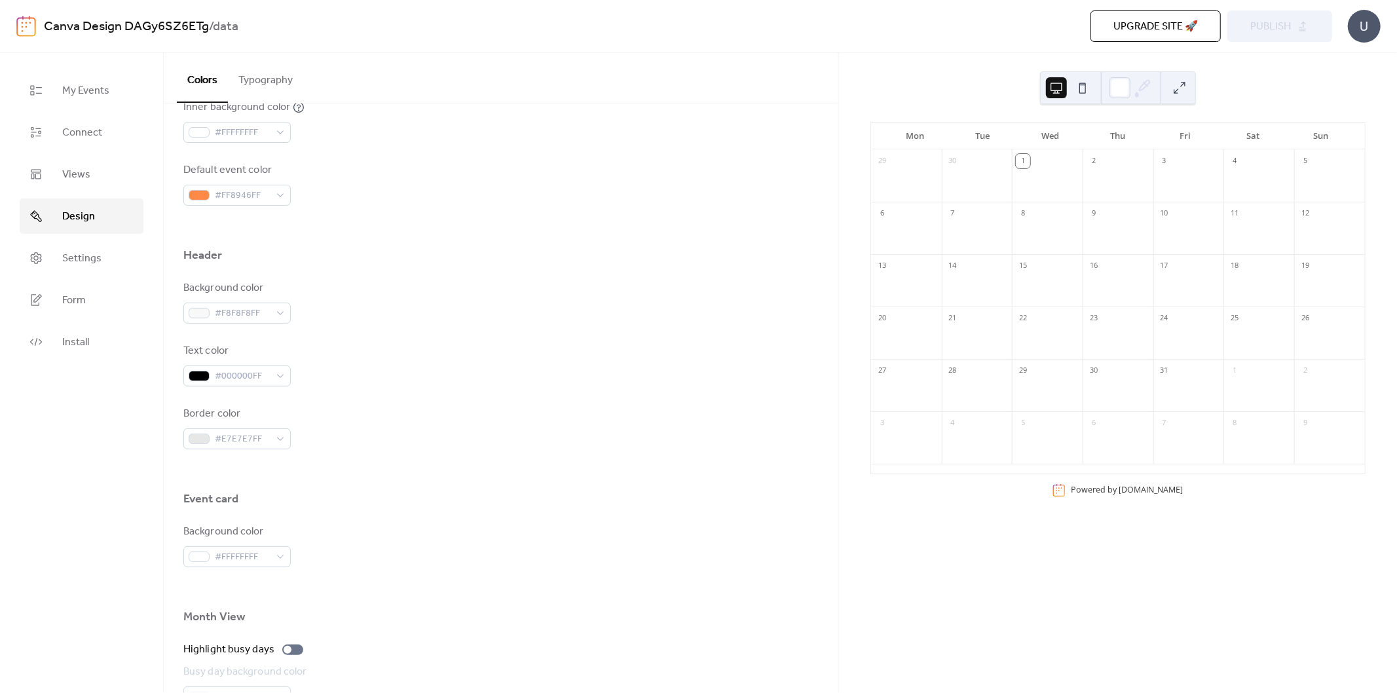
scroll to position [678, 0]
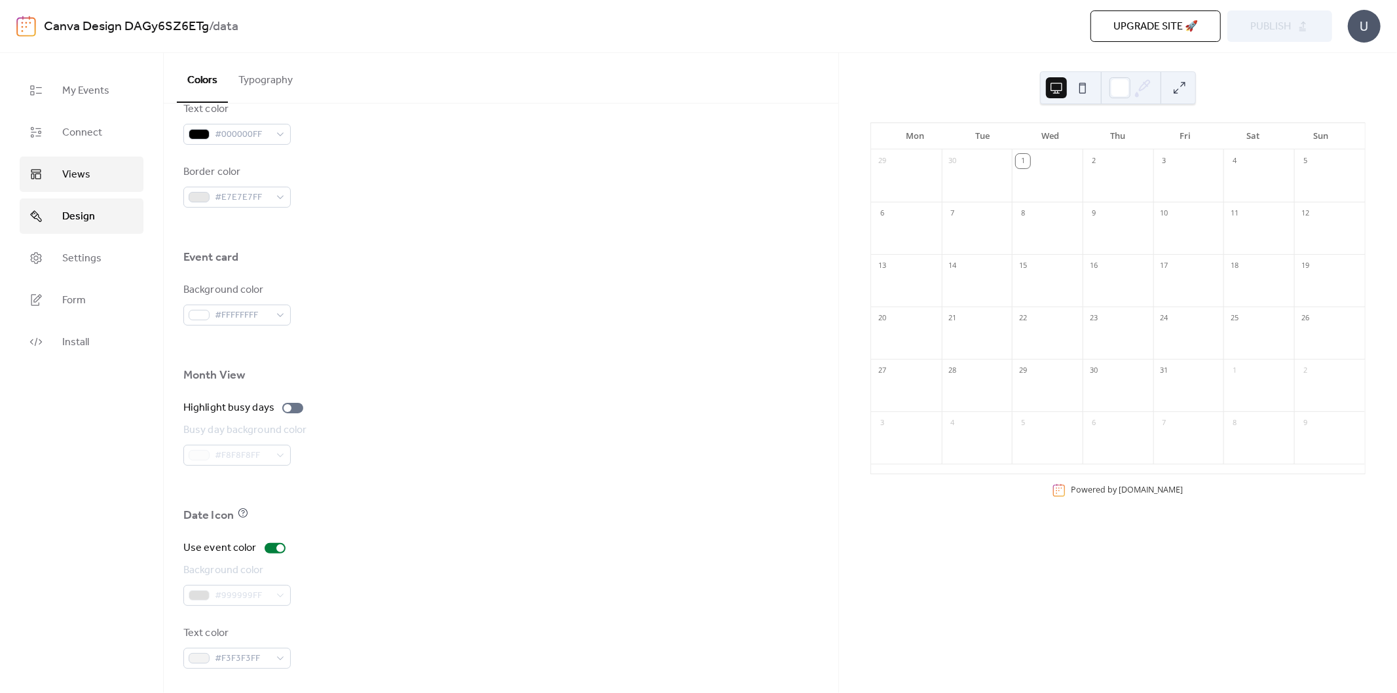
click at [100, 166] on link "Views" at bounding box center [82, 174] width 124 height 35
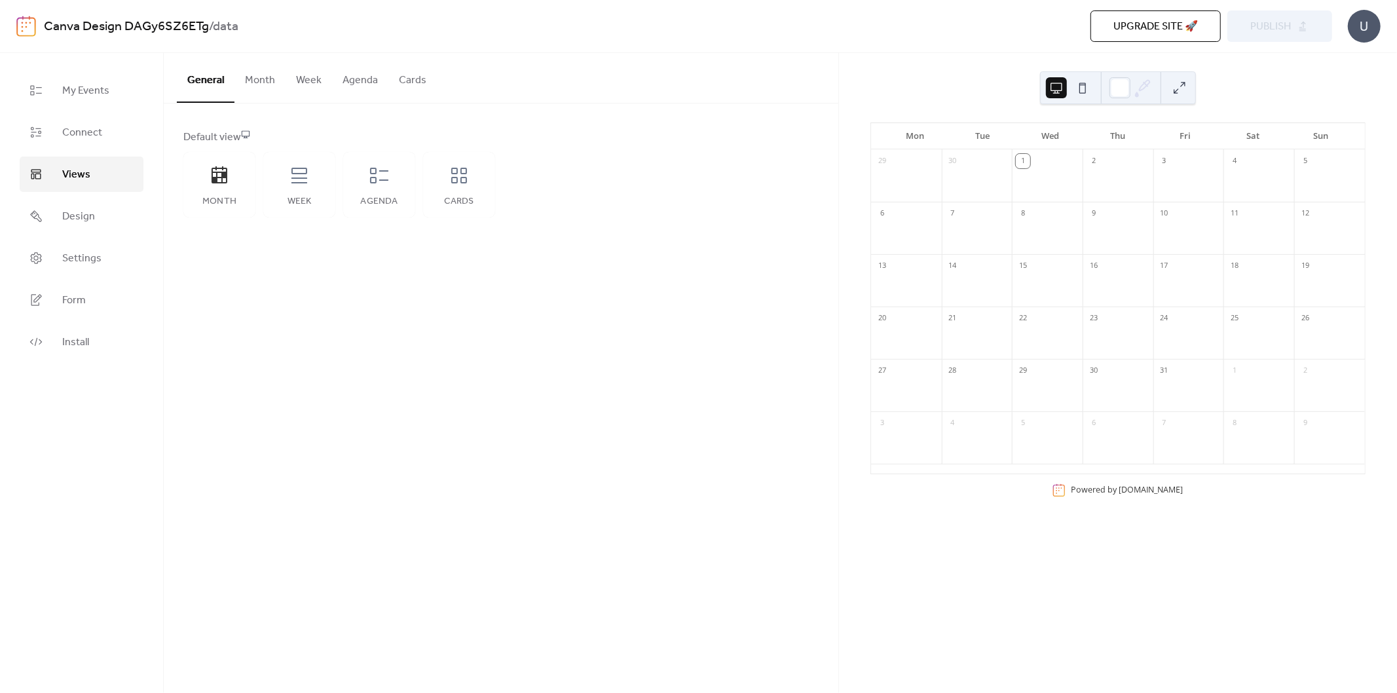
click at [266, 81] on button "Month" at bounding box center [259, 77] width 51 height 48
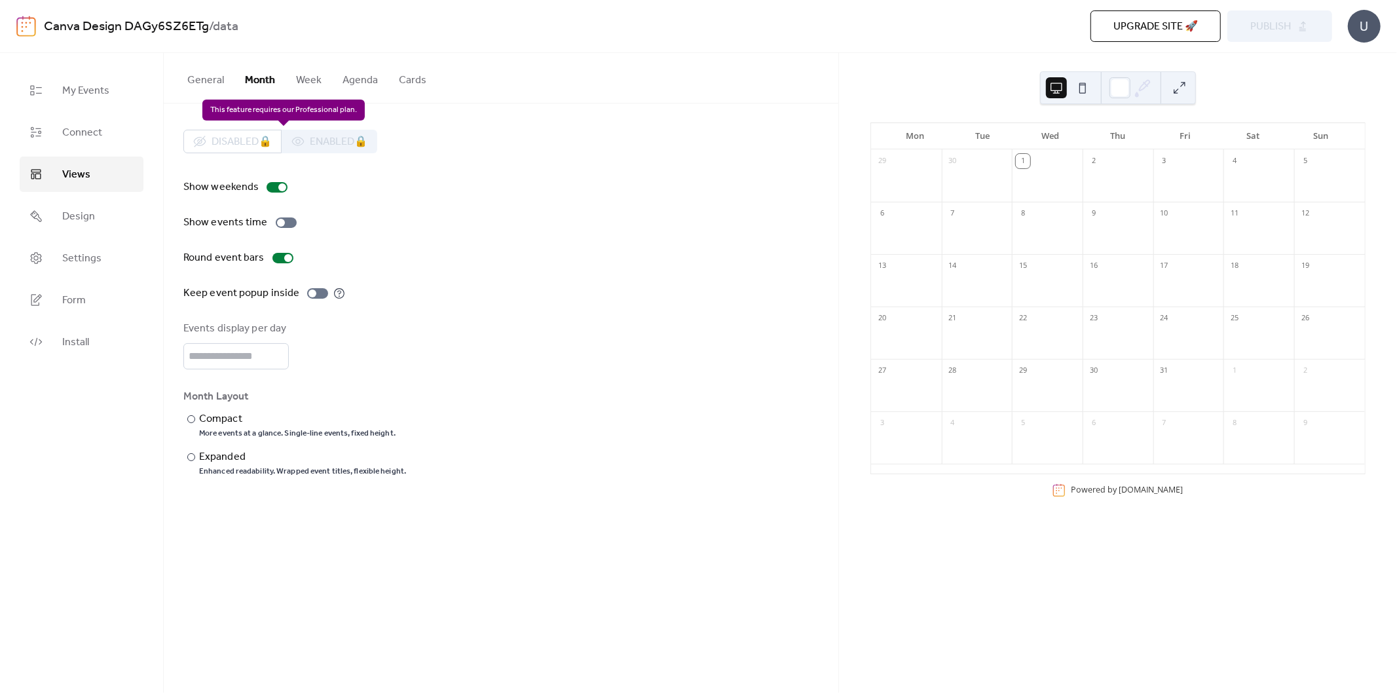
click at [334, 149] on div "Disabled 🔒 Enabled 🔒" at bounding box center [280, 142] width 194 height 24
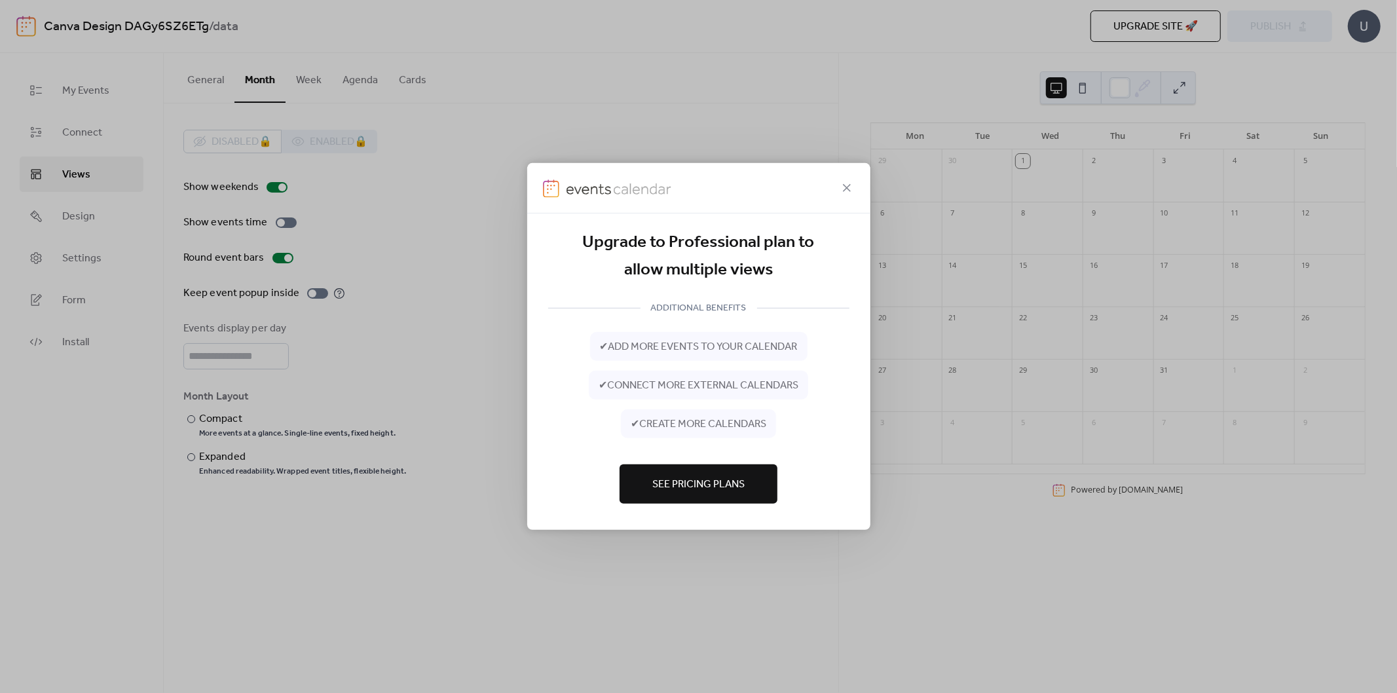
click at [334, 149] on div "Upgrade to Professional plan to allow multiple views ADDITIONAL BENEFITS ✔ add …" at bounding box center [698, 346] width 1397 height 693
drag, startPoint x: 457, startPoint y: 244, endPoint x: 571, endPoint y: 223, distance: 115.9
click at [459, 244] on div "Upgrade to Professional plan to allow multiple views ADDITIONAL BENEFITS ✔ add …" at bounding box center [698, 346] width 1397 height 693
click at [847, 185] on icon at bounding box center [847, 188] width 16 height 16
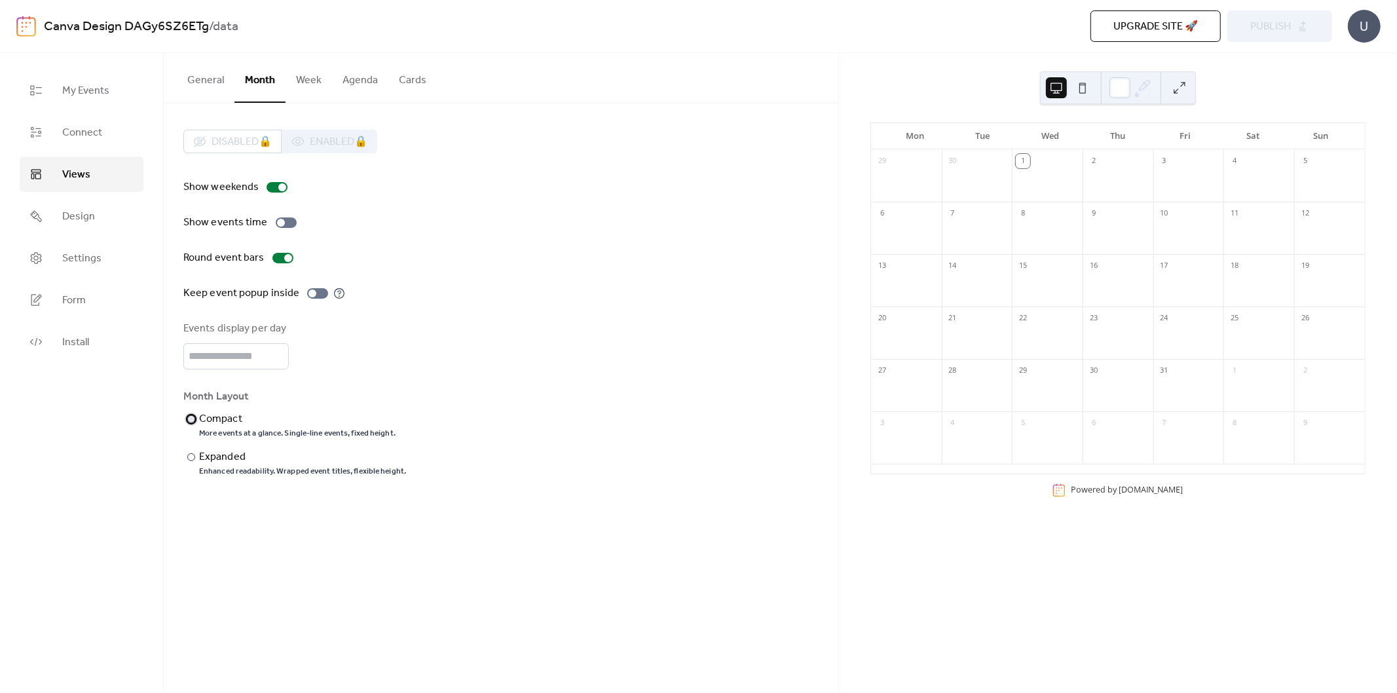
click at [233, 424] on div "Compact" at bounding box center [296, 419] width 194 height 16
click at [219, 473] on div "Enhanced readability. Wrapped event titles, flexible height." at bounding box center [302, 471] width 207 height 10
click at [219, 468] on div "Enhanced readability. Wrapped event titles, flexible height." at bounding box center [302, 471] width 207 height 10
click at [225, 419] on div "Compact" at bounding box center [296, 419] width 194 height 16
click at [223, 441] on div "​ Compact More events at a glance. Single-line events, fixed height. ​ Expanded…" at bounding box center [294, 444] width 223 height 66
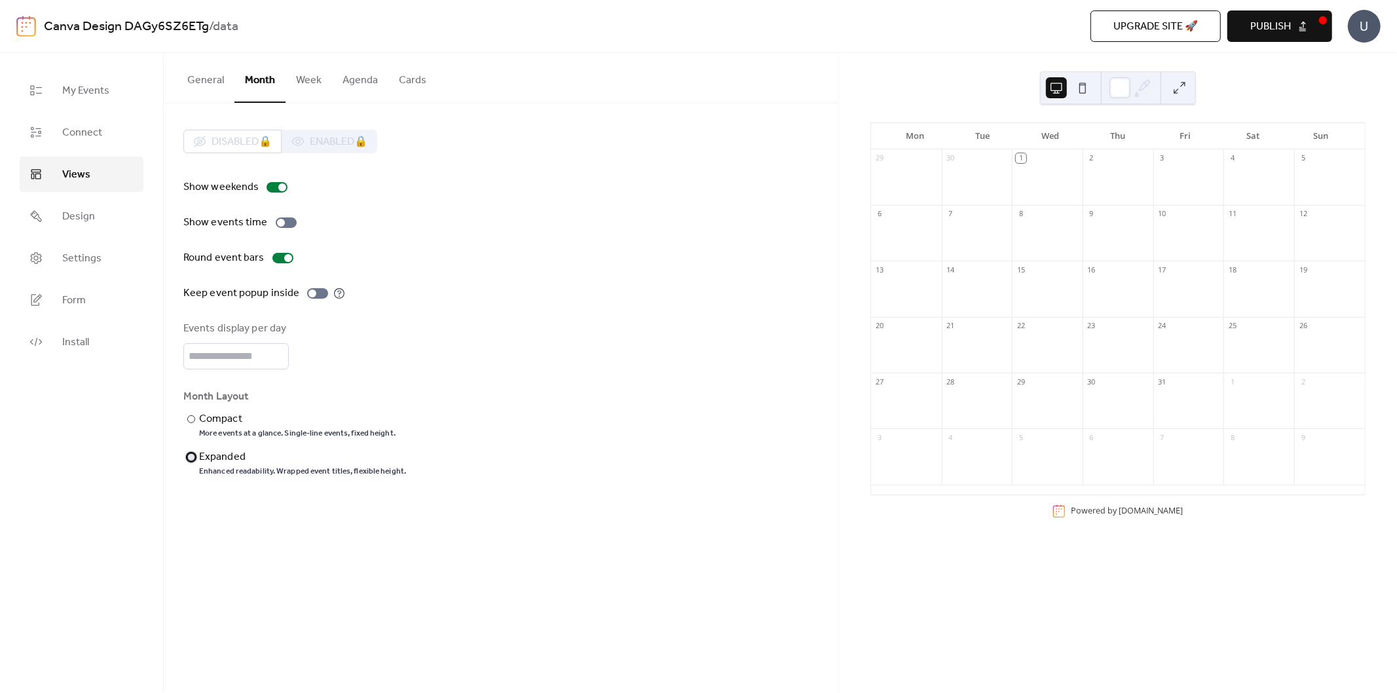
click at [223, 461] on div "Expanded" at bounding box center [301, 457] width 204 height 16
click at [217, 419] on div "Compact" at bounding box center [296, 419] width 194 height 16
click at [108, 138] on link "Connect" at bounding box center [82, 132] width 124 height 35
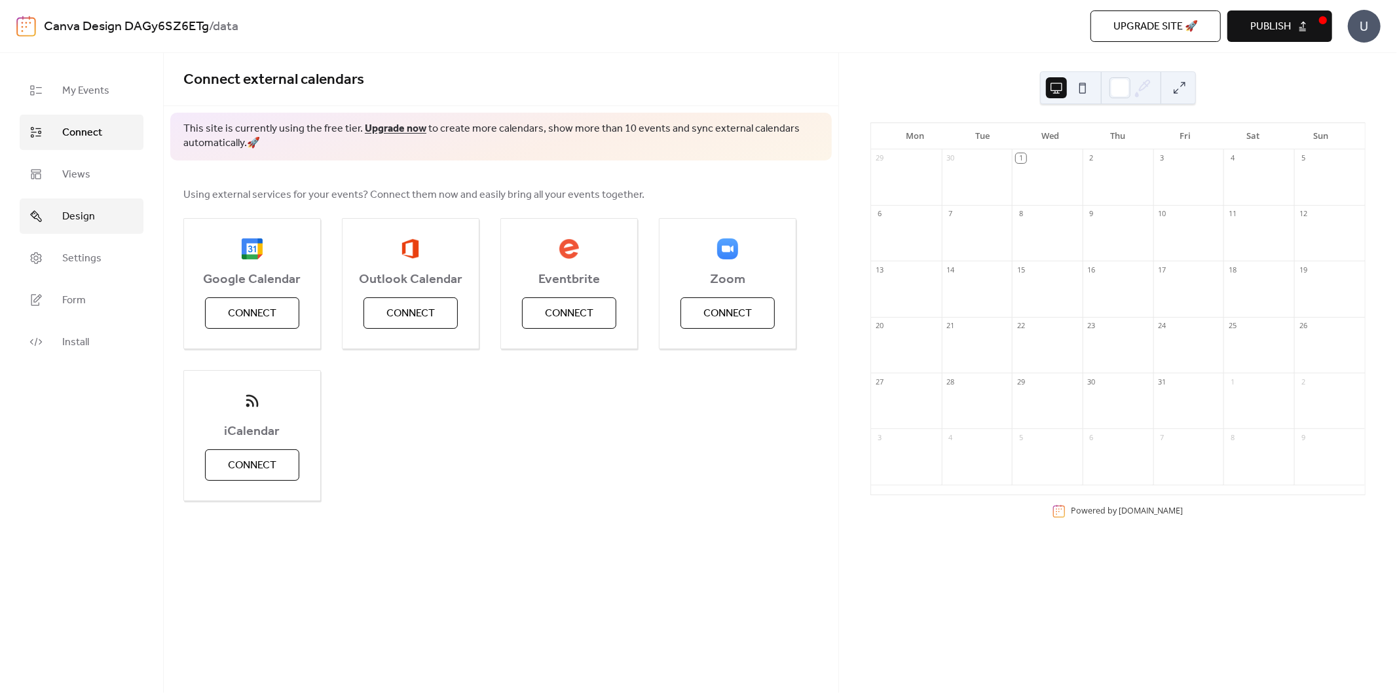
click at [94, 221] on span "Design" at bounding box center [78, 217] width 33 height 16
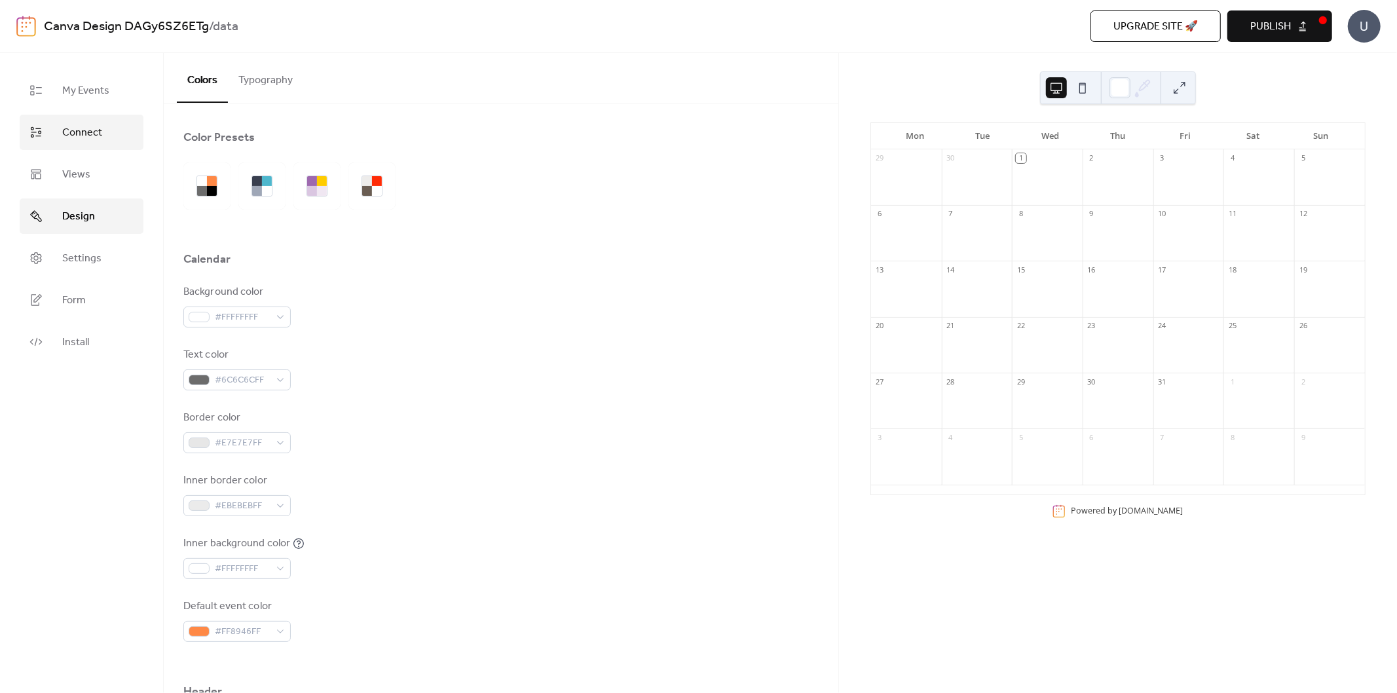
click at [92, 143] on link "Connect" at bounding box center [82, 132] width 124 height 35
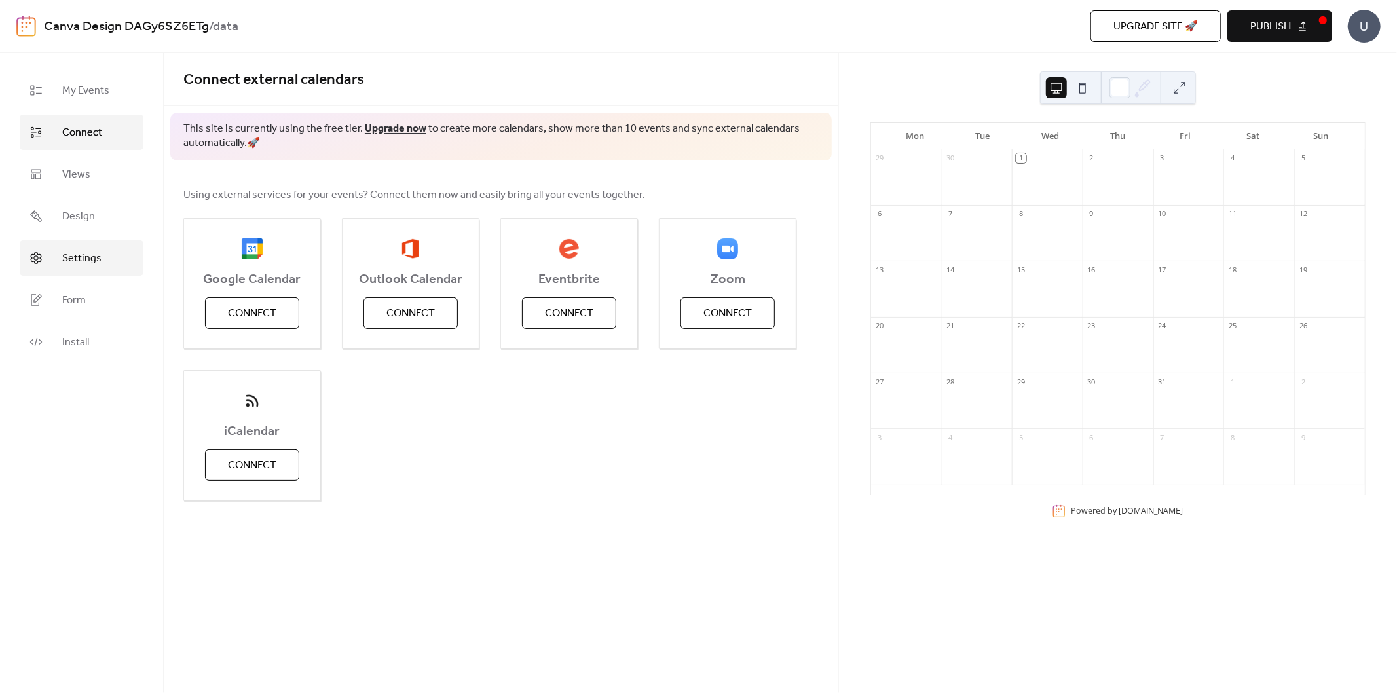
click at [77, 265] on span "Settings" at bounding box center [81, 259] width 39 height 16
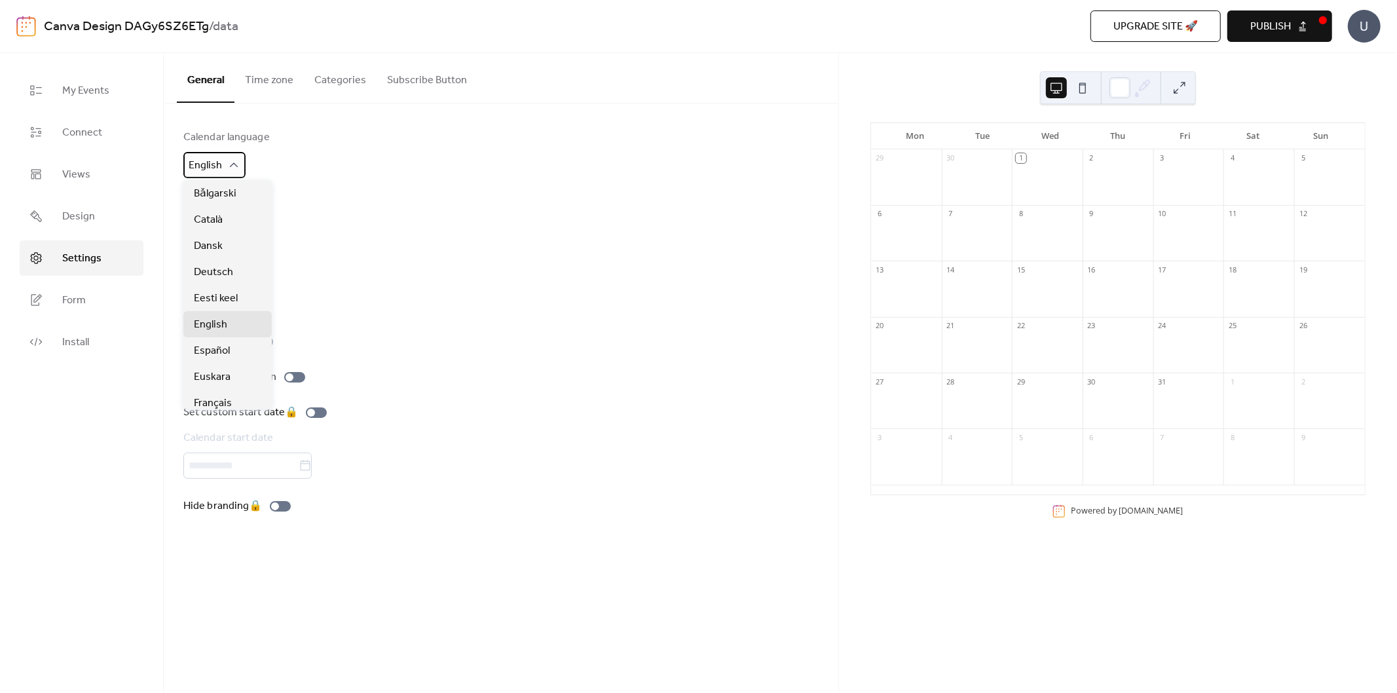
click at [214, 171] on span "English" at bounding box center [205, 165] width 33 height 20
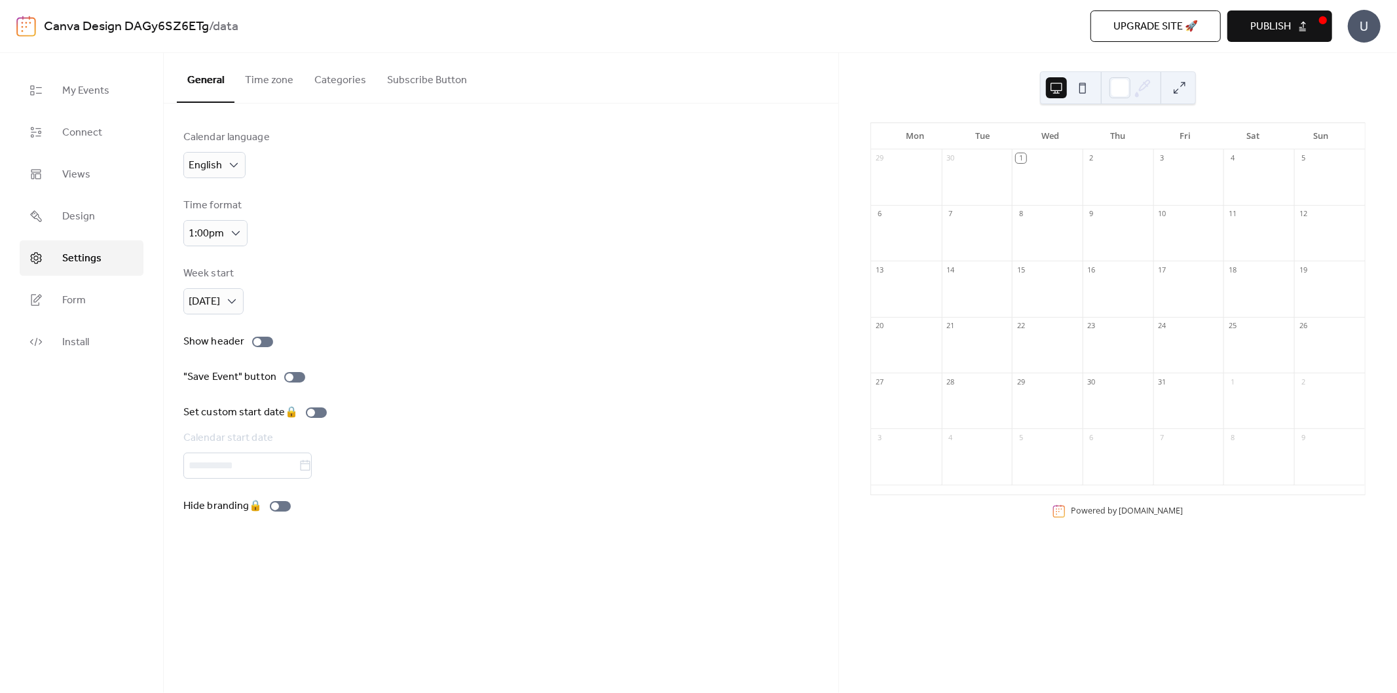
click at [288, 92] on button "Time zone" at bounding box center [268, 77] width 69 height 48
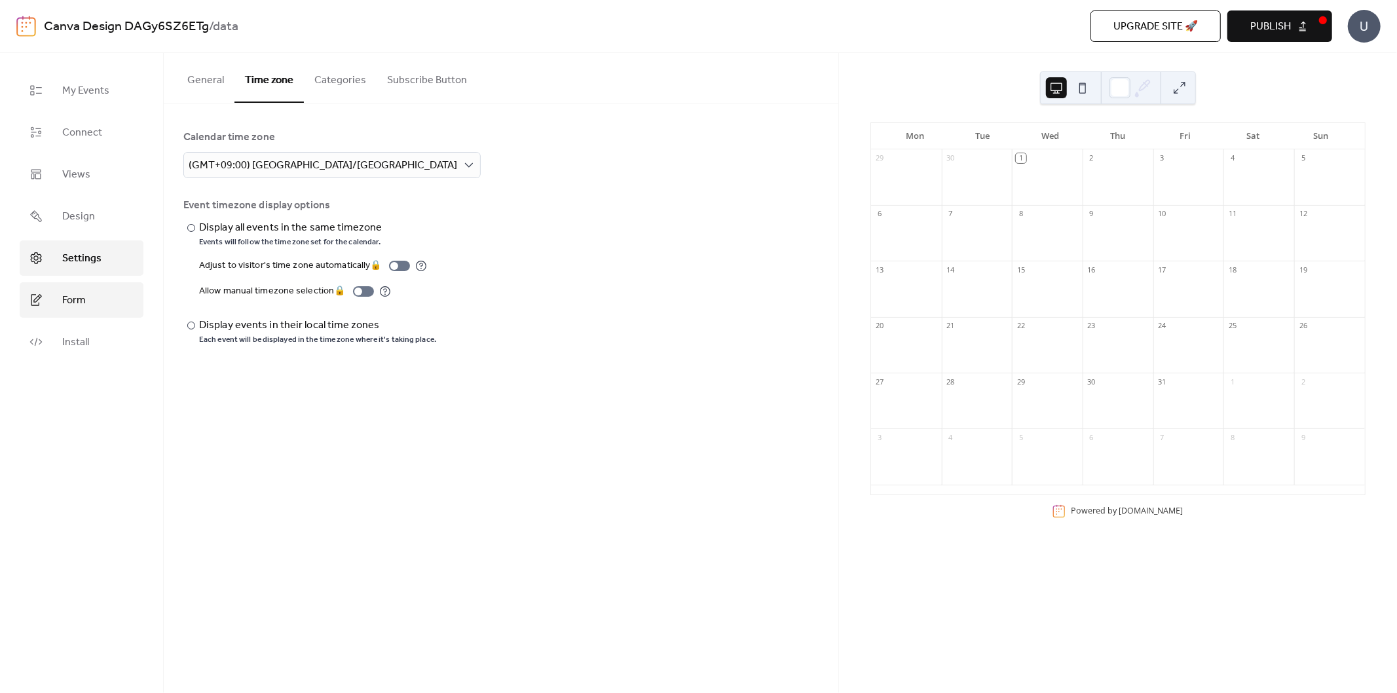
click at [103, 297] on link "Form" at bounding box center [82, 299] width 124 height 35
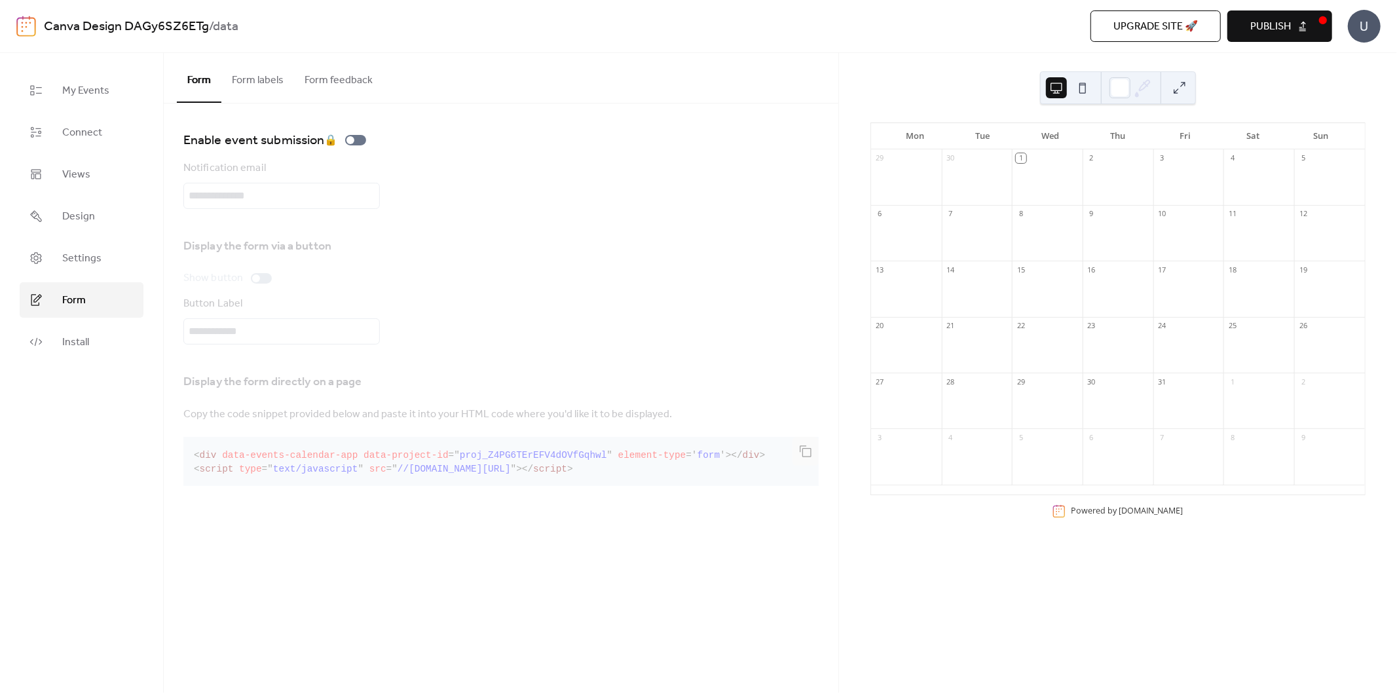
click at [1265, 28] on span "Publish" at bounding box center [1270, 27] width 41 height 16
